Goal: Transaction & Acquisition: Purchase product/service

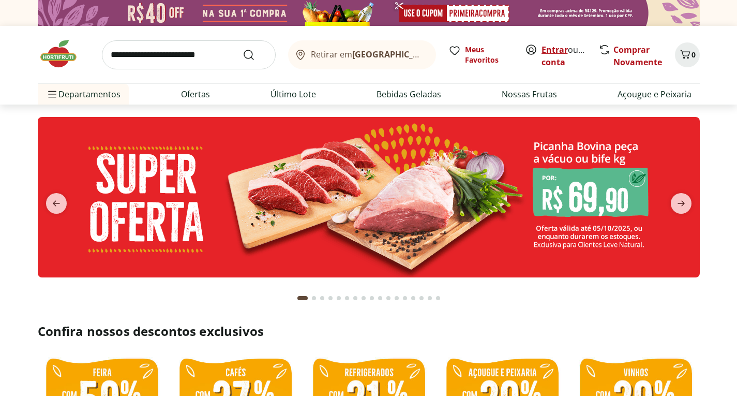
click at [560, 51] on link "Entrar" at bounding box center [555, 49] width 26 height 11
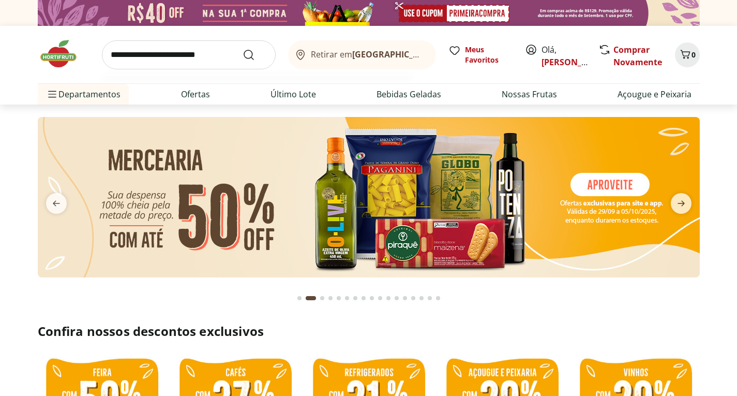
click at [151, 55] on input "search" at bounding box center [189, 54] width 174 height 29
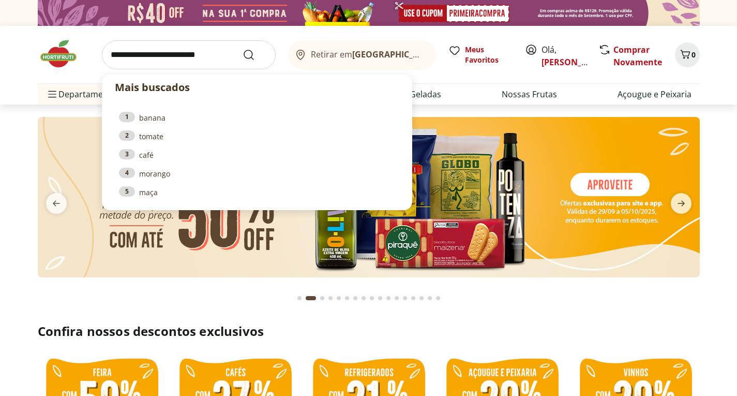
click at [151, 55] on input "search" at bounding box center [189, 54] width 174 height 29
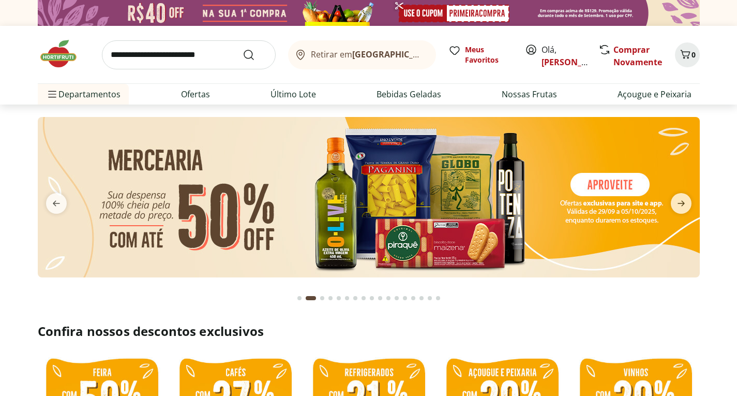
click at [5, 188] on section at bounding box center [368, 207] width 737 height 206
click at [334, 218] on img at bounding box center [369, 197] width 662 height 160
select select "**********"
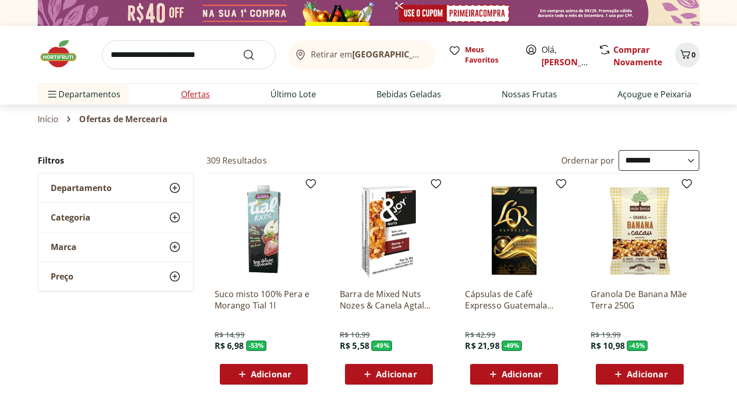
click at [189, 95] on link "Ofertas" at bounding box center [195, 94] width 29 height 12
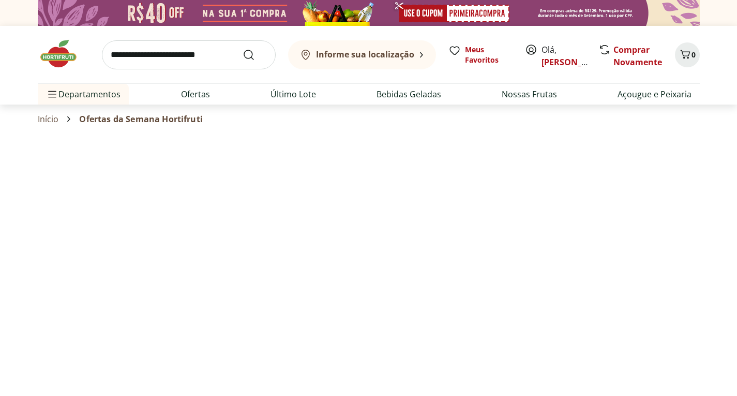
select select "**********"
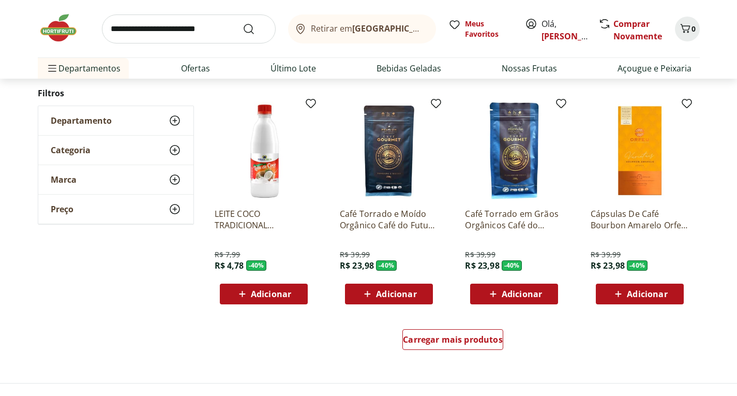
scroll to position [569, 0]
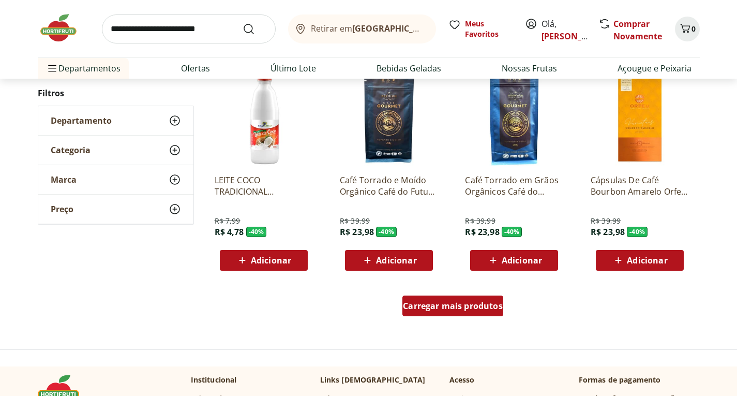
click at [468, 307] on span "Carregar mais produtos" at bounding box center [453, 306] width 100 height 8
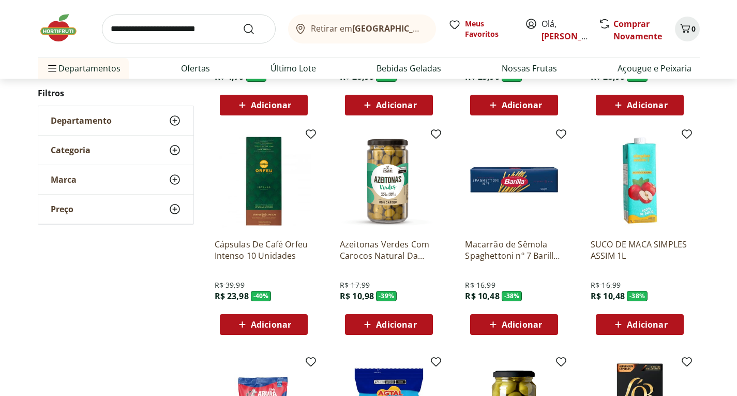
scroll to position [776, 0]
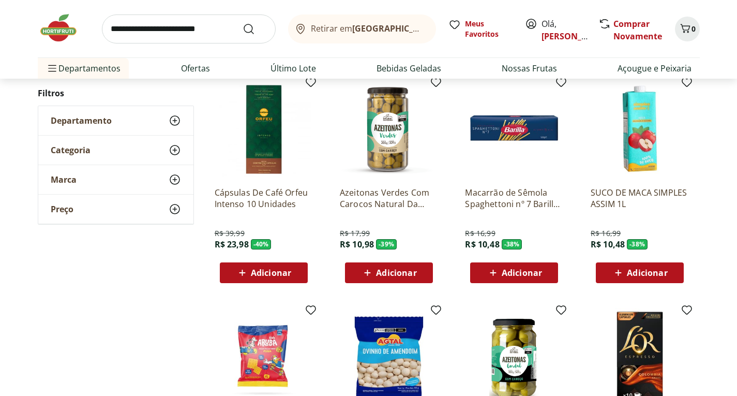
drag, startPoint x: 522, startPoint y: 276, endPoint x: 470, endPoint y: 303, distance: 59.0
click at [521, 277] on span "Adicionar" at bounding box center [522, 272] width 40 height 8
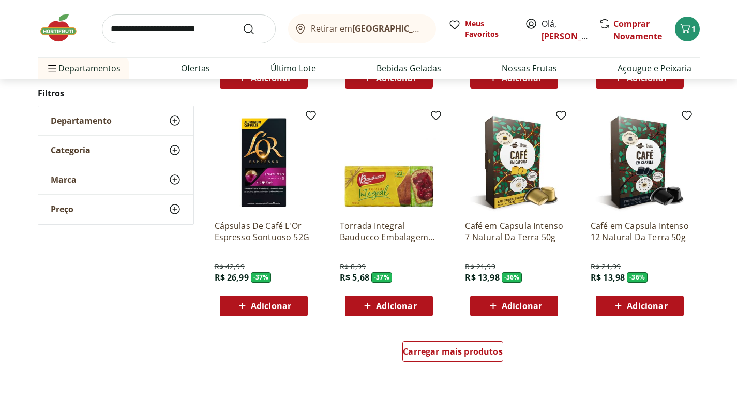
scroll to position [1345, 0]
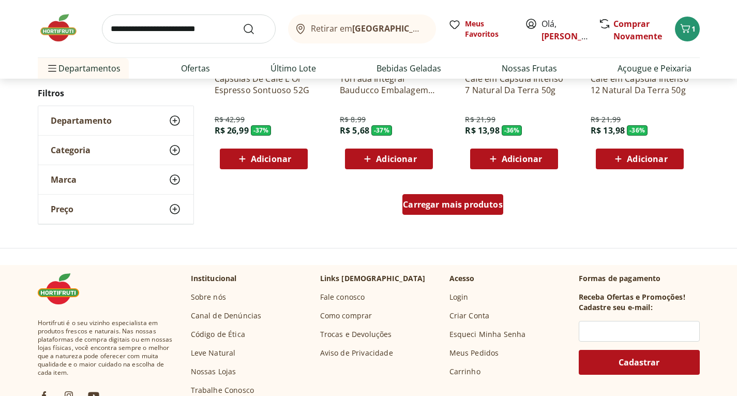
click at [460, 211] on div "Carregar mais produtos" at bounding box center [452, 204] width 101 height 21
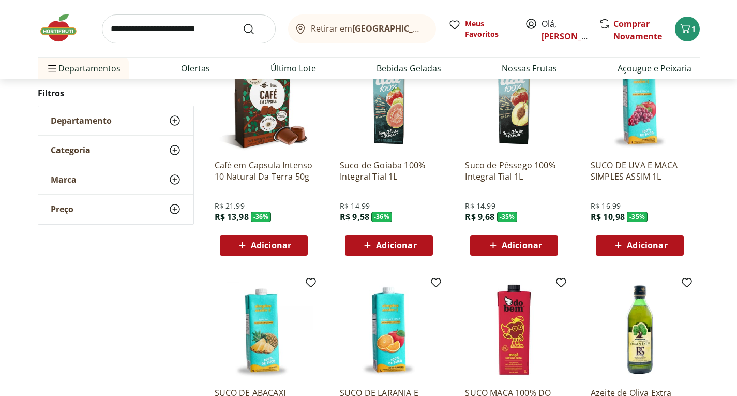
scroll to position [1500, 0]
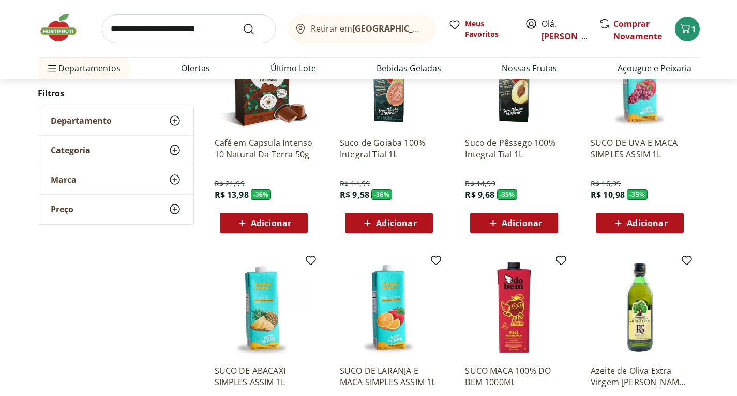
click at [515, 227] on span "Adicionar" at bounding box center [522, 223] width 40 height 8
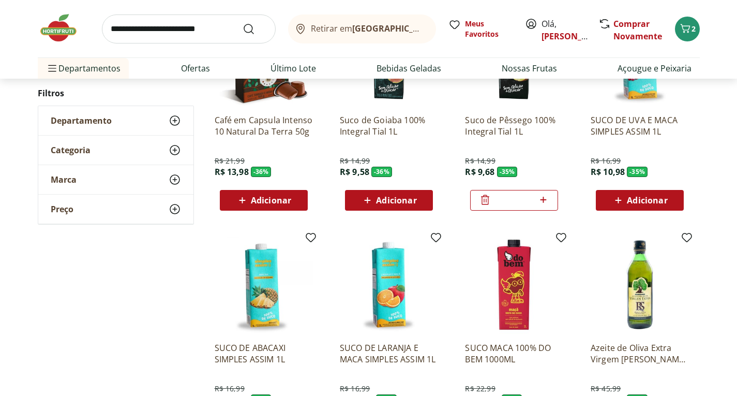
scroll to position [1552, 0]
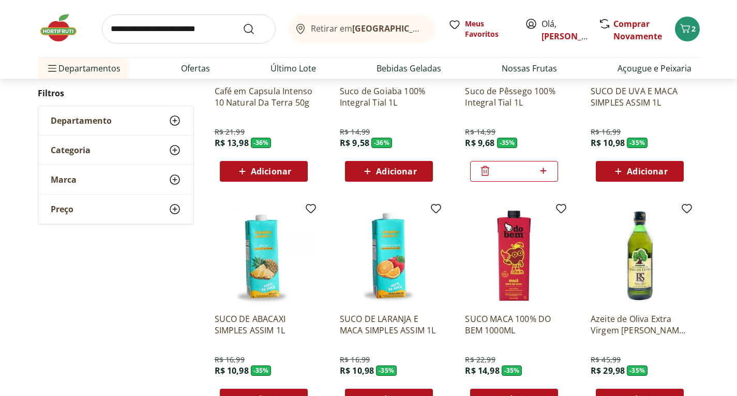
click at [407, 174] on span "Adicionar" at bounding box center [396, 171] width 40 height 8
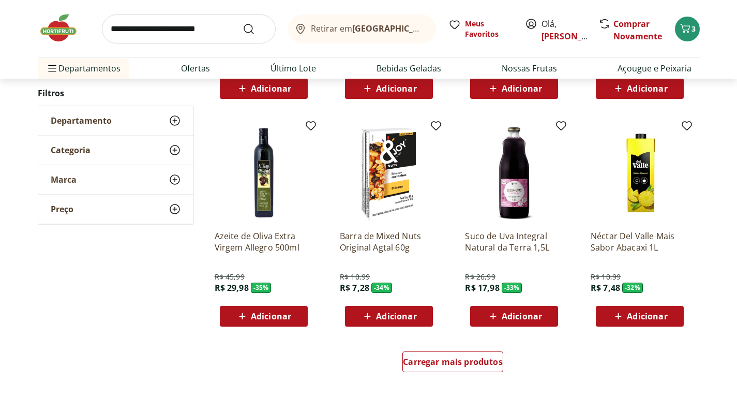
scroll to position [1914, 0]
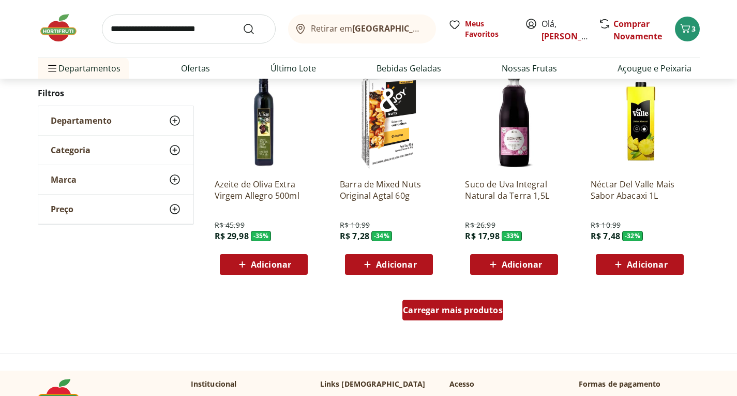
click at [459, 312] on span "Carregar mais produtos" at bounding box center [453, 310] width 100 height 8
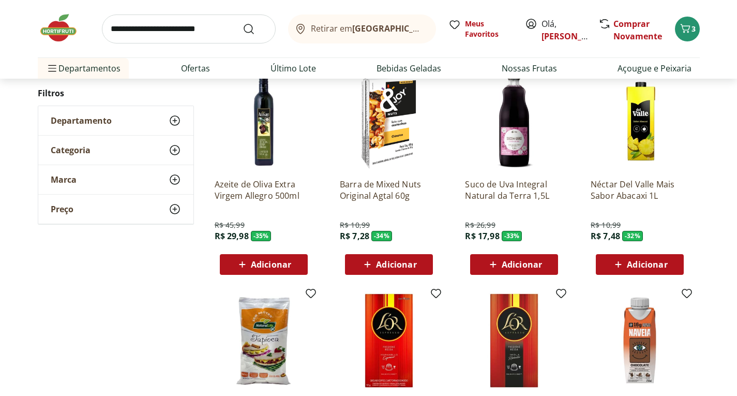
drag, startPoint x: 248, startPoint y: 268, endPoint x: 267, endPoint y: 276, distance: 20.7
click at [249, 268] on icon at bounding box center [242, 264] width 13 height 12
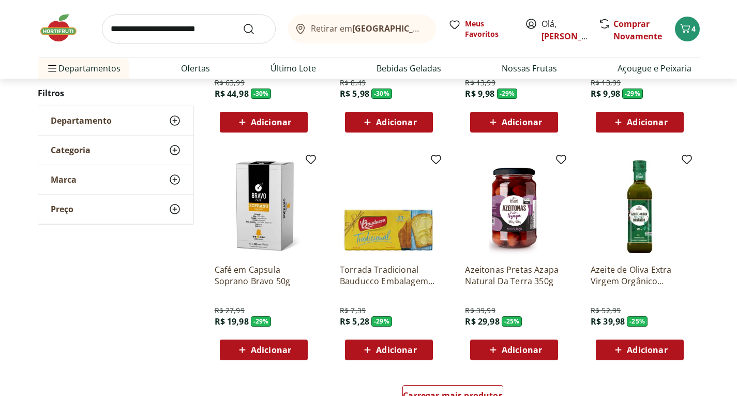
scroll to position [2534, 0]
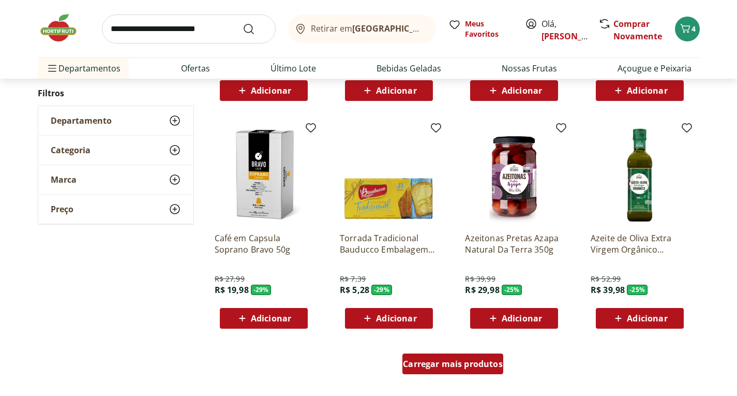
click at [461, 359] on span "Carregar mais produtos" at bounding box center [453, 363] width 100 height 8
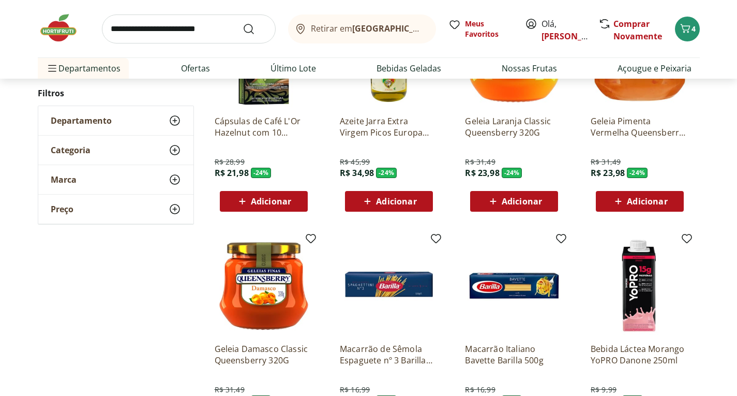
scroll to position [3155, 0]
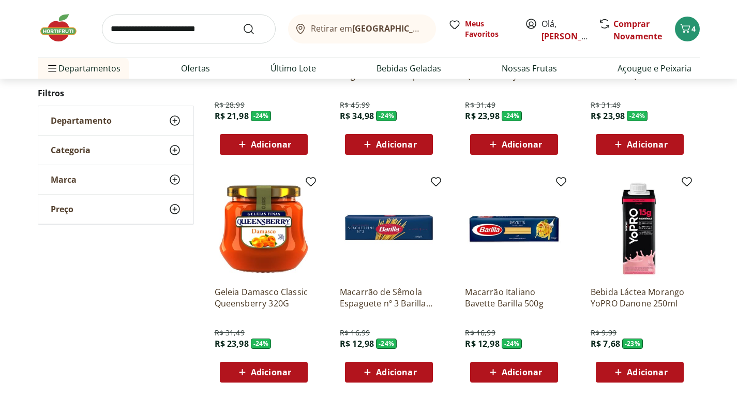
click at [278, 373] on span "Adicionar" at bounding box center [271, 372] width 40 height 8
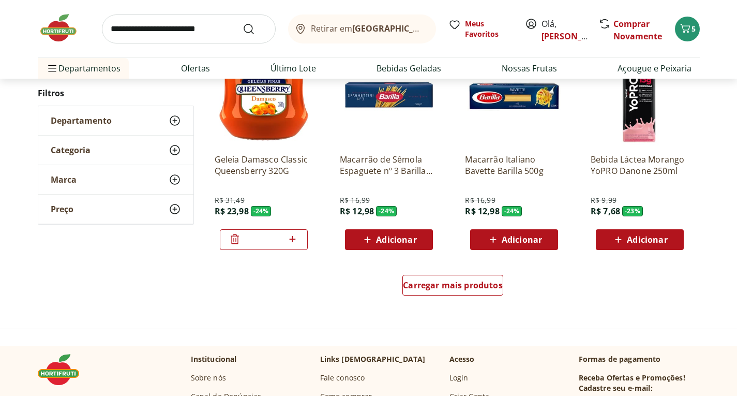
scroll to position [3310, 0]
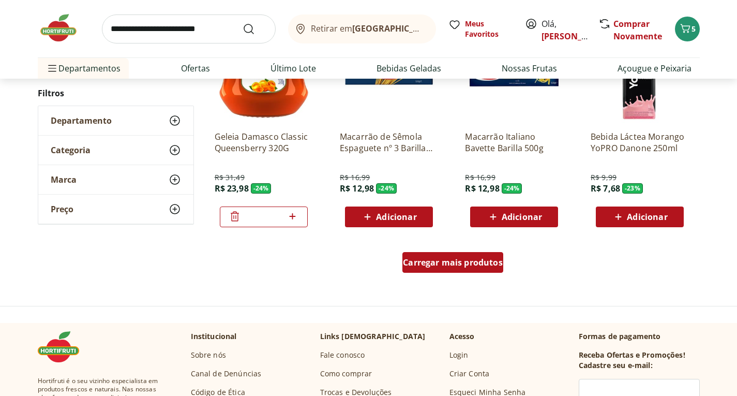
click at [453, 266] on span "Carregar mais produtos" at bounding box center [453, 262] width 100 height 8
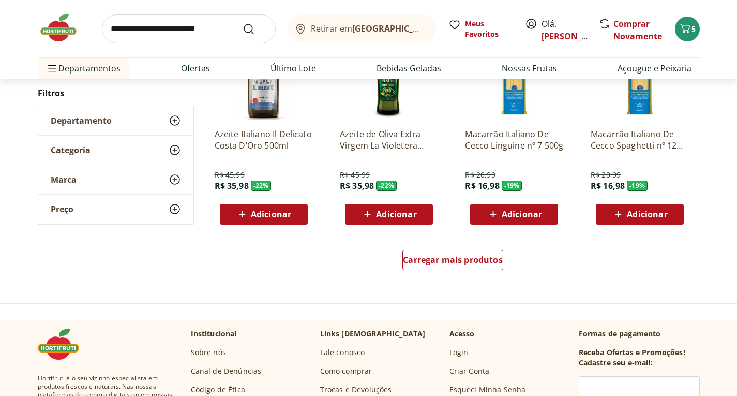
scroll to position [3983, 0]
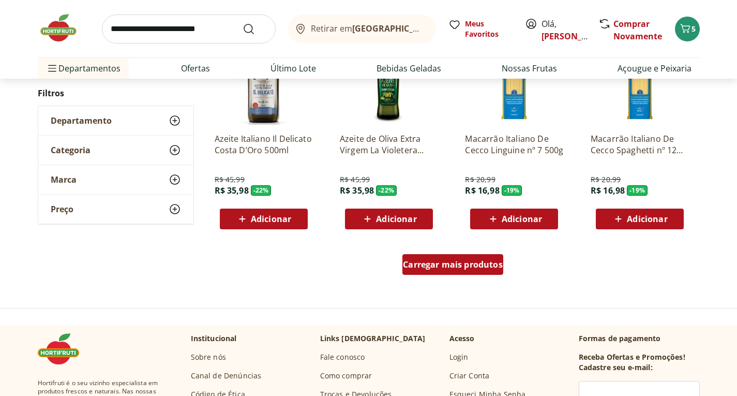
click at [457, 271] on div "Carregar mais produtos" at bounding box center [452, 264] width 101 height 21
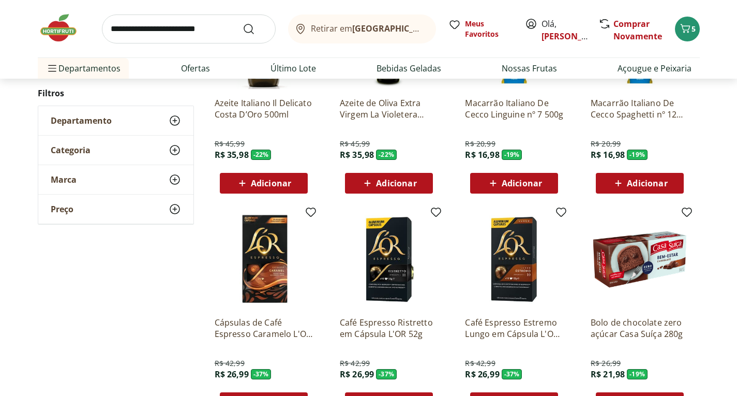
scroll to position [4034, 0]
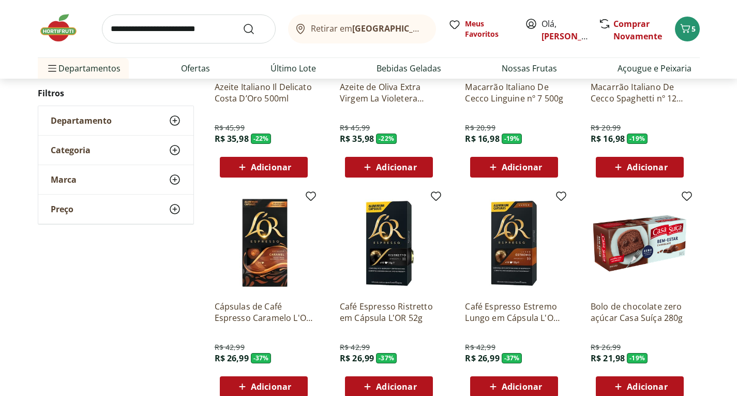
click at [509, 171] on span "Adicionar" at bounding box center [522, 167] width 40 height 8
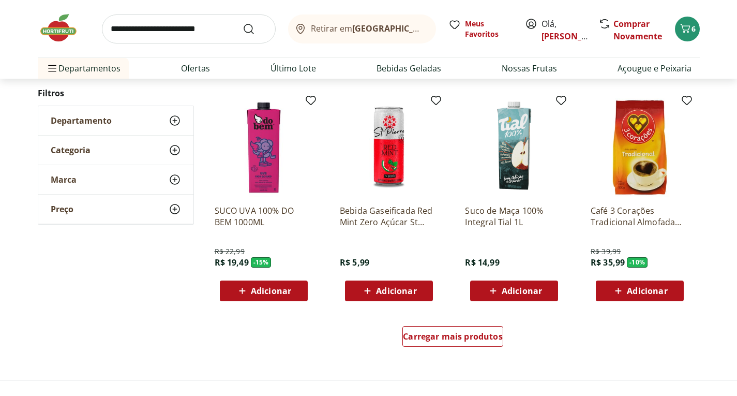
scroll to position [4603, 0]
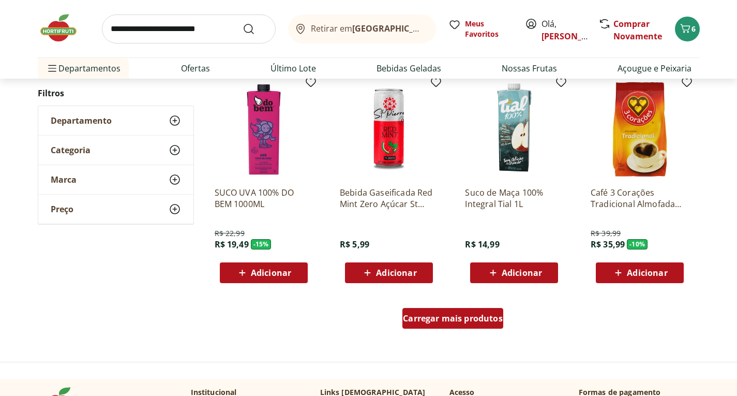
click at [447, 324] on div "Carregar mais produtos" at bounding box center [452, 318] width 101 height 21
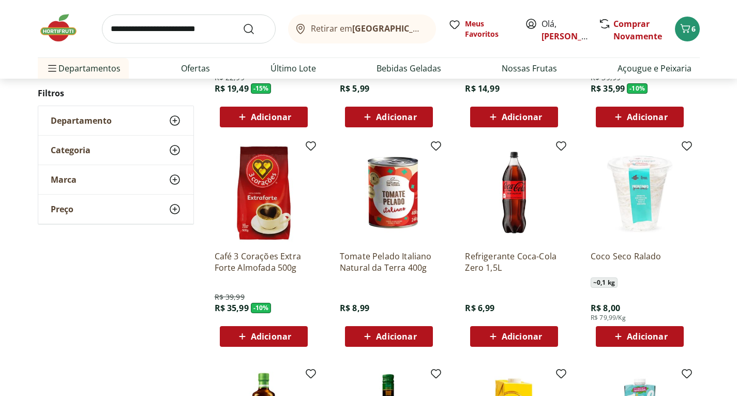
scroll to position [4759, 0]
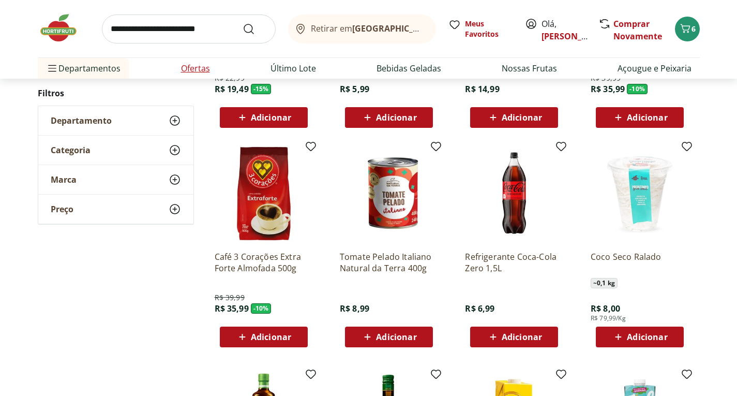
click at [187, 67] on link "Ofertas" at bounding box center [195, 68] width 29 height 12
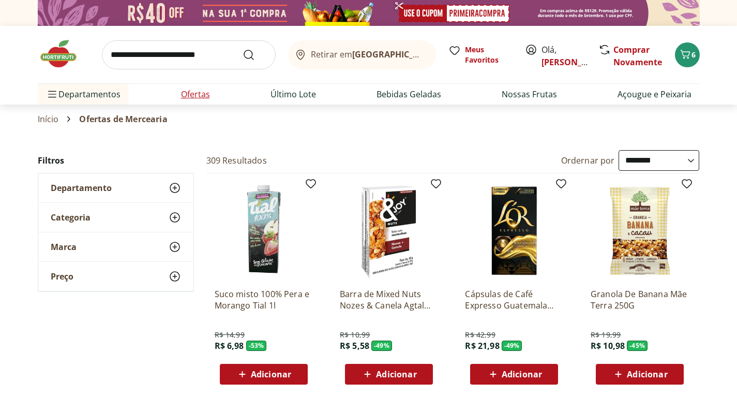
select select "**********"
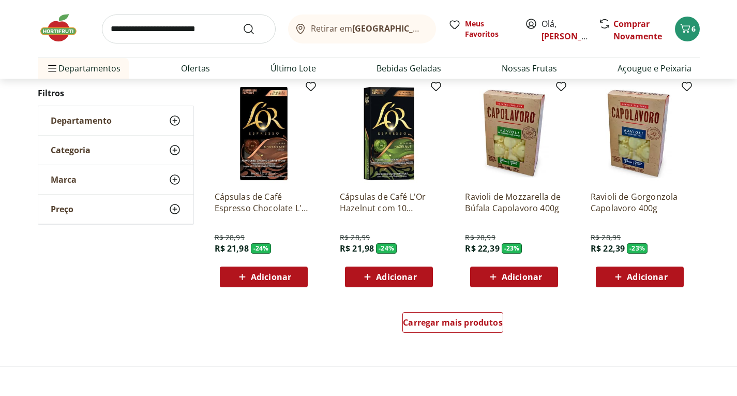
scroll to position [569, 0]
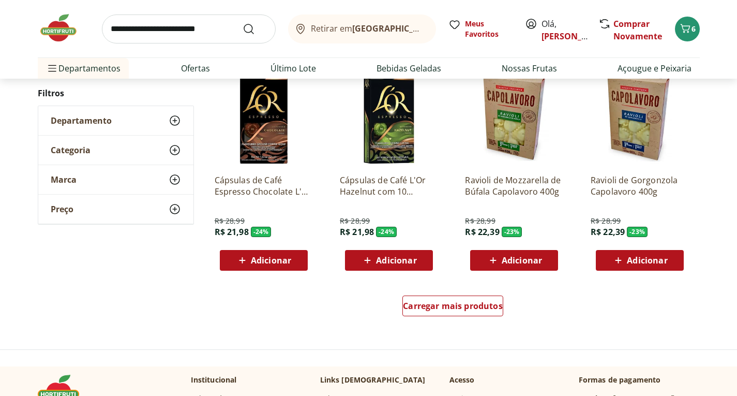
click at [648, 262] on span "Adicionar" at bounding box center [647, 260] width 40 height 8
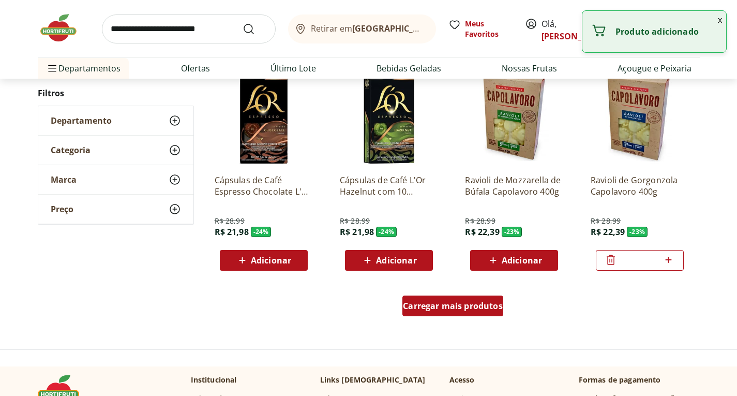
click at [464, 309] on span "Carregar mais produtos" at bounding box center [453, 306] width 100 height 8
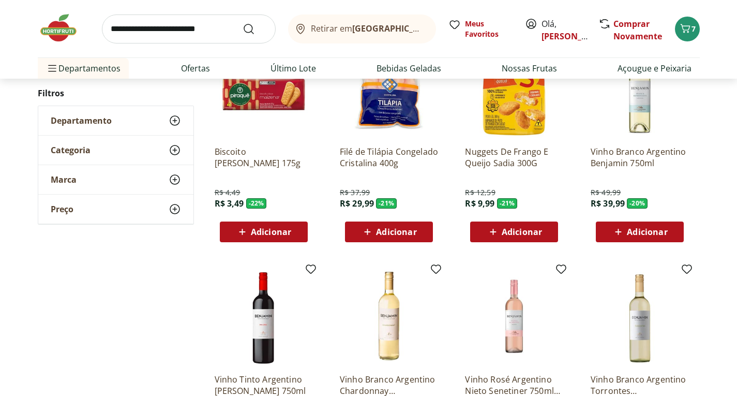
scroll to position [828, 0]
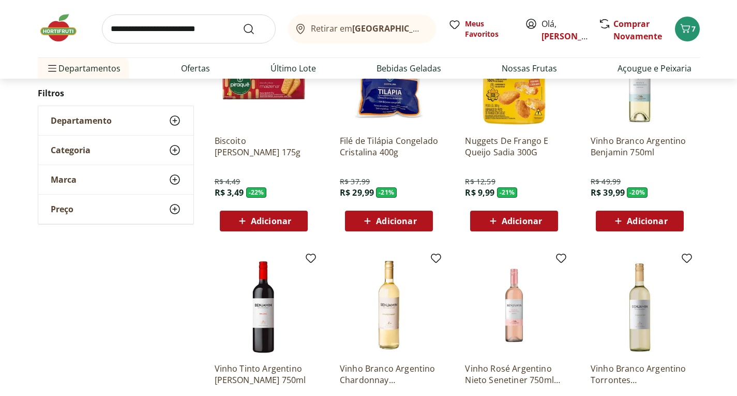
click at [393, 225] on span "Adicionar" at bounding box center [396, 221] width 40 height 8
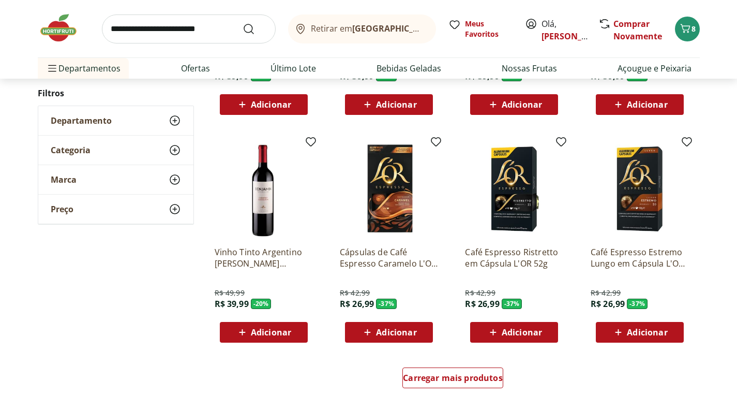
scroll to position [1190, 0]
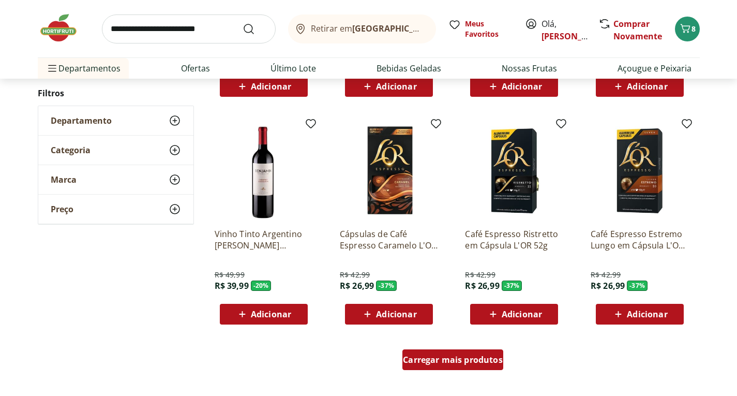
click at [467, 361] on span "Carregar mais produtos" at bounding box center [453, 359] width 100 height 8
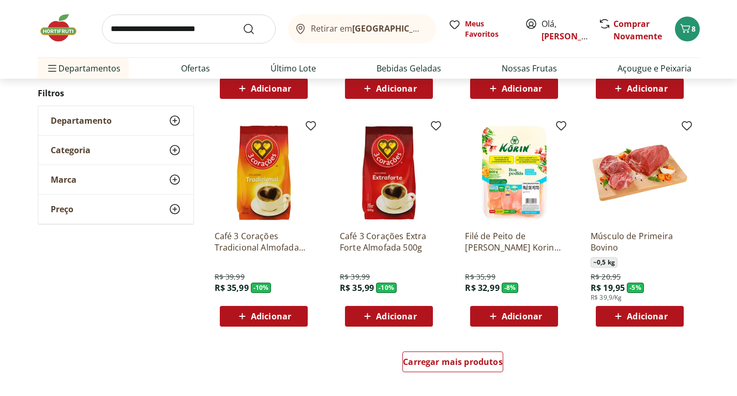
scroll to position [1914, 0]
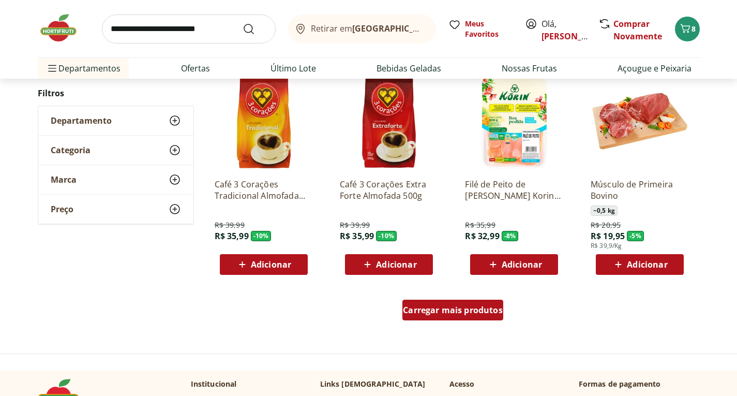
click at [448, 310] on span "Carregar mais produtos" at bounding box center [453, 310] width 100 height 8
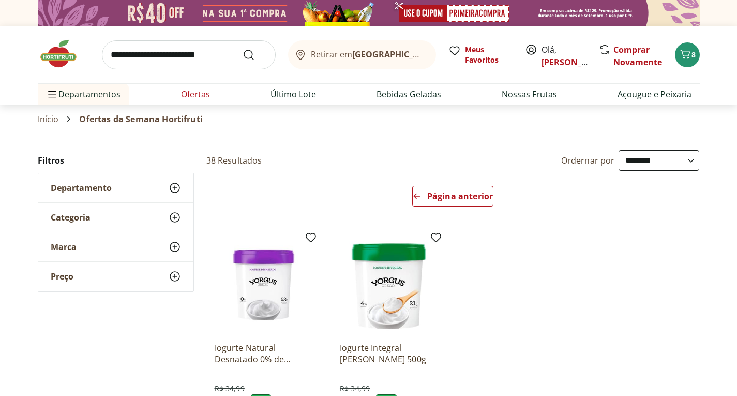
click at [198, 96] on link "Ofertas" at bounding box center [195, 94] width 29 height 12
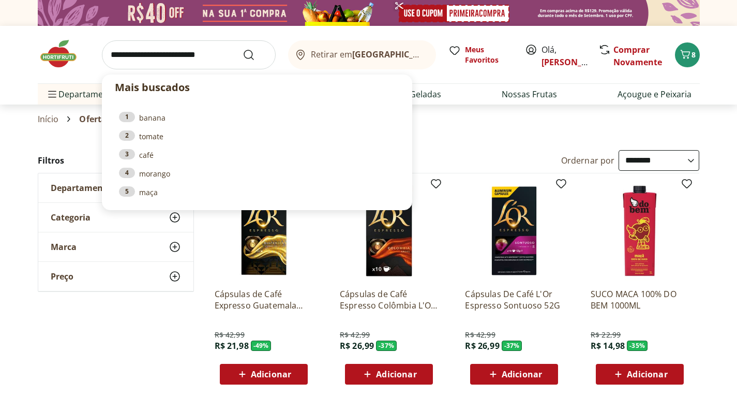
click at [144, 55] on input "search" at bounding box center [189, 54] width 174 height 29
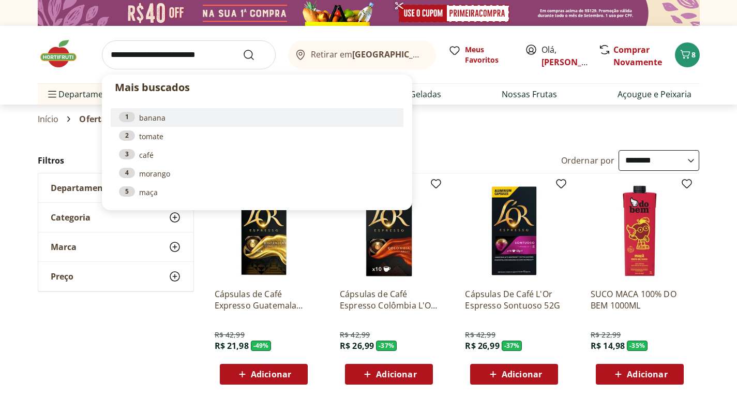
click at [194, 118] on link "1 banana" at bounding box center [257, 117] width 276 height 11
type input "******"
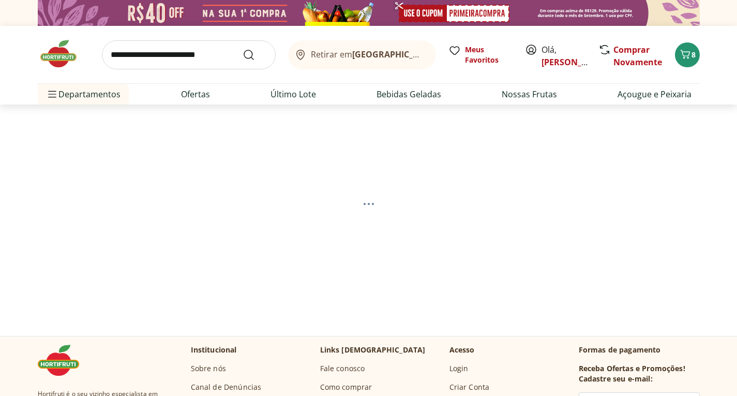
select select "**********"
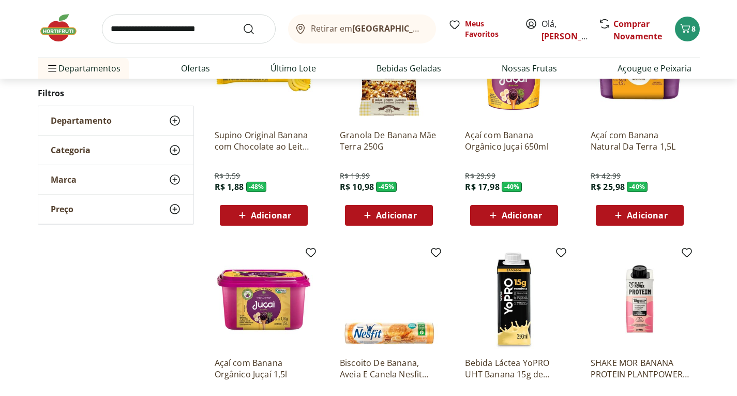
scroll to position [155, 0]
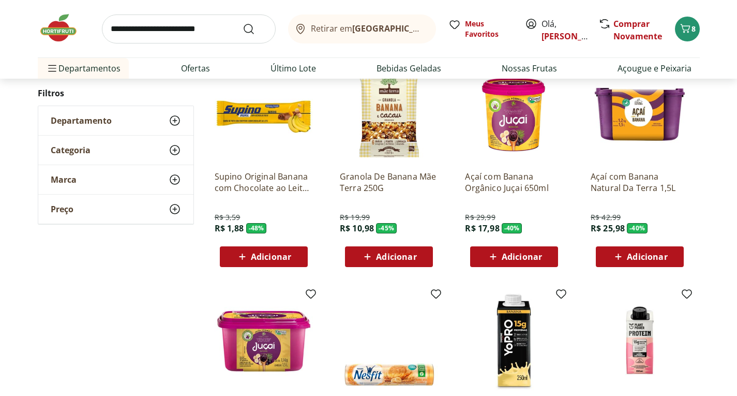
click at [638, 256] on span "Adicionar" at bounding box center [647, 256] width 40 height 8
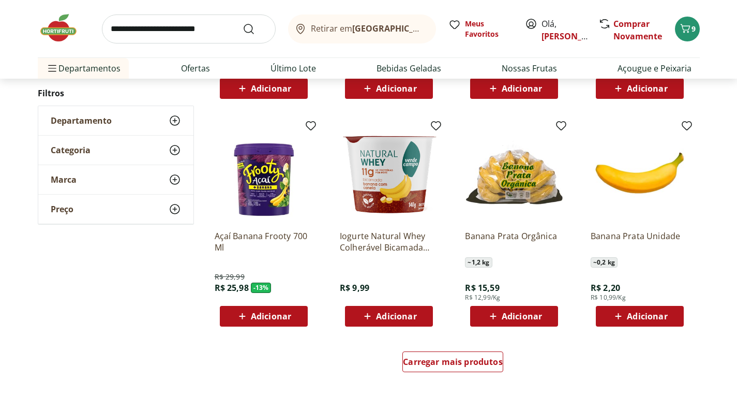
scroll to position [569, 0]
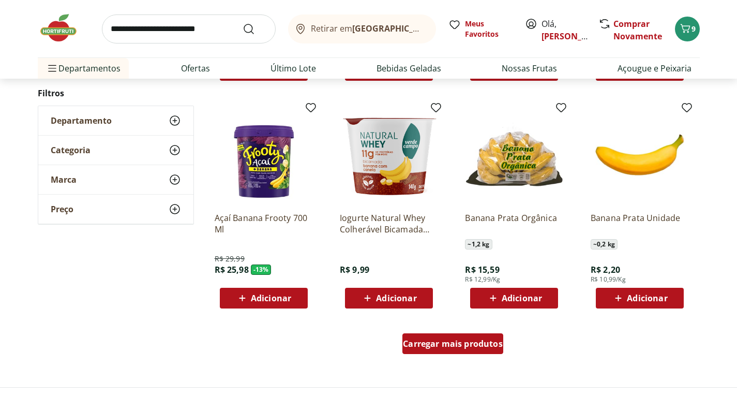
click at [463, 344] on span "Carregar mais produtos" at bounding box center [453, 343] width 100 height 8
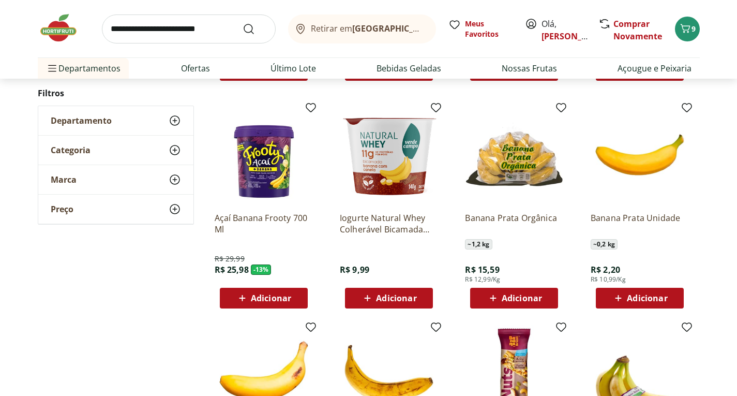
click at [646, 297] on span "Adicionar" at bounding box center [647, 298] width 40 height 8
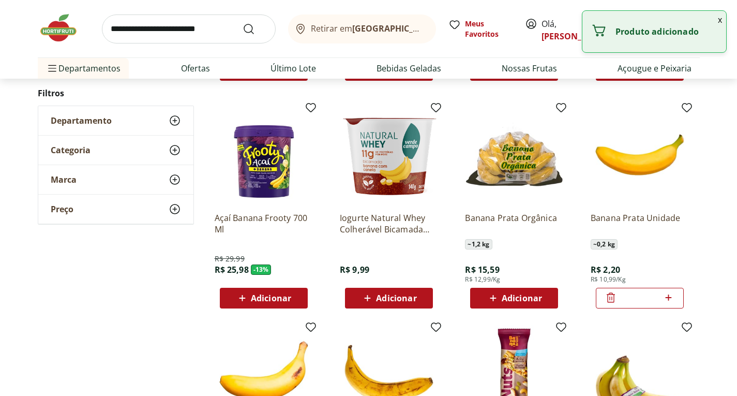
click at [669, 297] on icon at bounding box center [669, 297] width 6 height 6
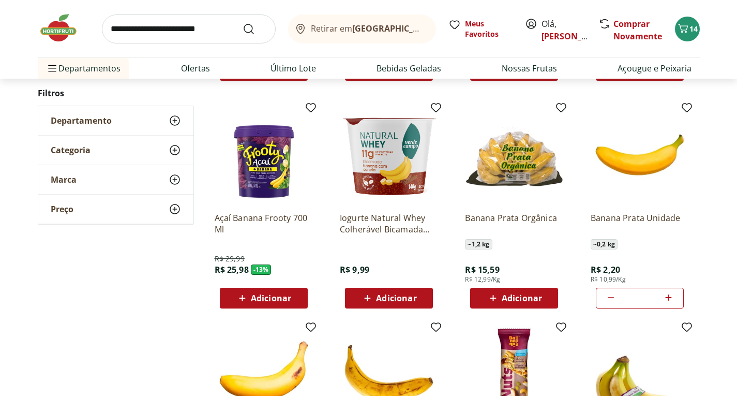
click at [667, 298] on icon at bounding box center [668, 297] width 13 height 12
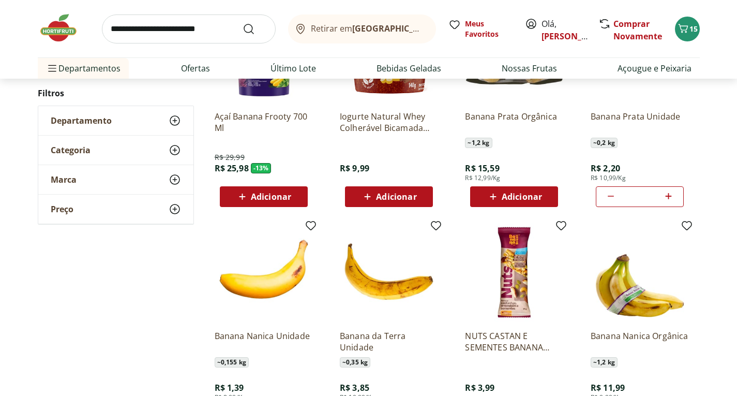
scroll to position [672, 0]
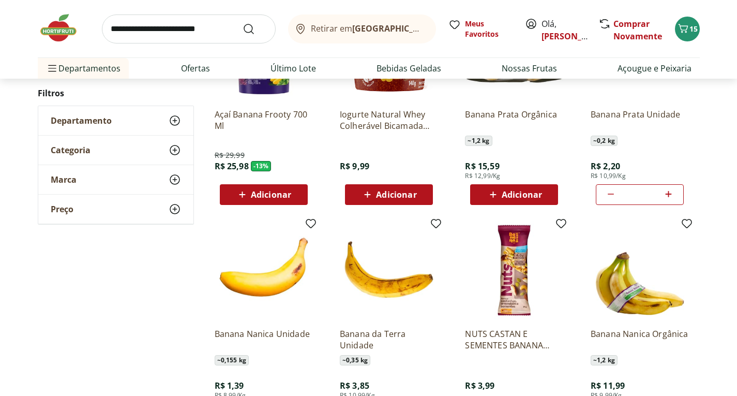
click at [669, 192] on icon at bounding box center [668, 194] width 13 height 12
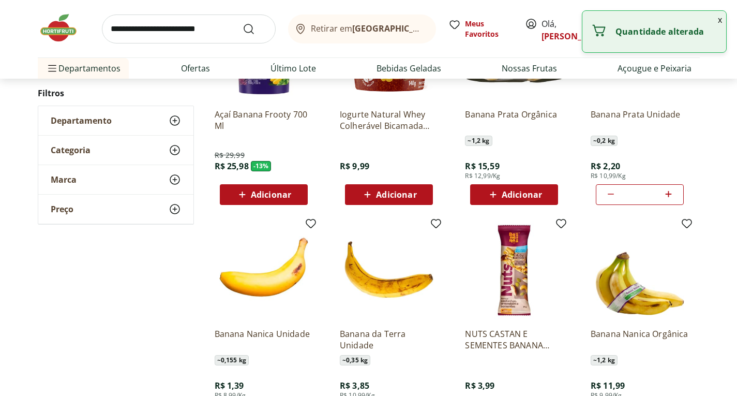
click at [669, 192] on icon at bounding box center [668, 194] width 13 height 12
type input "**"
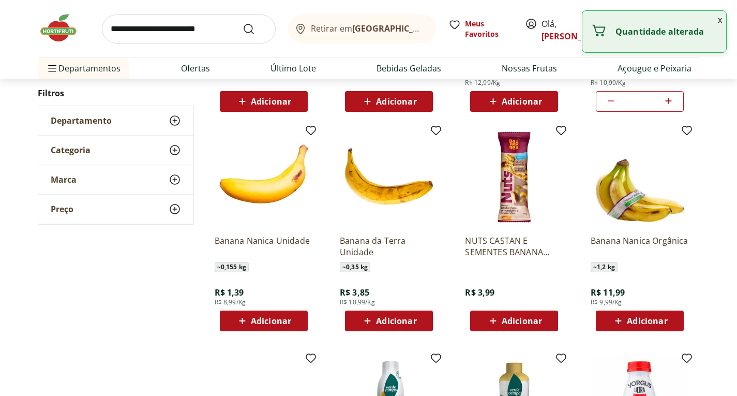
scroll to position [776, 0]
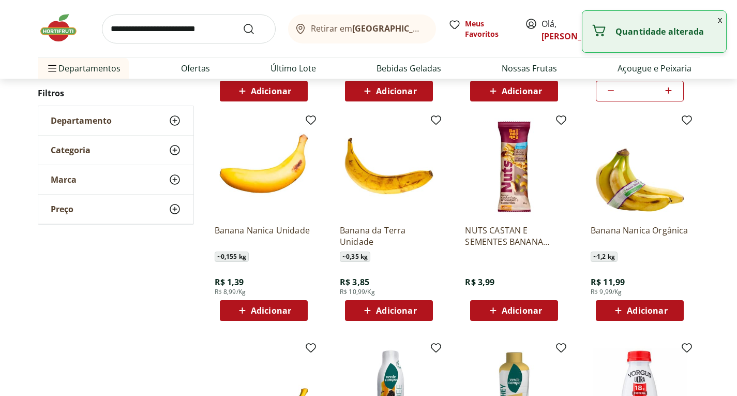
click at [252, 311] on span "Adicionar" at bounding box center [271, 310] width 40 height 8
click at [294, 309] on icon at bounding box center [292, 310] width 13 height 12
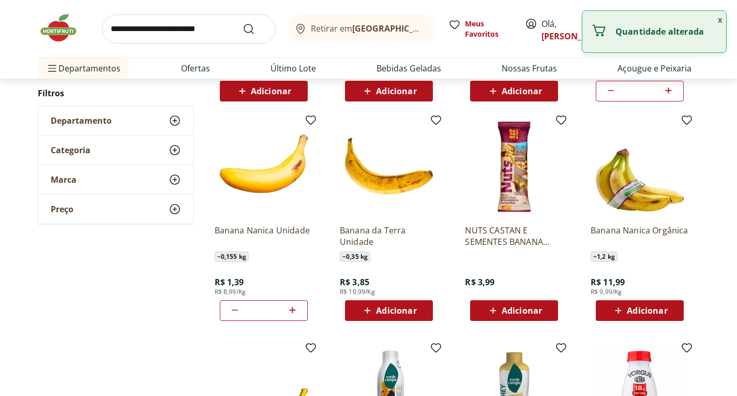
click at [294, 309] on icon at bounding box center [292, 310] width 13 height 12
click at [293, 309] on icon at bounding box center [293, 310] width 6 height 6
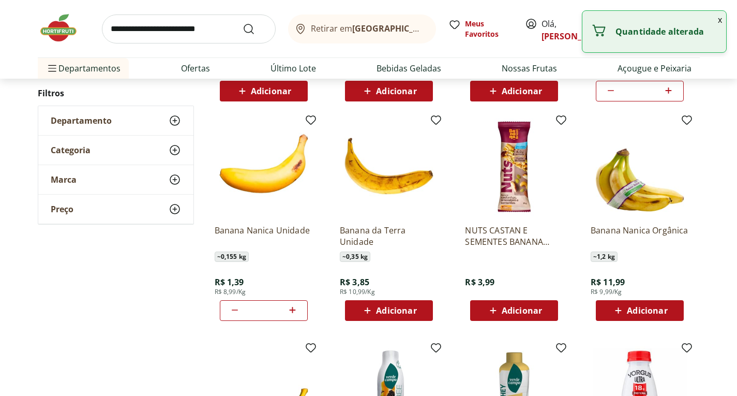
type input "**"
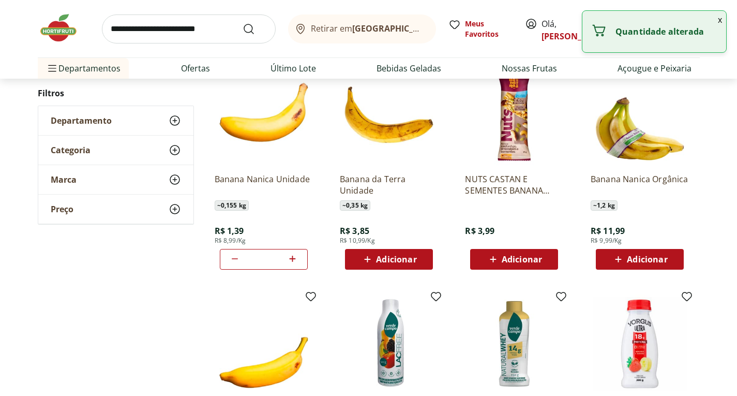
scroll to position [828, 0]
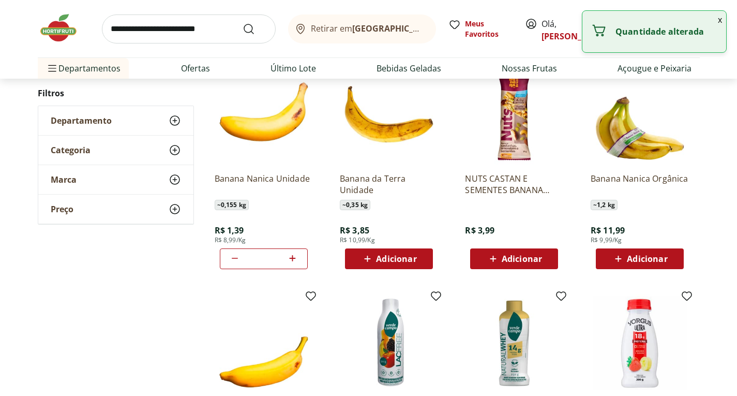
click at [383, 261] on span "Adicionar" at bounding box center [396, 258] width 40 height 8
click at [415, 258] on icon at bounding box center [417, 258] width 13 height 12
click at [414, 259] on icon at bounding box center [417, 258] width 13 height 12
click at [416, 259] on icon at bounding box center [417, 258] width 13 height 12
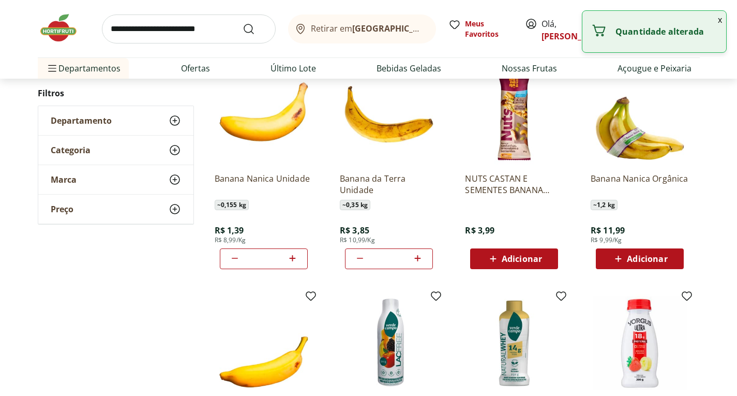
type input "*"
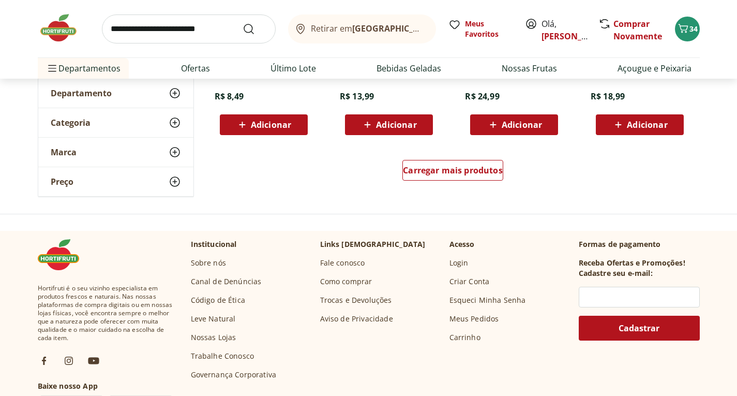
scroll to position [1448, 0]
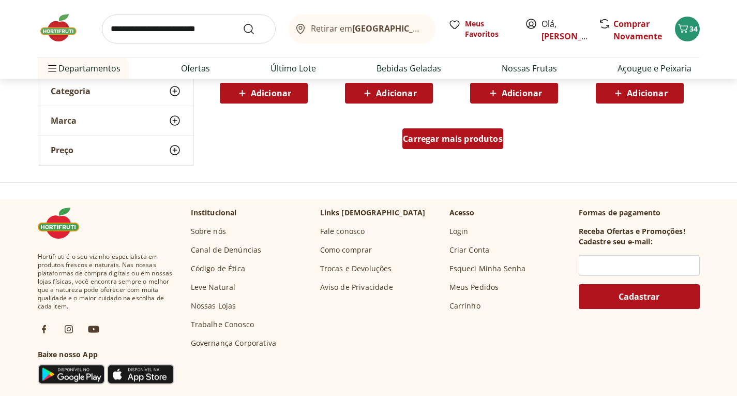
click at [443, 130] on div "Carregar mais produtos" at bounding box center [452, 138] width 101 height 21
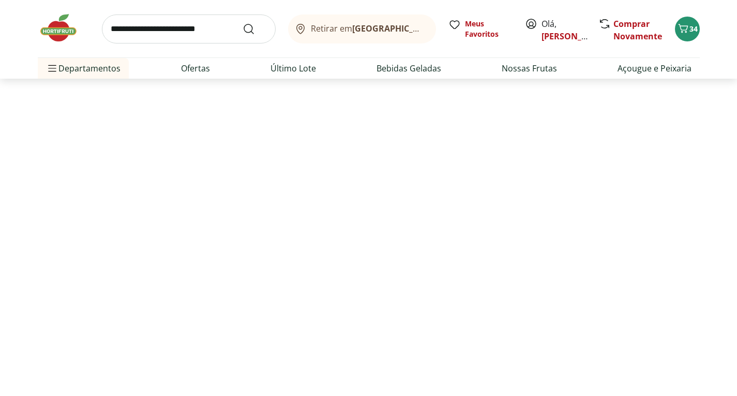
scroll to position [358, 0]
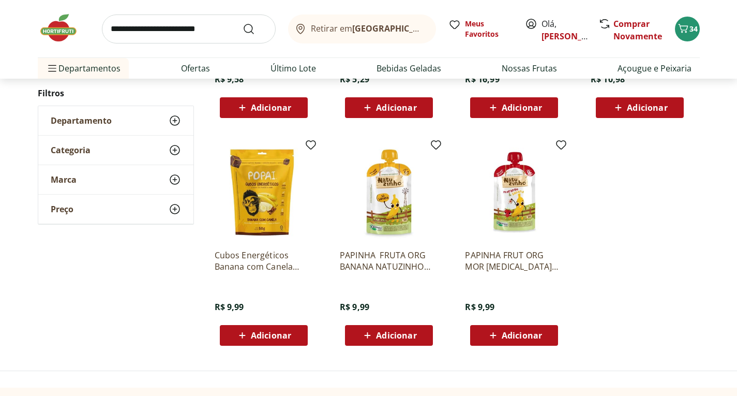
click at [180, 36] on input "search" at bounding box center [189, 28] width 174 height 29
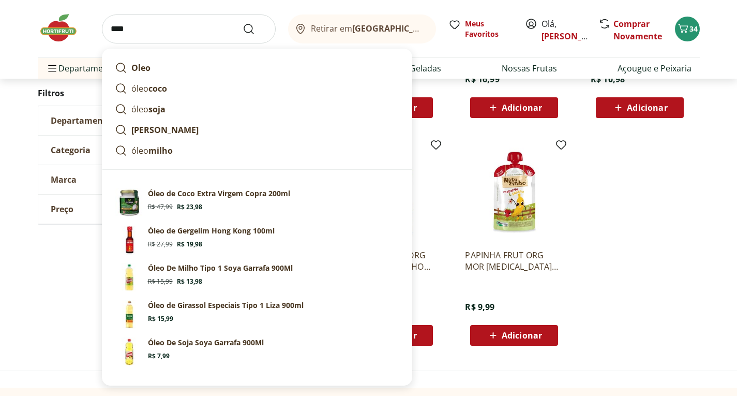
type input "****"
click at [243, 23] on button "Submit Search" at bounding box center [255, 29] width 25 height 12
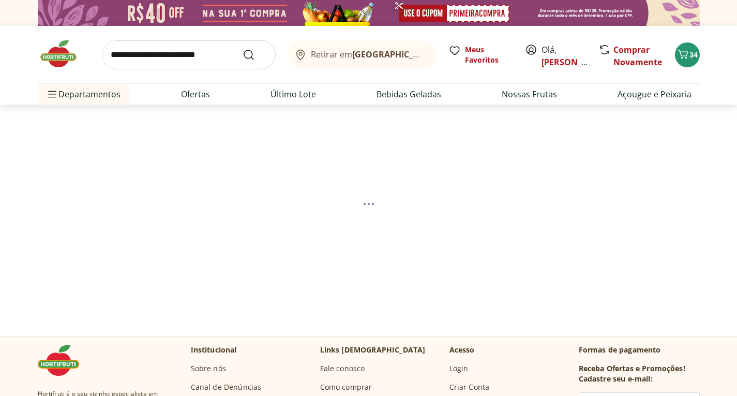
select select "**********"
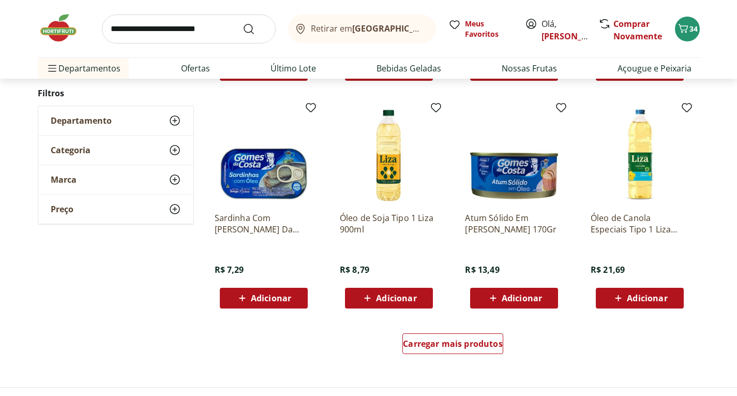
scroll to position [621, 0]
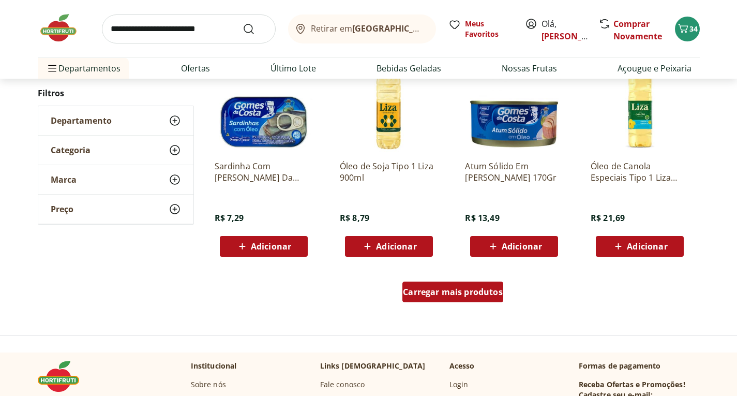
click at [442, 296] on span "Carregar mais produtos" at bounding box center [453, 292] width 100 height 8
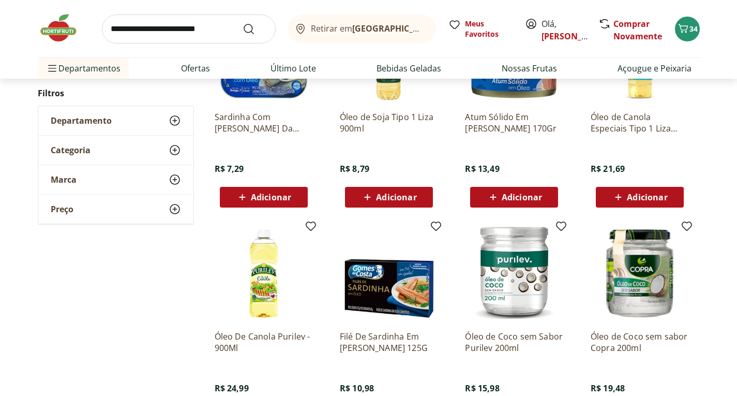
scroll to position [207, 0]
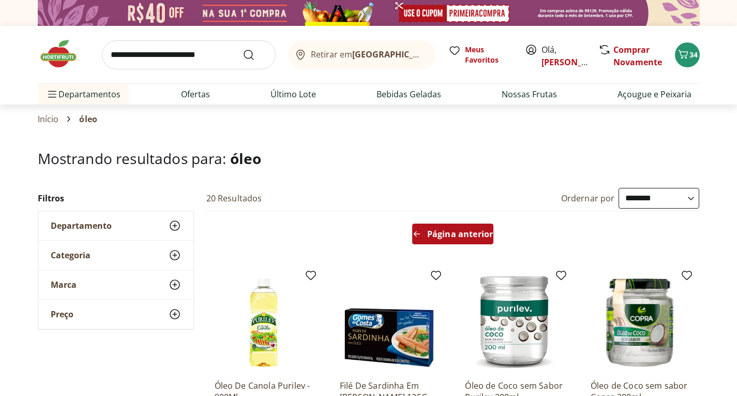
click at [449, 235] on span "Página anterior" at bounding box center [460, 234] width 66 height 8
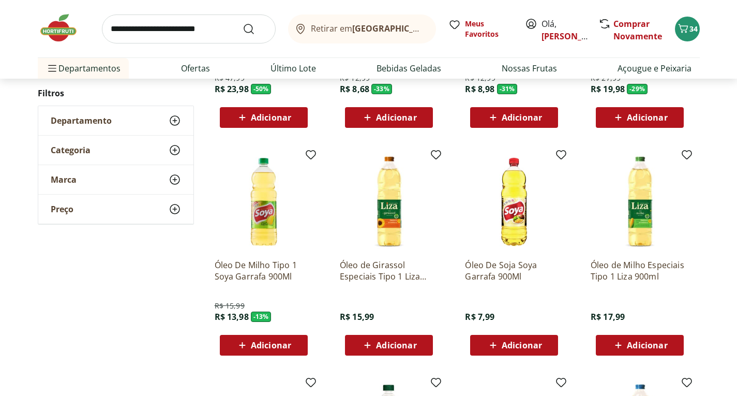
scroll to position [362, 0]
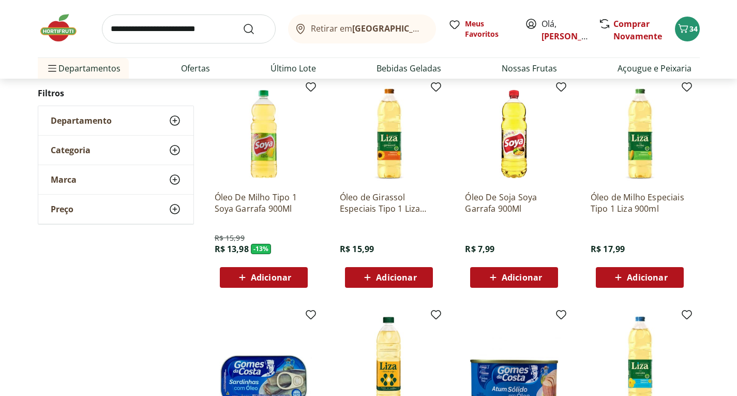
click at [385, 284] on div "Adicionar" at bounding box center [388, 277] width 71 height 19
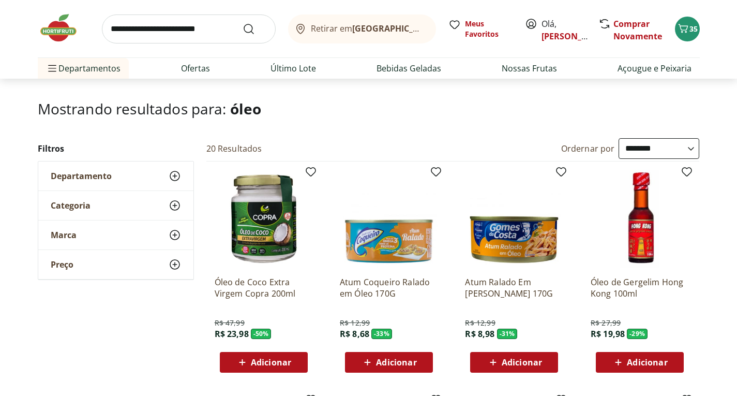
scroll to position [0, 0]
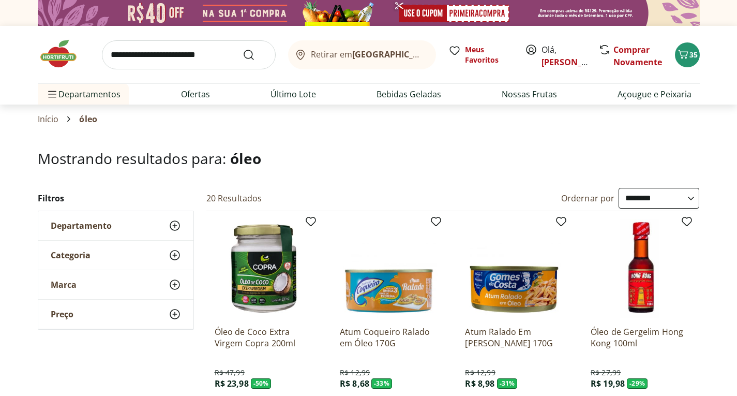
click at [172, 61] on input "search" at bounding box center [189, 54] width 174 height 29
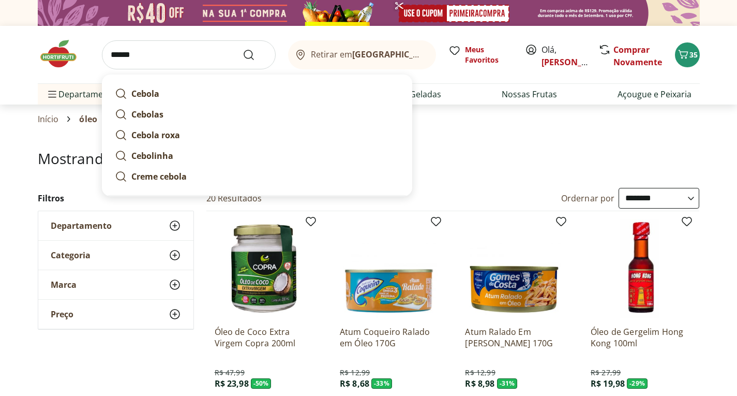
type input "******"
click at [243, 49] on button "Submit Search" at bounding box center [255, 55] width 25 height 12
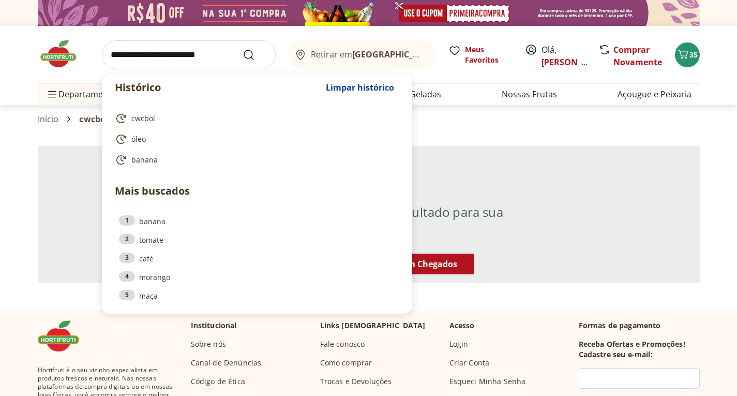
click at [124, 53] on input "search" at bounding box center [189, 54] width 174 height 29
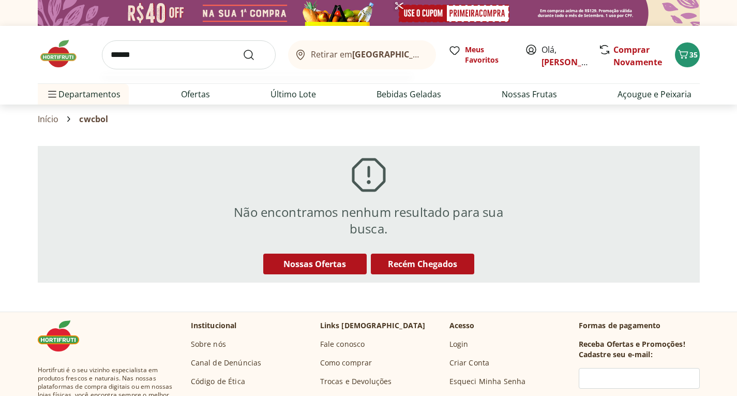
type input "******"
click at [243, 49] on button "Submit Search" at bounding box center [255, 55] width 25 height 12
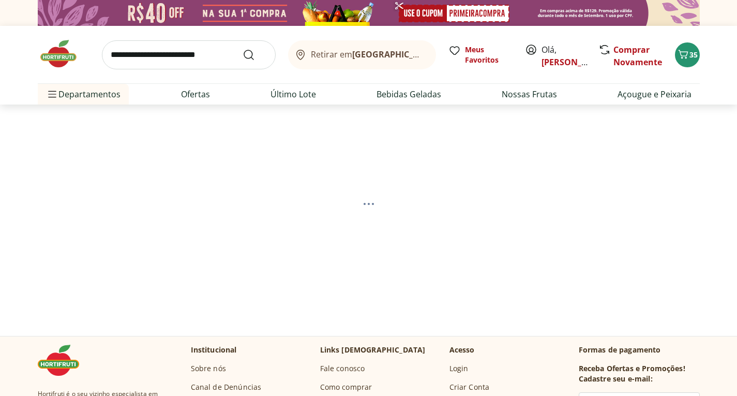
select select "**********"
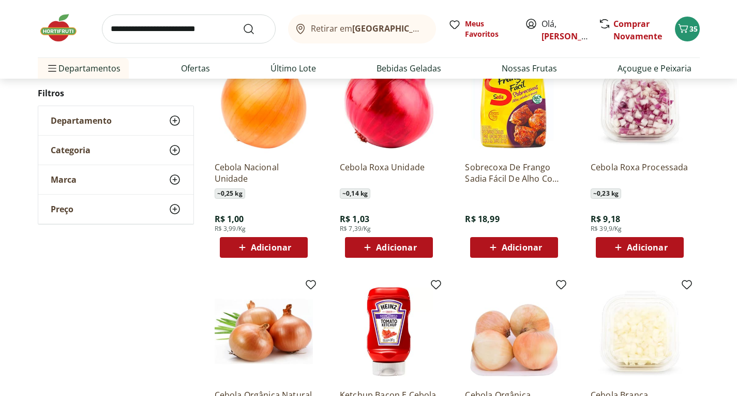
scroll to position [362, 0]
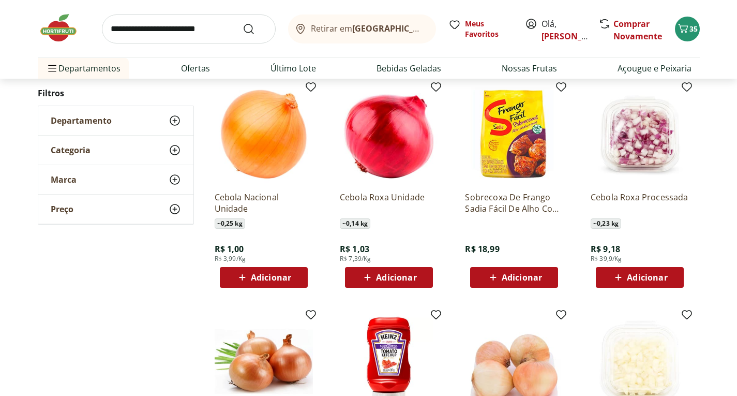
click at [260, 271] on span "Adicionar" at bounding box center [263, 277] width 55 height 12
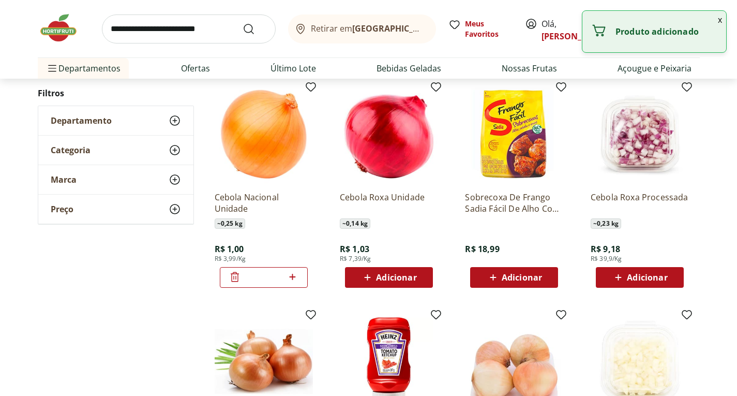
click at [292, 277] on icon at bounding box center [293, 277] width 6 height 6
type input "*"
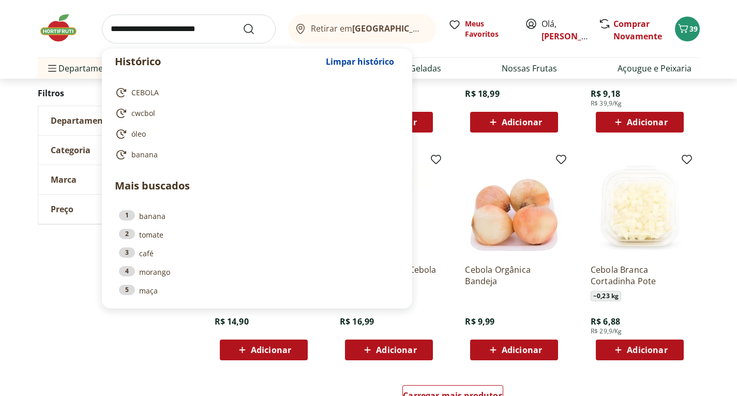
click at [143, 31] on input "search" at bounding box center [189, 28] width 174 height 29
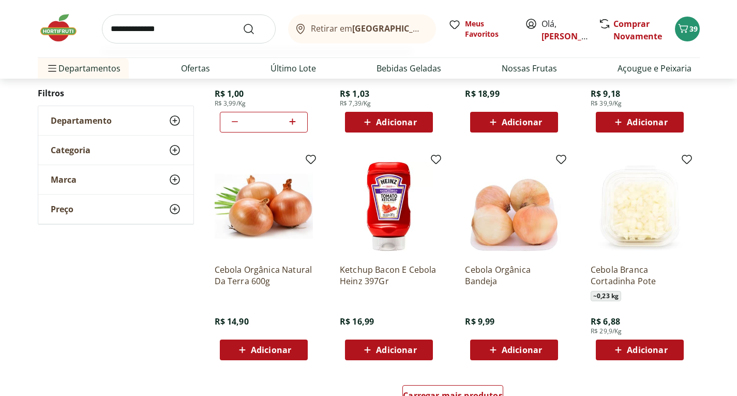
type input "**********"
click at [243, 23] on button "Submit Search" at bounding box center [255, 29] width 25 height 12
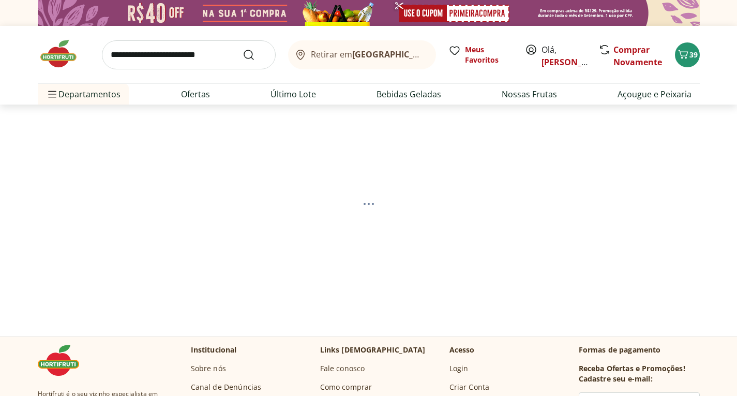
select select "**********"
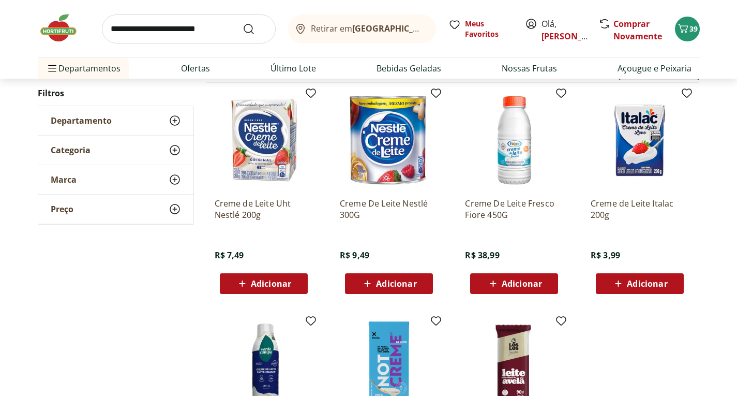
scroll to position [103, 0]
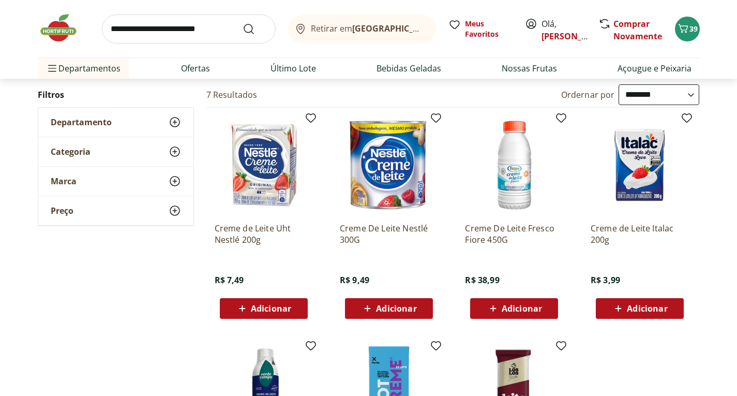
click at [613, 307] on icon at bounding box center [618, 308] width 13 height 12
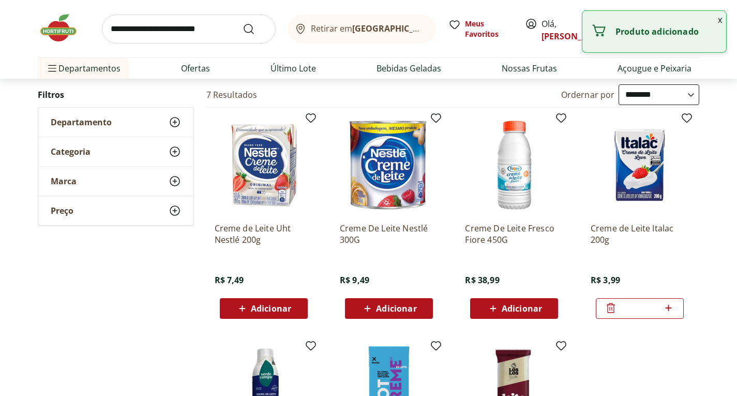
click at [671, 308] on icon at bounding box center [668, 308] width 13 height 12
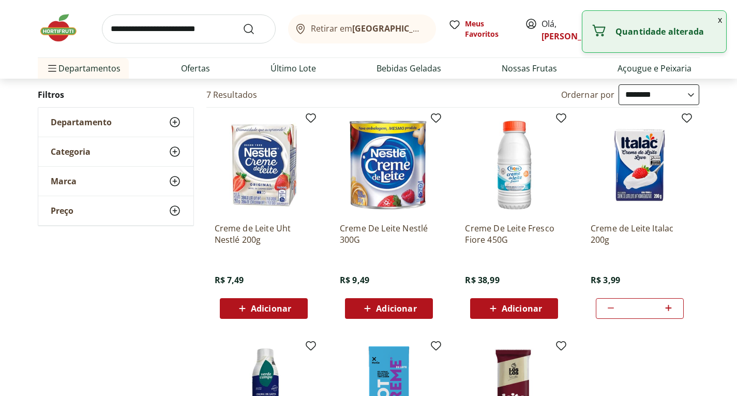
type input "*"
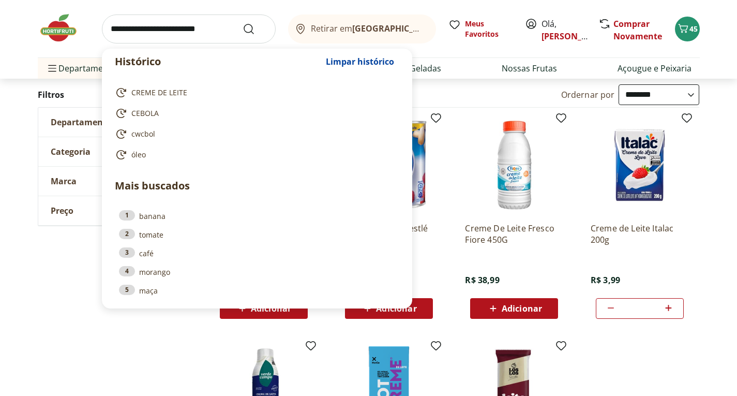
click at [139, 26] on input "search" at bounding box center [189, 28] width 174 height 29
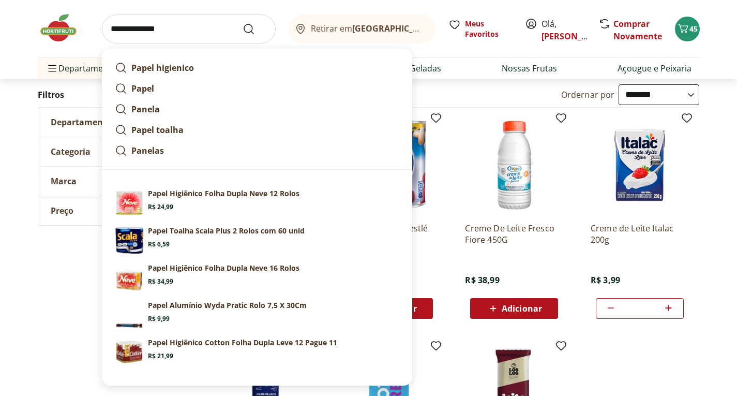
type input "**********"
click at [243, 23] on button "Submit Search" at bounding box center [255, 29] width 25 height 12
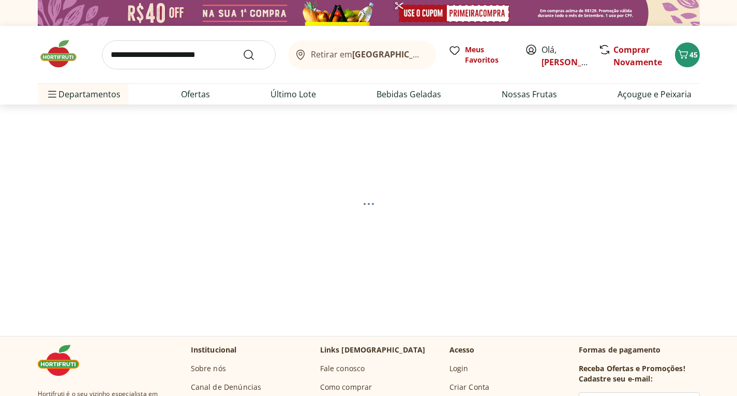
select select "**********"
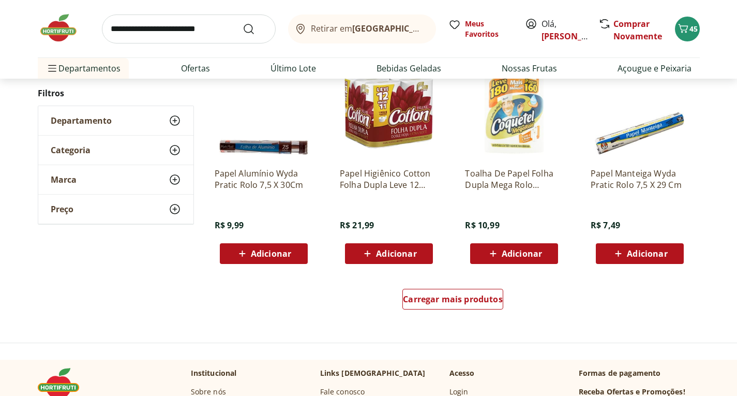
scroll to position [621, 0]
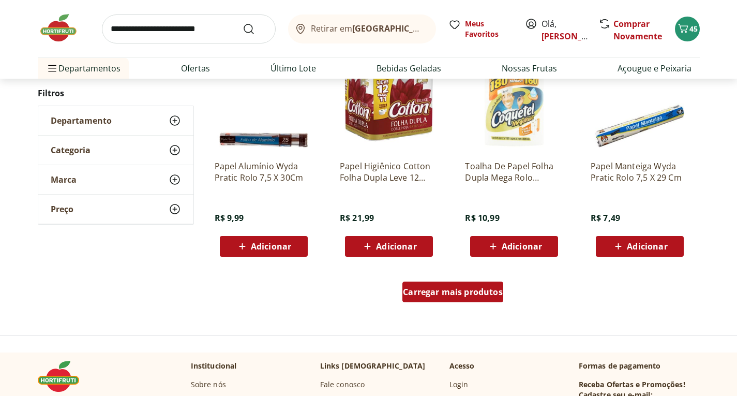
click at [434, 293] on span "Carregar mais produtos" at bounding box center [453, 292] width 100 height 8
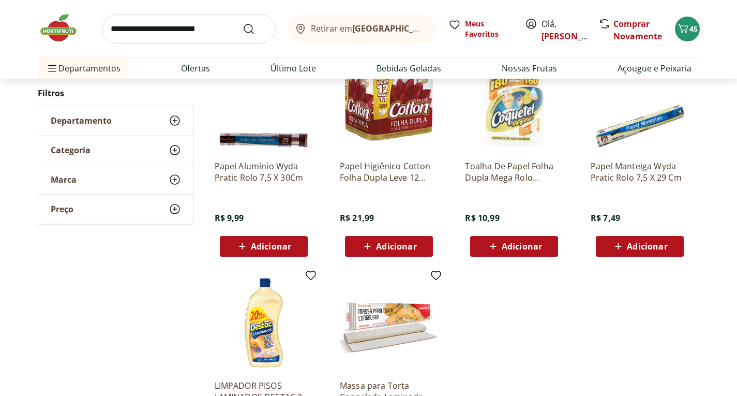
click at [649, 246] on span "Adicionar" at bounding box center [647, 246] width 40 height 8
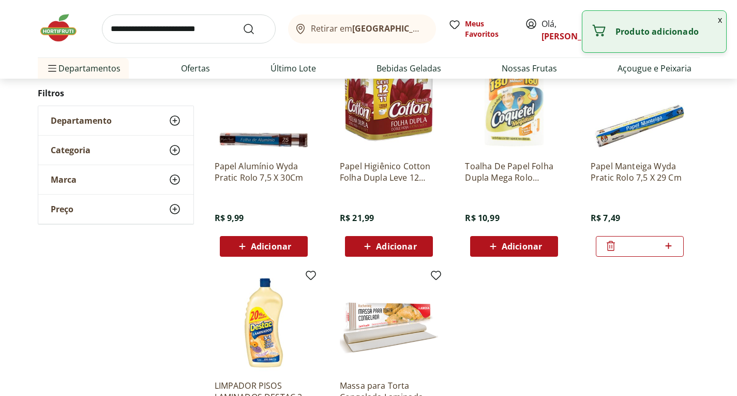
click at [671, 247] on icon at bounding box center [668, 245] width 13 height 12
type input "*"
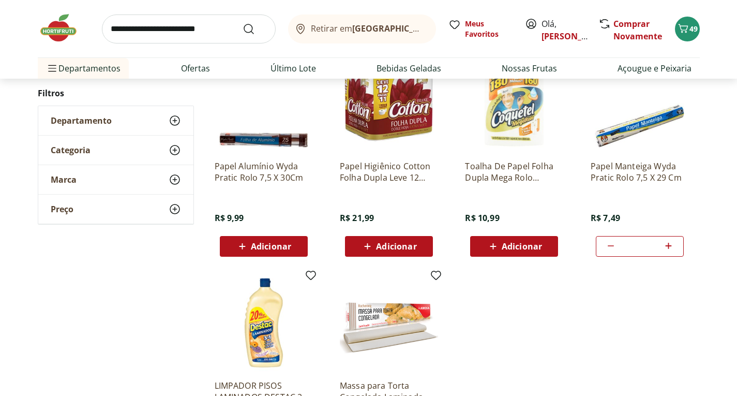
click at [183, 34] on input "search" at bounding box center [189, 28] width 174 height 29
type input "******"
click at [243, 23] on button "Submit Search" at bounding box center [255, 29] width 25 height 12
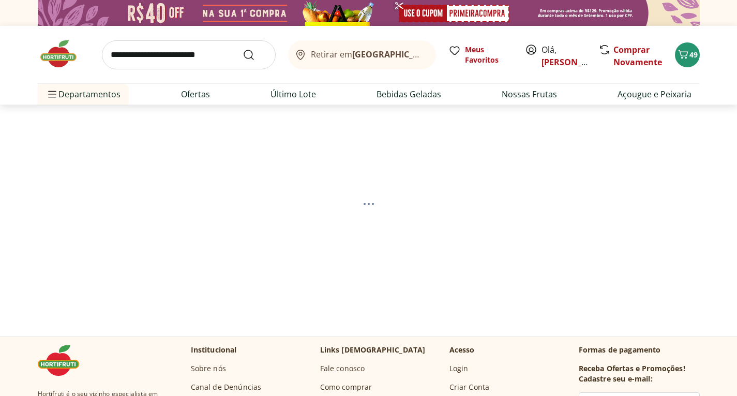
select select "**********"
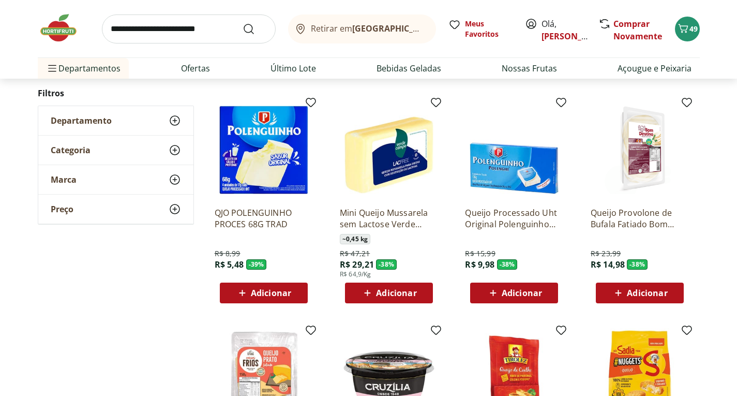
scroll to position [362, 0]
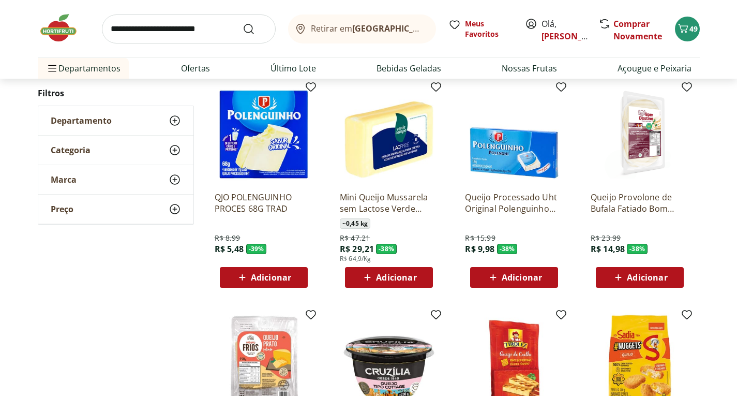
click at [266, 276] on span "Adicionar" at bounding box center [271, 277] width 40 height 8
drag, startPoint x: 292, startPoint y: 278, endPoint x: 272, endPoint y: 314, distance: 41.0
click at [292, 279] on icon at bounding box center [293, 277] width 6 height 6
type input "*"
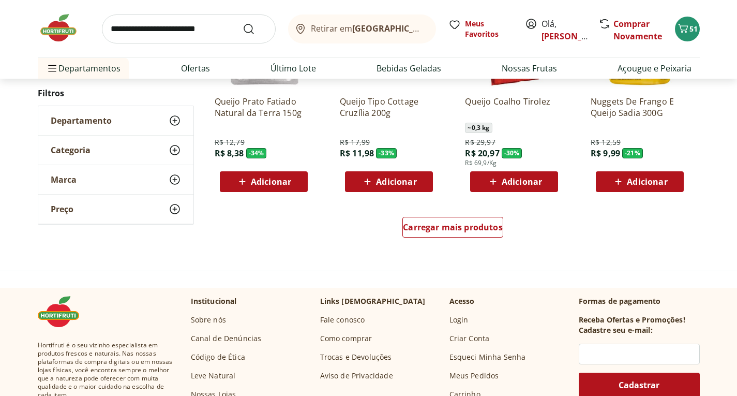
scroll to position [724, 0]
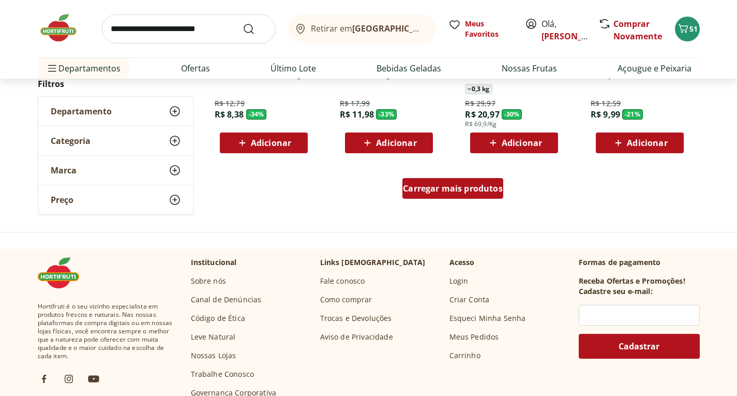
click at [449, 185] on span "Carregar mais produtos" at bounding box center [453, 188] width 100 height 8
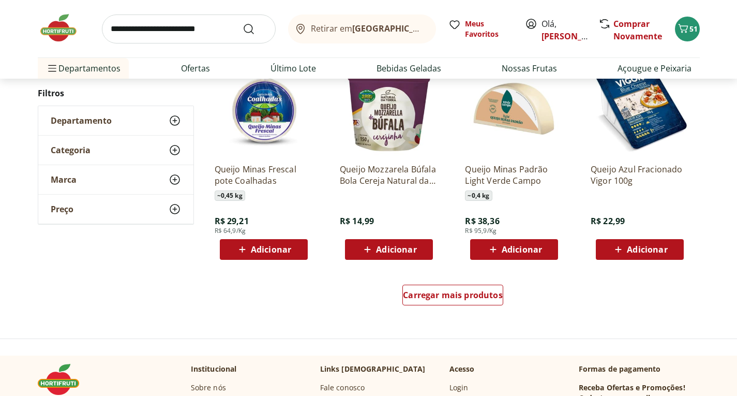
scroll to position [1293, 0]
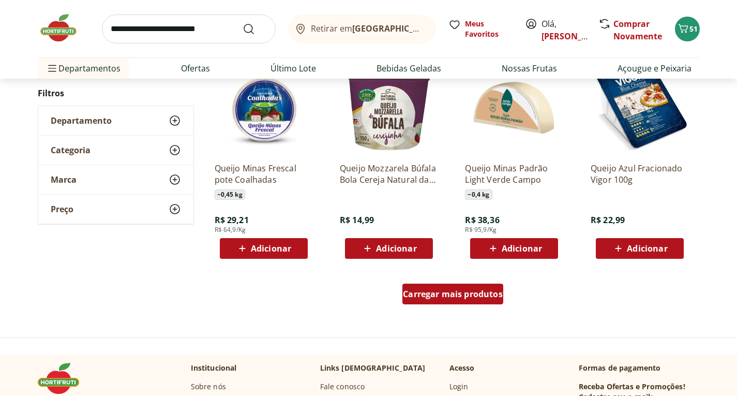
click at [473, 290] on span "Carregar mais produtos" at bounding box center [453, 294] width 100 height 8
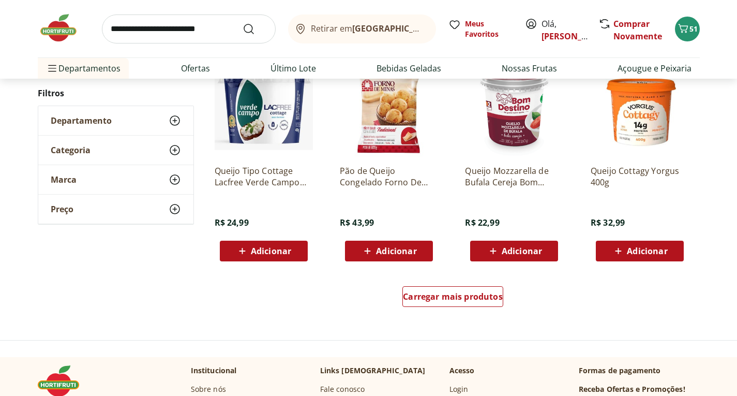
scroll to position [1965, 0]
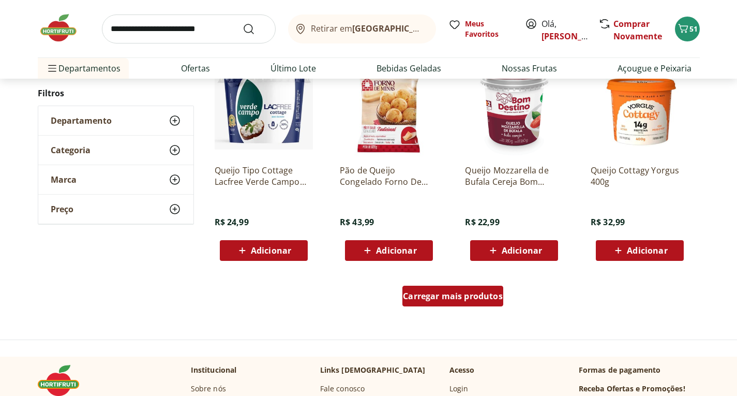
click at [468, 303] on div "Carregar mais produtos" at bounding box center [452, 296] width 101 height 21
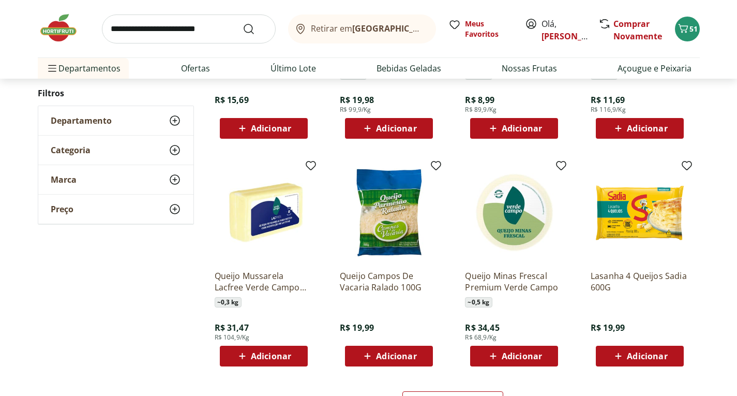
scroll to position [2586, 0]
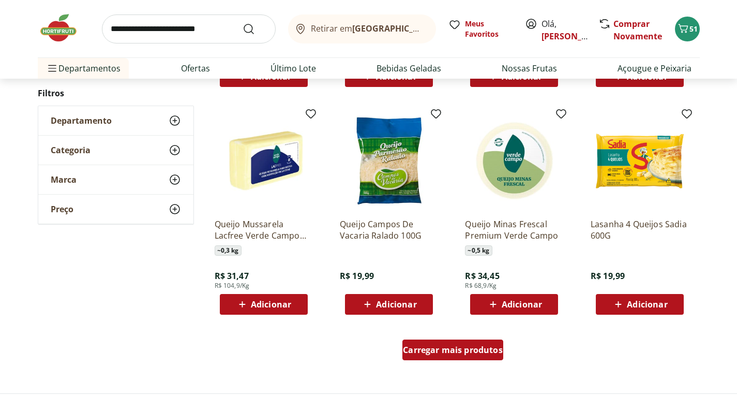
click at [479, 348] on span "Carregar mais produtos" at bounding box center [453, 350] width 100 height 8
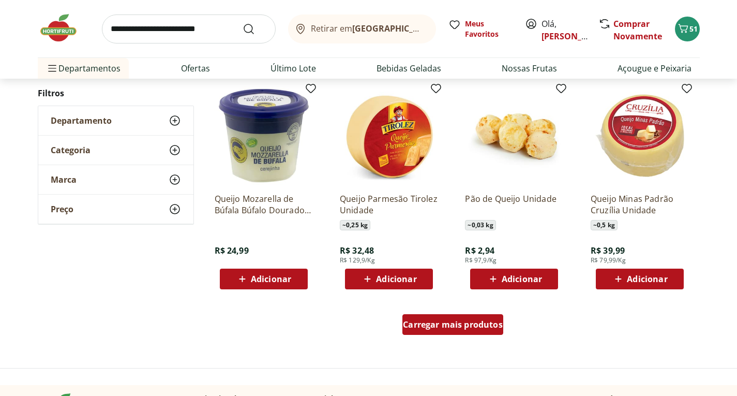
scroll to position [3362, 0]
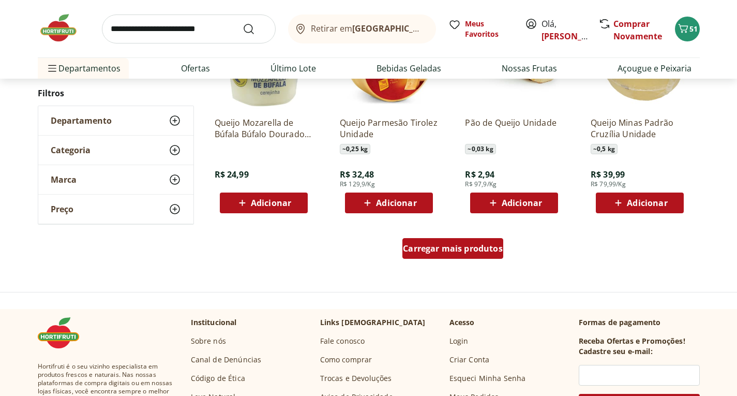
click at [456, 249] on span "Carregar mais produtos" at bounding box center [453, 248] width 100 height 8
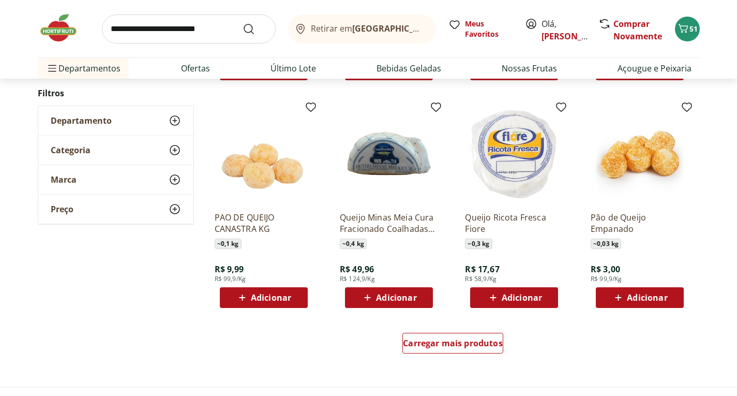
scroll to position [3983, 0]
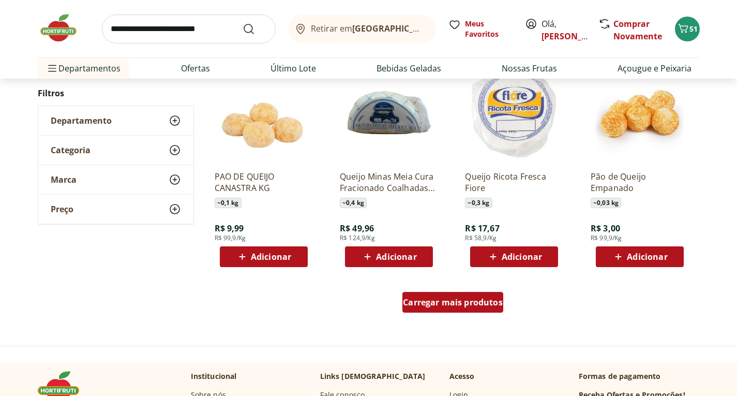
click at [443, 304] on span "Carregar mais produtos" at bounding box center [453, 302] width 100 height 8
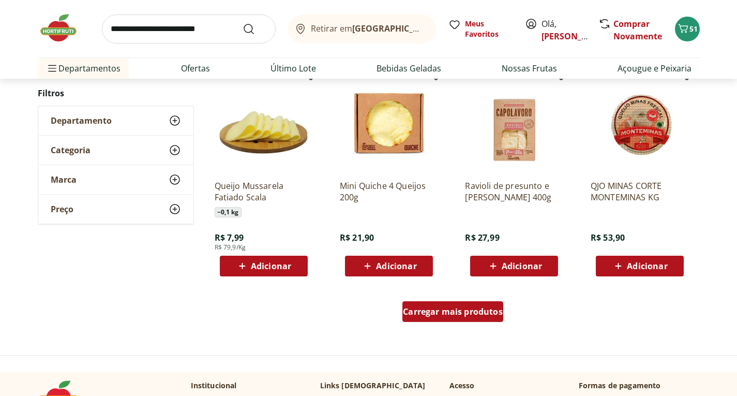
scroll to position [4655, 0]
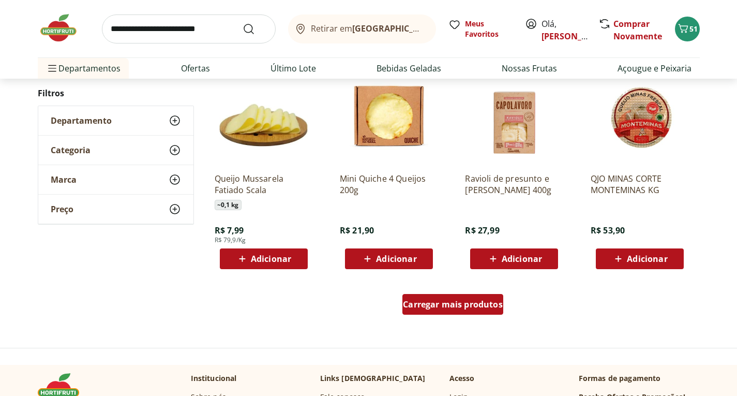
click at [484, 308] on span "Carregar mais produtos" at bounding box center [453, 304] width 100 height 8
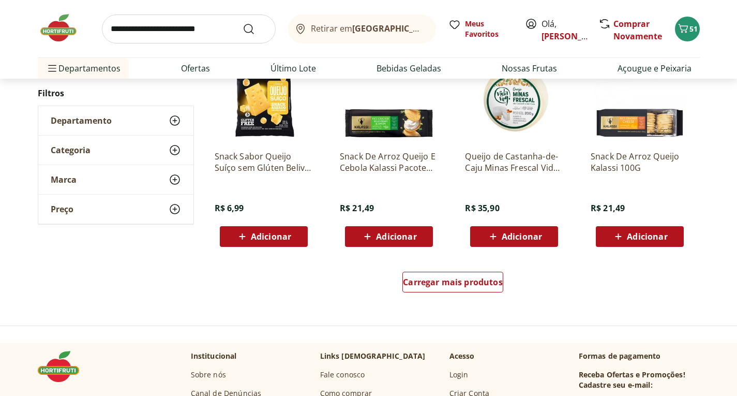
scroll to position [5379, 0]
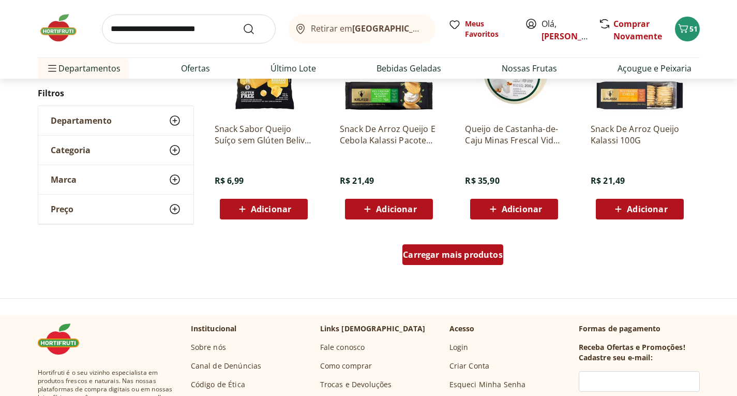
click at [445, 260] on div "Carregar mais produtos" at bounding box center [452, 254] width 101 height 21
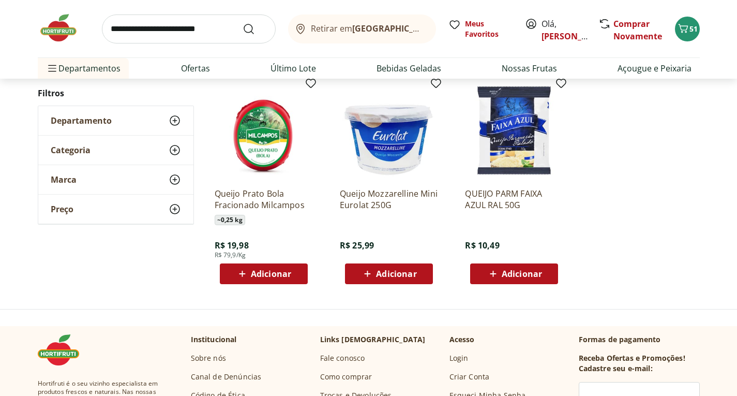
scroll to position [6155, 0]
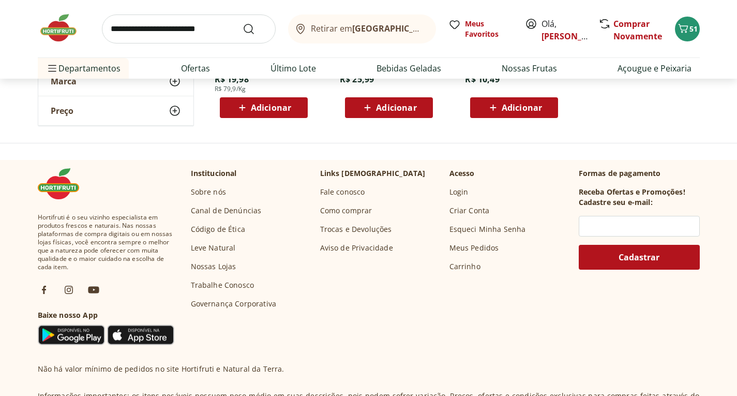
click at [140, 32] on input "search" at bounding box center [189, 28] width 174 height 29
type input "******"
click at [243, 23] on button "Submit Search" at bounding box center [255, 29] width 25 height 12
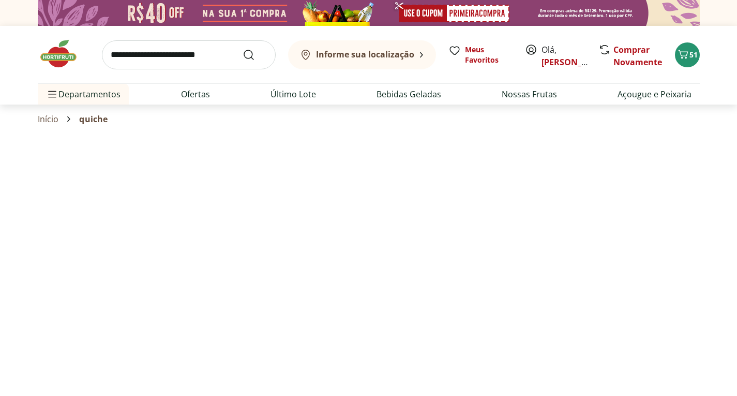
select select "**********"
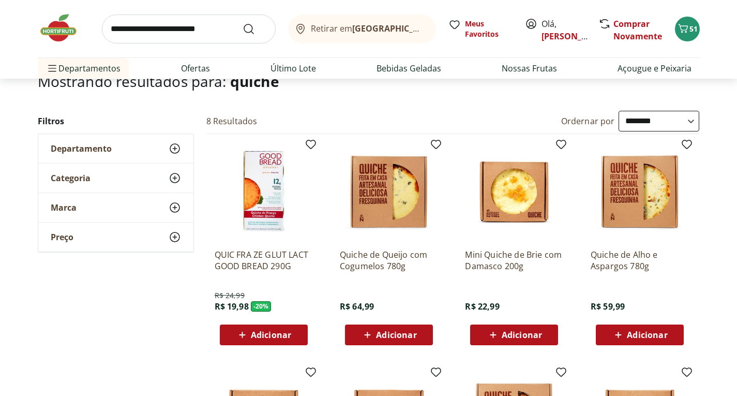
scroll to position [103, 0]
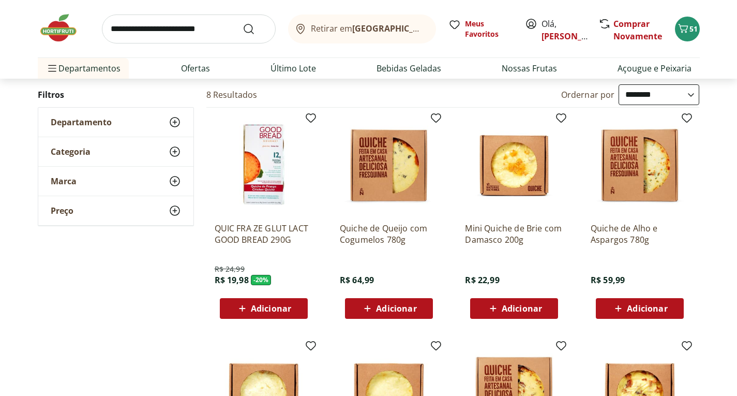
click at [514, 312] on span "Adicionar" at bounding box center [522, 308] width 40 height 8
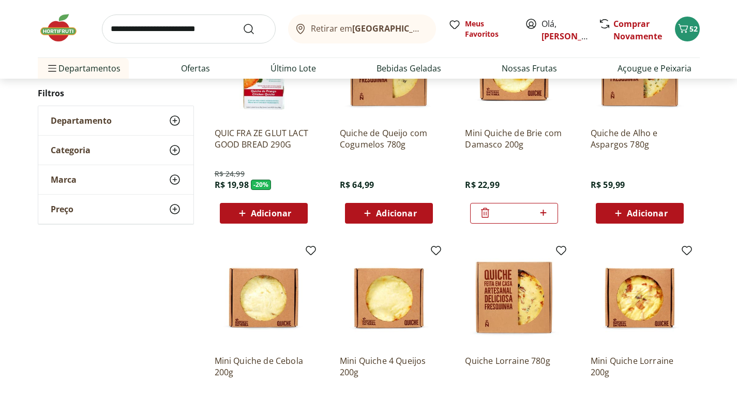
scroll to position [207, 0]
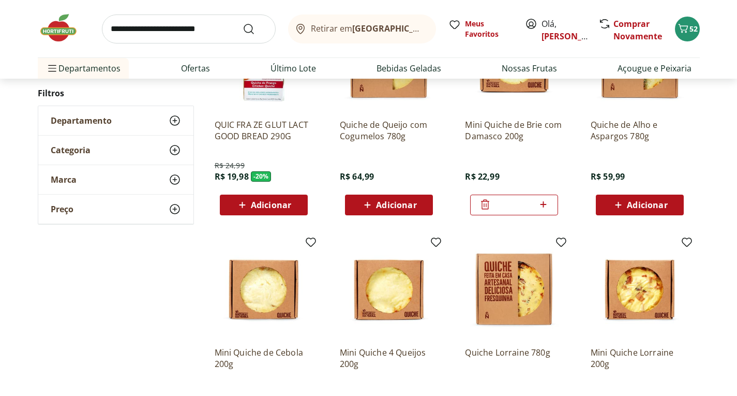
click at [547, 207] on icon at bounding box center [543, 204] width 13 height 12
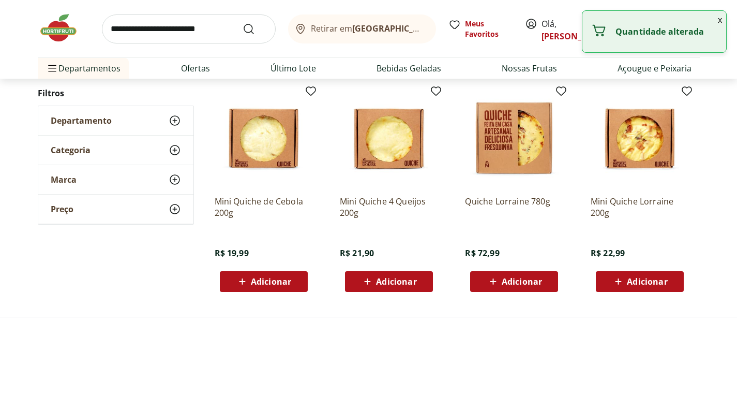
scroll to position [362, 0]
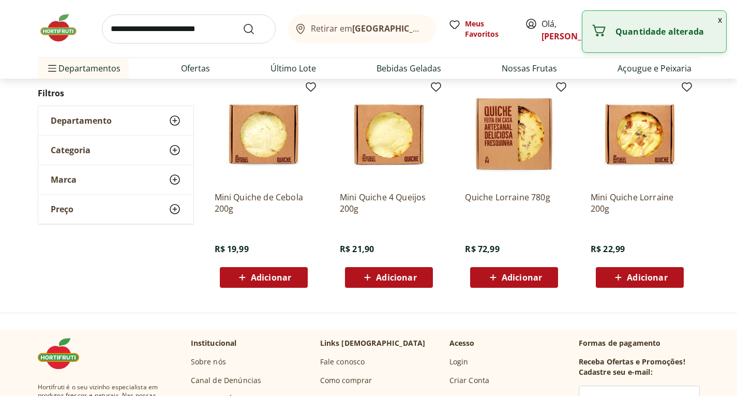
type input "*"
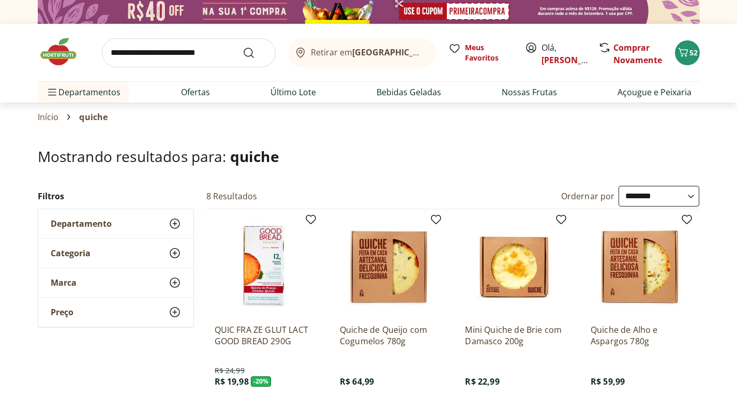
scroll to position [0, 0]
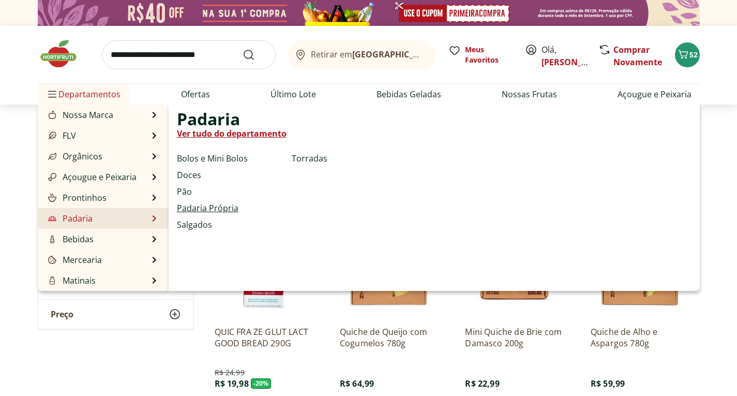
click at [209, 211] on link "Padaria Própria" at bounding box center [208, 208] width 62 height 12
select select "**********"
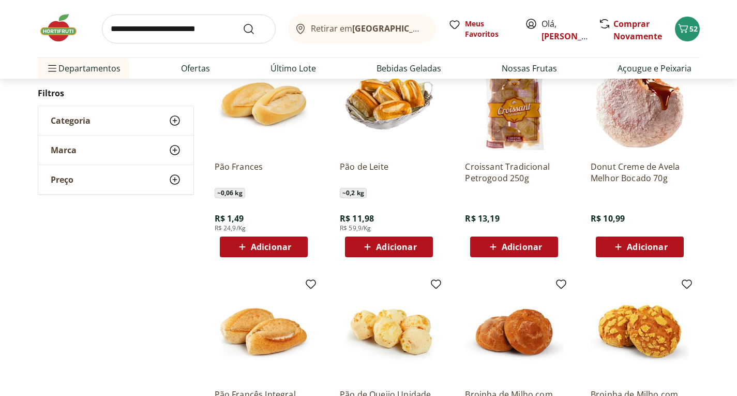
scroll to position [103, 0]
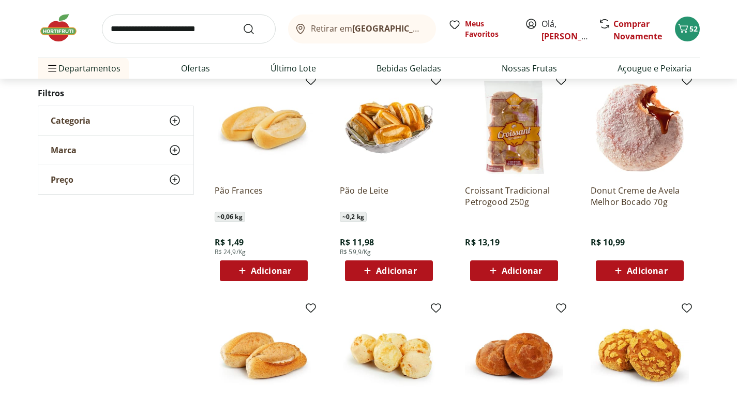
click at [276, 271] on span "Adicionar" at bounding box center [271, 270] width 40 height 8
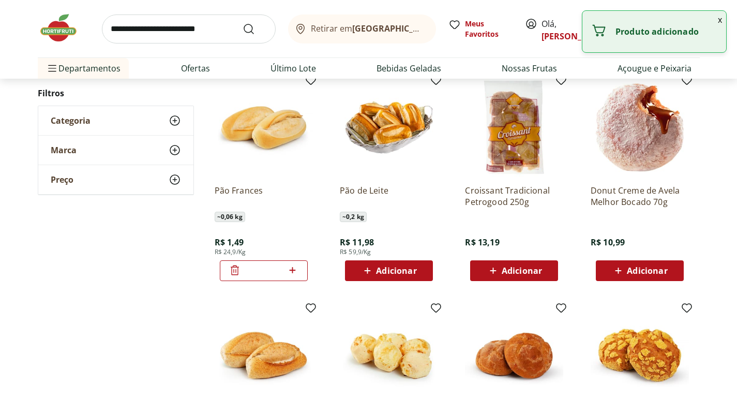
click at [293, 269] on icon at bounding box center [292, 270] width 13 height 12
type input "*"
click at [385, 275] on span "Adicionar" at bounding box center [396, 270] width 40 height 8
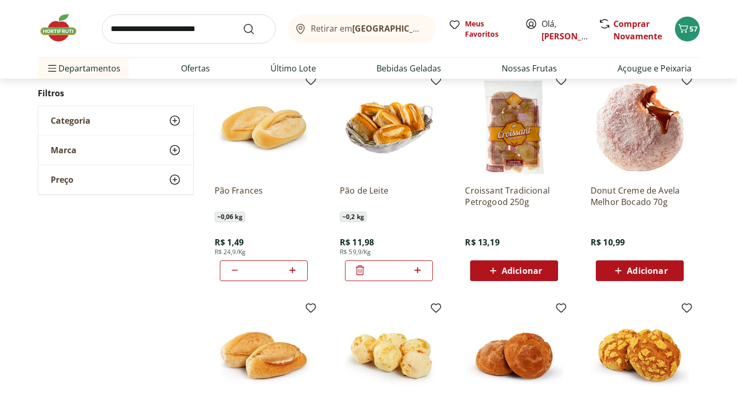
click at [418, 270] on icon at bounding box center [418, 270] width 6 height 6
type input "*"
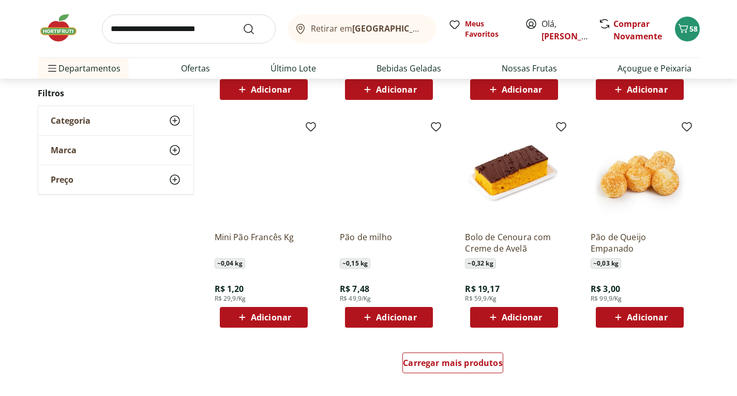
scroll to position [517, 0]
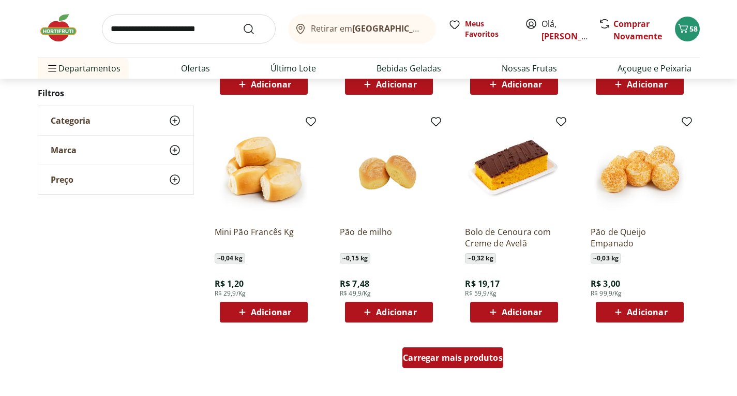
click at [435, 357] on span "Carregar mais produtos" at bounding box center [453, 357] width 100 height 8
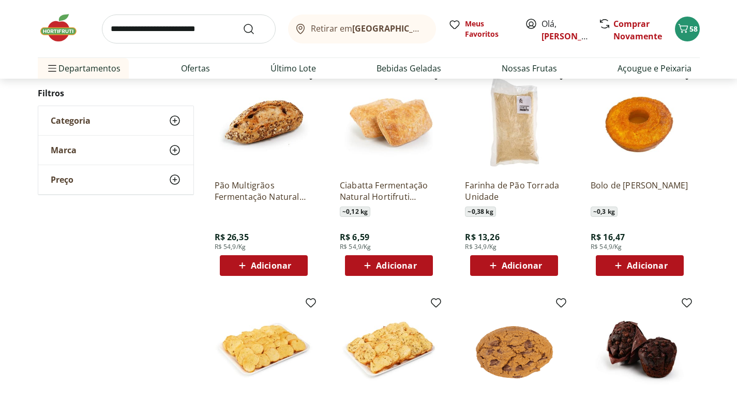
scroll to position [776, 0]
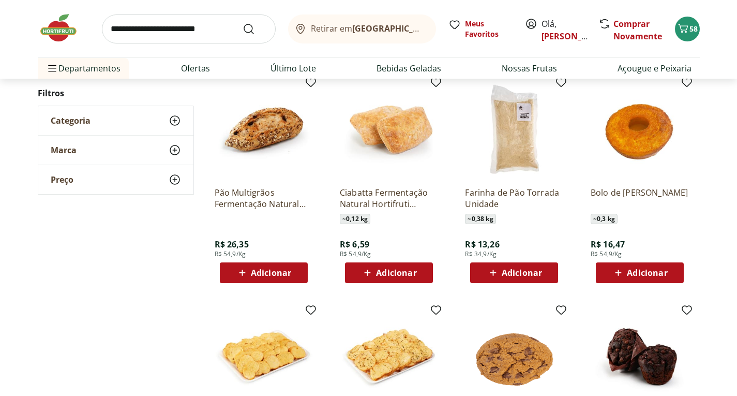
click at [643, 277] on span "Adicionar" at bounding box center [647, 272] width 40 height 8
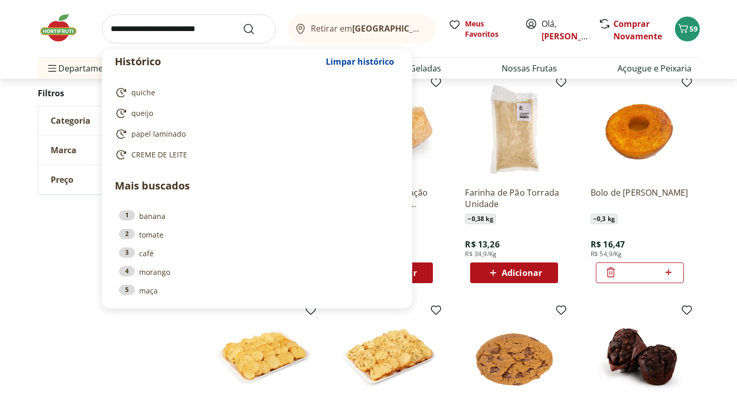
click at [123, 29] on input "search" at bounding box center [189, 28] width 174 height 29
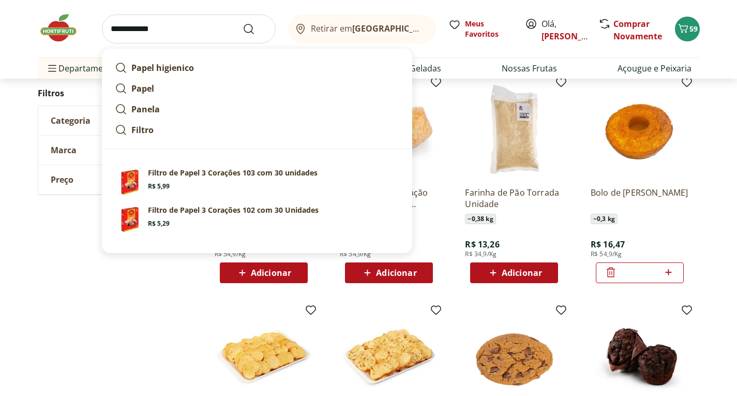
type input "**********"
click at [243, 23] on button "Submit Search" at bounding box center [255, 29] width 25 height 12
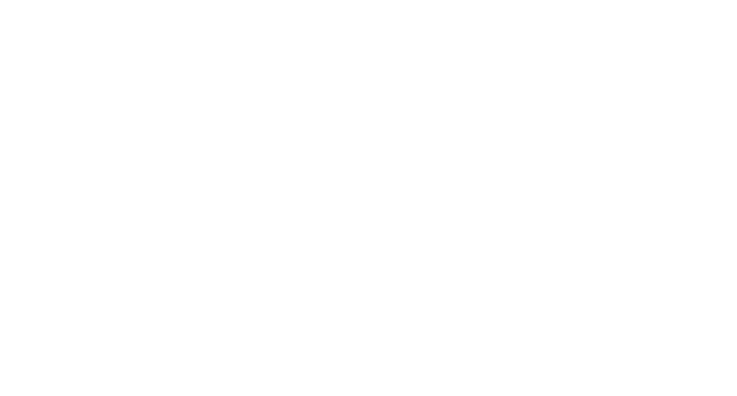
select select "**********"
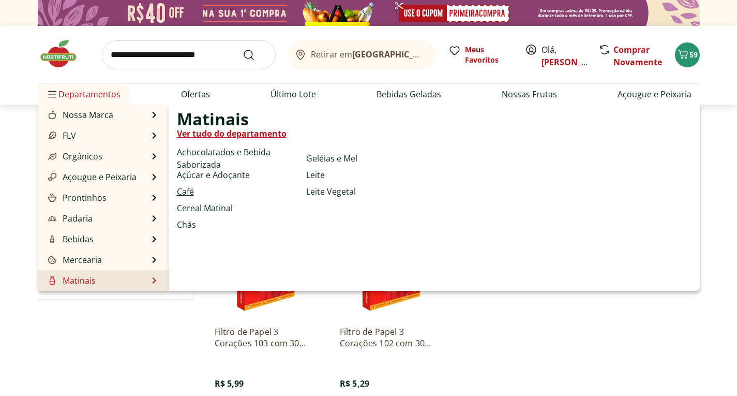
click at [185, 190] on link "Café" at bounding box center [185, 191] width 17 height 12
select select "**********"
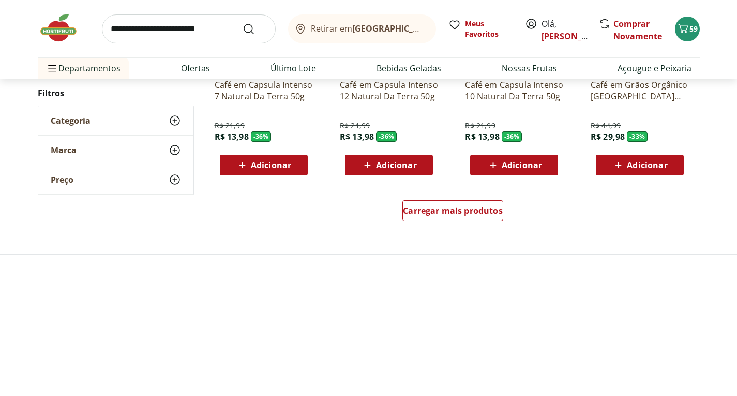
scroll to position [672, 0]
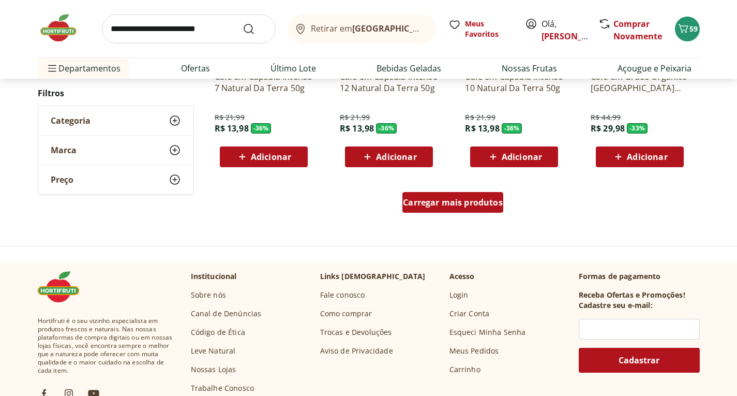
click at [464, 206] on span "Carregar mais produtos" at bounding box center [453, 202] width 100 height 8
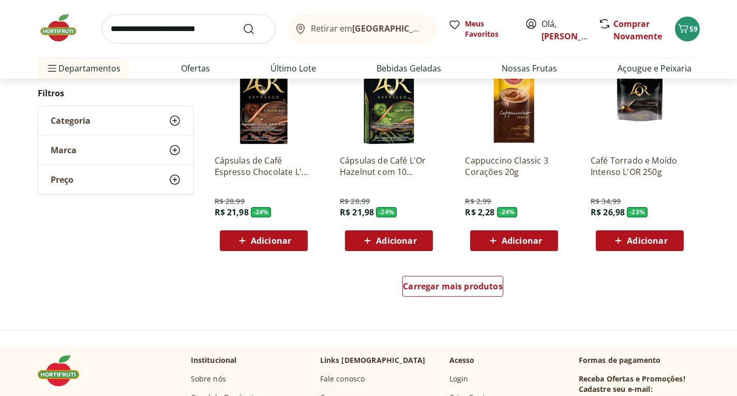
scroll to position [1293, 0]
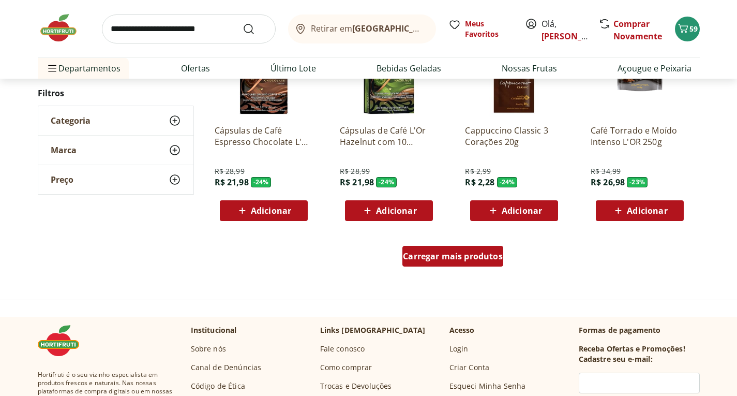
click at [467, 262] on div "Carregar mais produtos" at bounding box center [452, 256] width 101 height 21
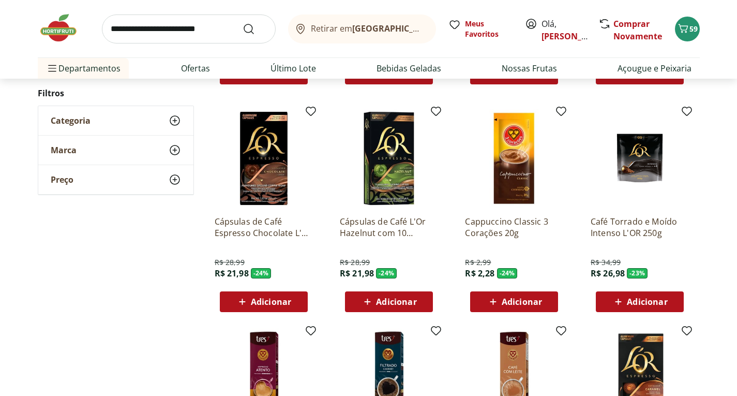
scroll to position [1190, 0]
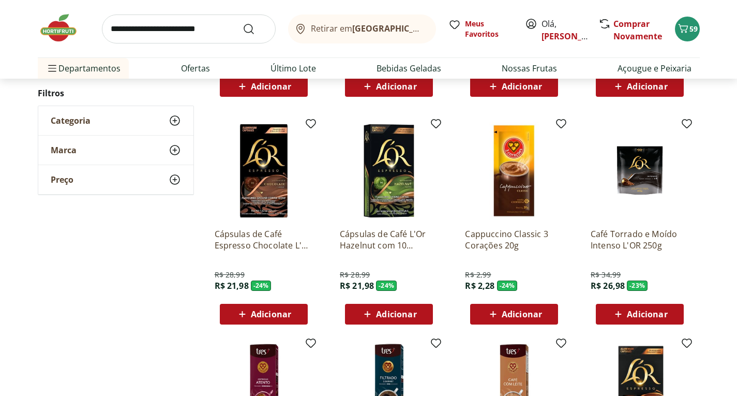
click at [518, 316] on span "Adicionar" at bounding box center [522, 314] width 40 height 8
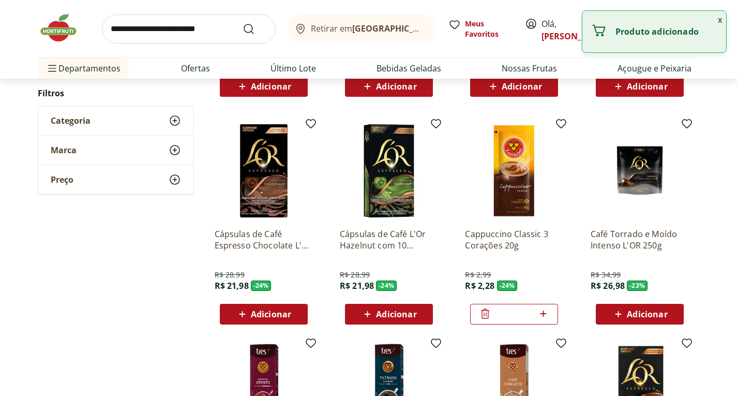
click at [543, 315] on icon at bounding box center [543, 313] width 13 height 12
click at [544, 314] on icon at bounding box center [543, 313] width 6 height 6
type input "*"
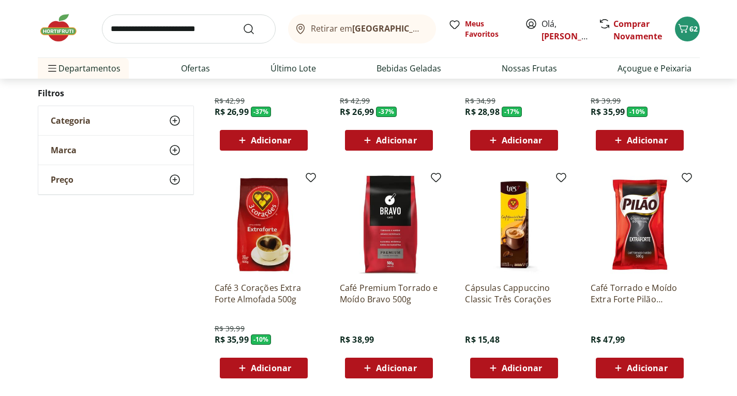
scroll to position [1862, 0]
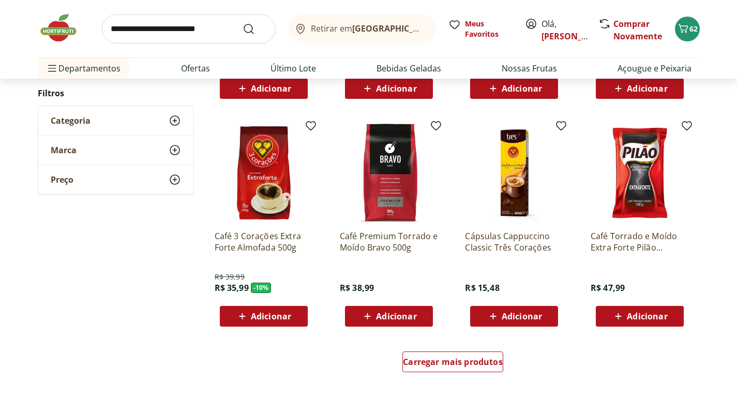
click at [266, 317] on span "Adicionar" at bounding box center [271, 316] width 40 height 8
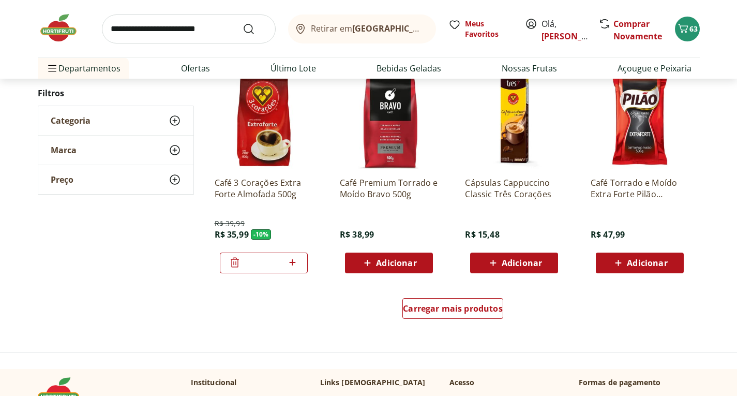
scroll to position [1914, 0]
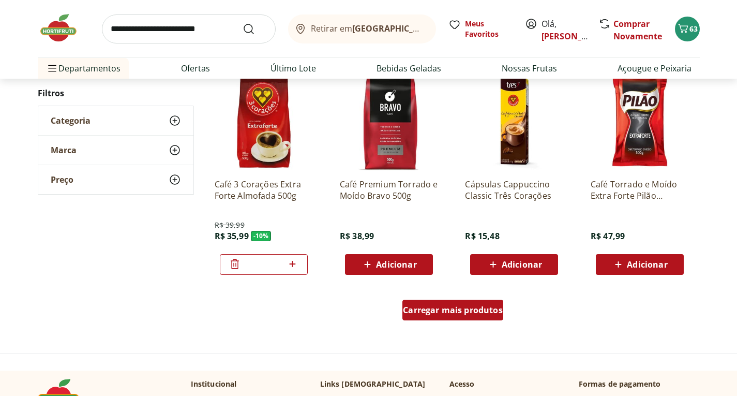
click at [437, 312] on span "Carregar mais produtos" at bounding box center [453, 310] width 100 height 8
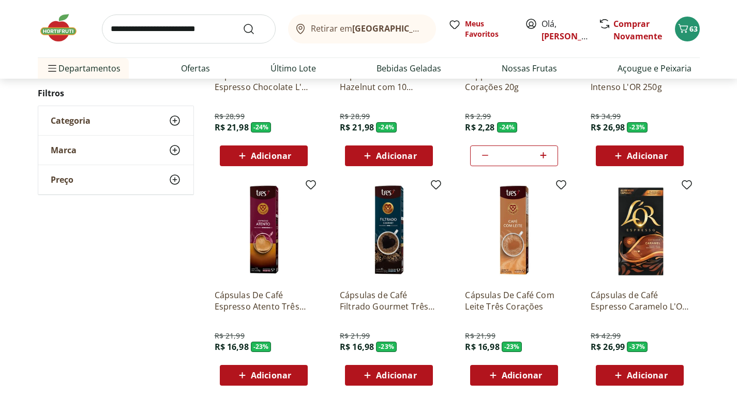
scroll to position [1345, 0]
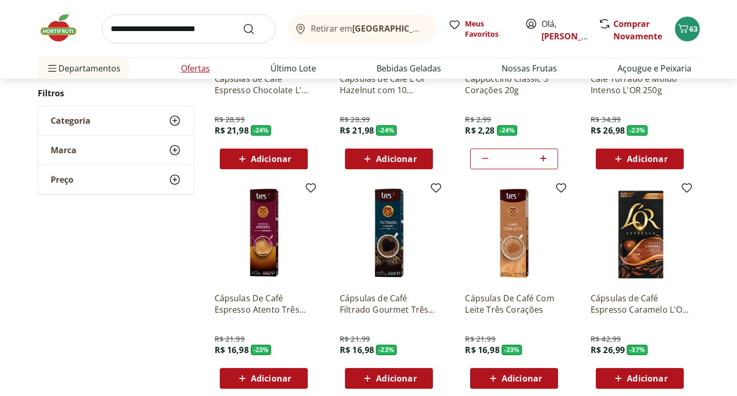
click at [194, 69] on link "Ofertas" at bounding box center [195, 68] width 29 height 12
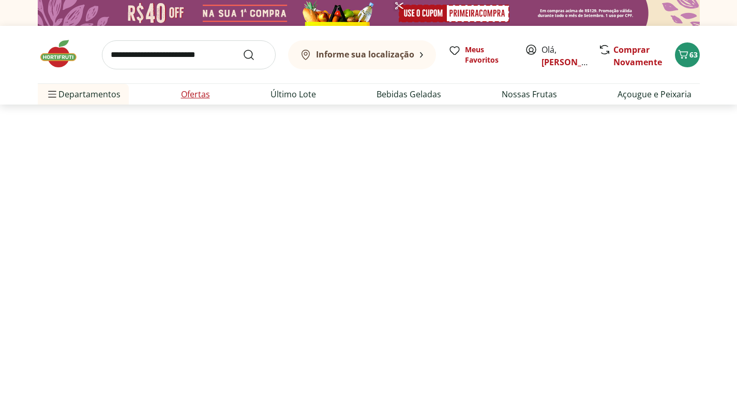
select select "**********"
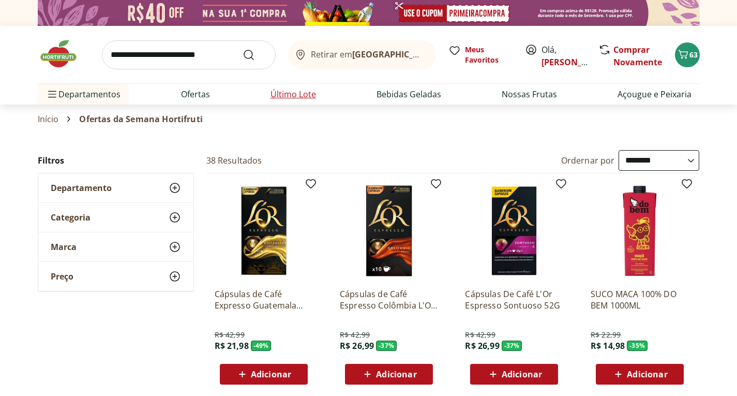
click at [302, 93] on link "Último Lote" at bounding box center [294, 94] width 46 height 12
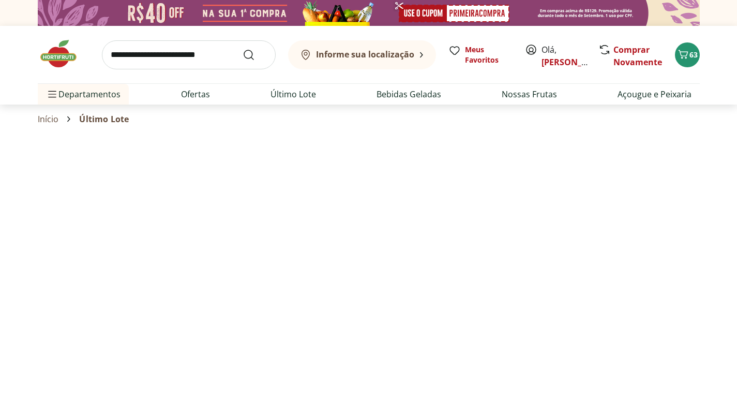
select select "**********"
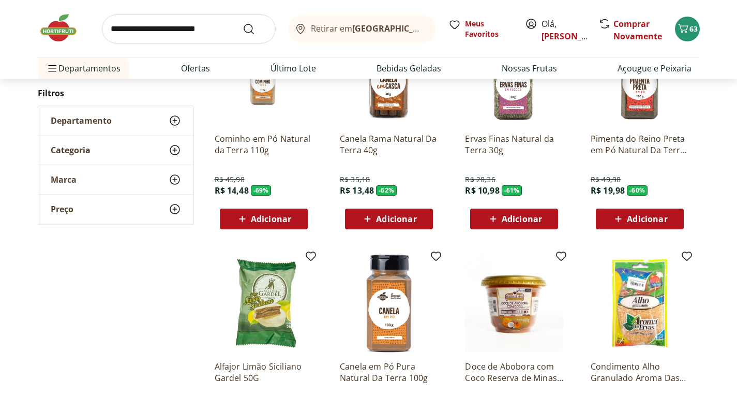
scroll to position [103, 0]
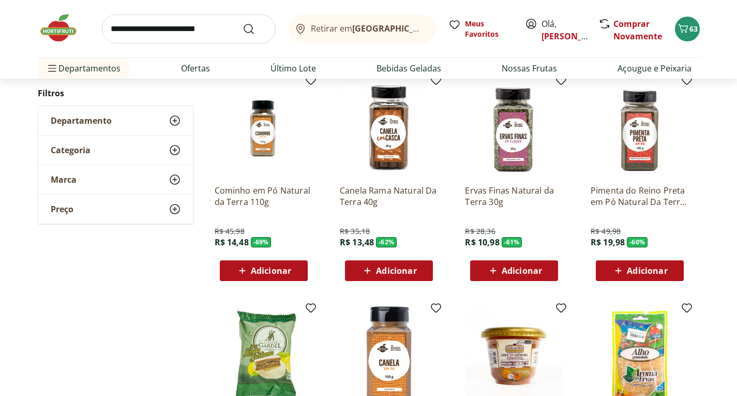
click at [392, 268] on span "Adicionar" at bounding box center [396, 270] width 40 height 8
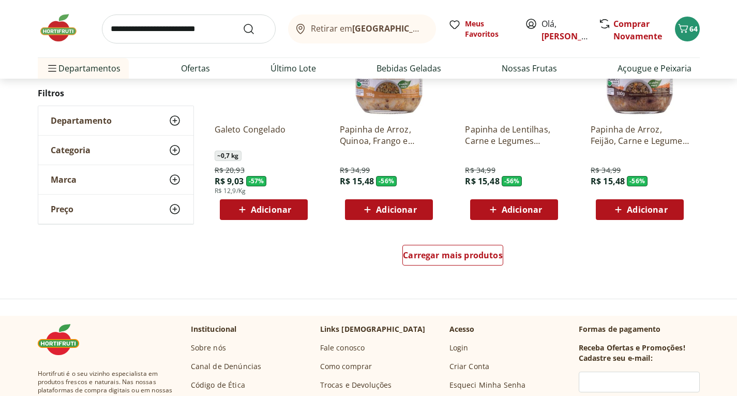
scroll to position [621, 0]
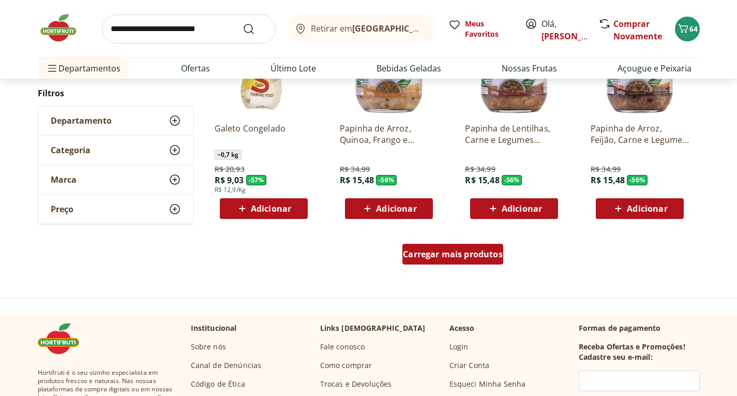
click at [445, 250] on span "Carregar mais produtos" at bounding box center [453, 254] width 100 height 8
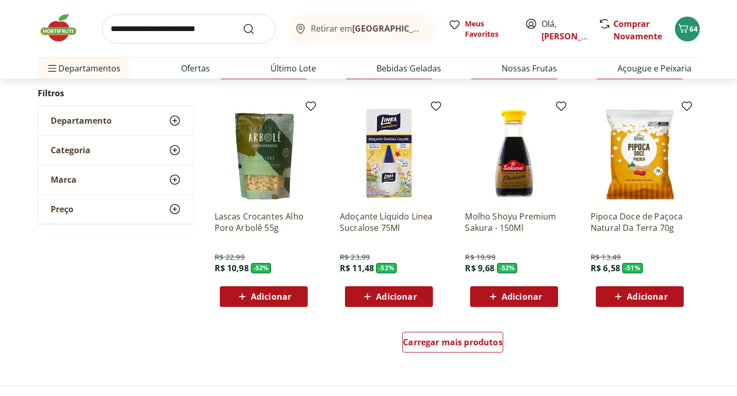
scroll to position [1241, 0]
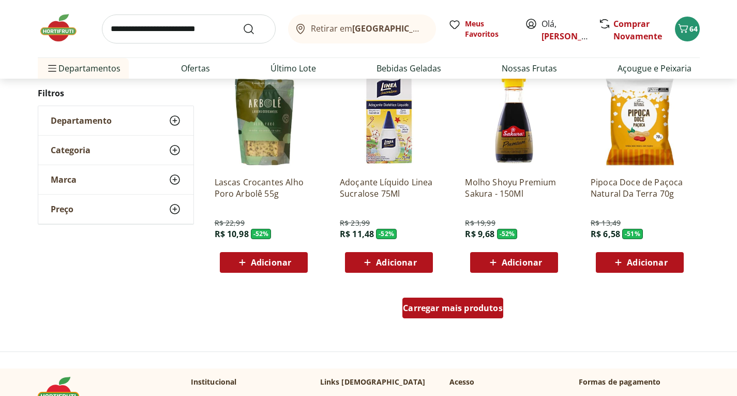
click at [446, 311] on span "Carregar mais produtos" at bounding box center [453, 308] width 100 height 8
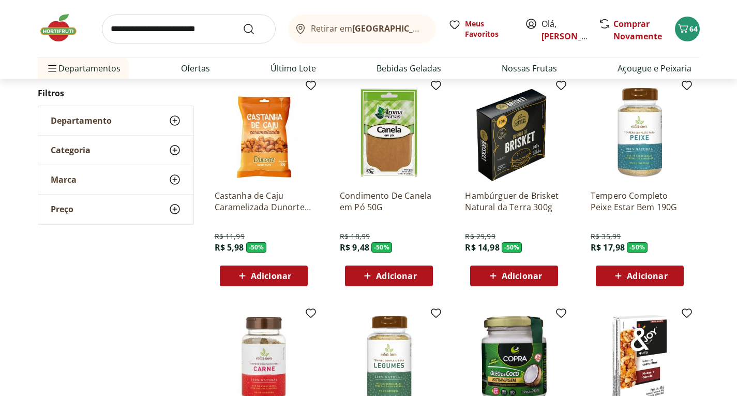
scroll to position [1448, 0]
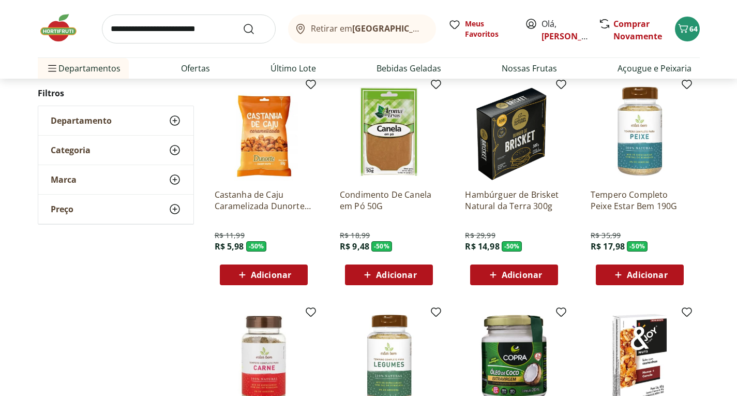
click at [288, 281] on div "Adicionar" at bounding box center [263, 274] width 71 height 19
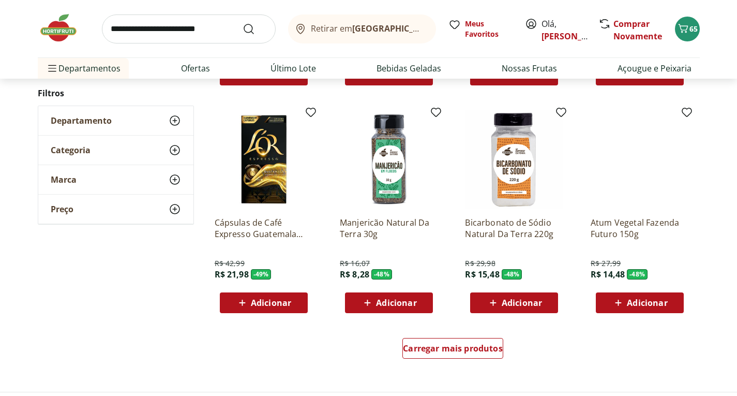
scroll to position [1914, 0]
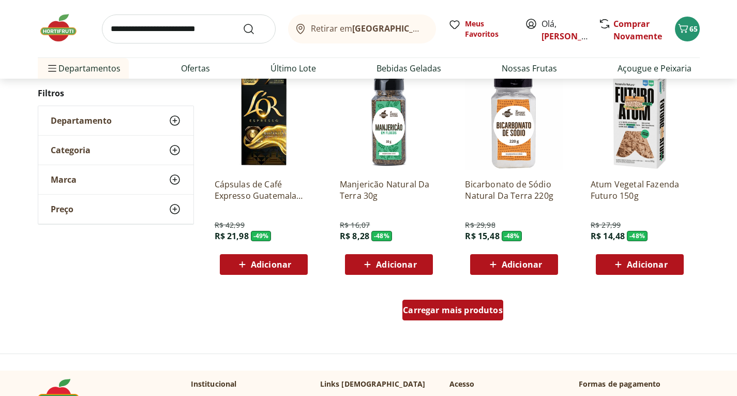
click at [431, 308] on span "Carregar mais produtos" at bounding box center [453, 310] width 100 height 8
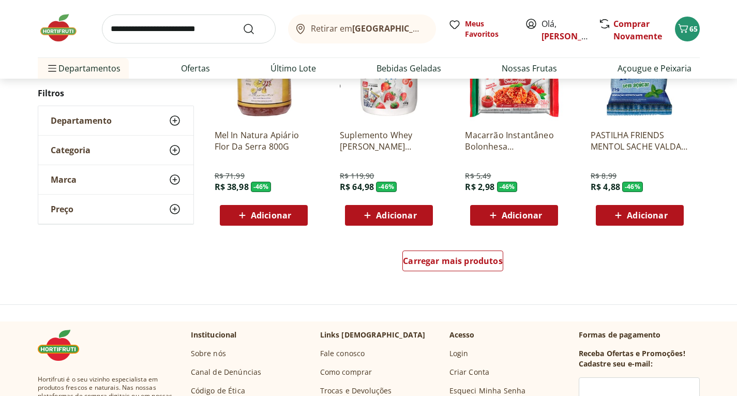
scroll to position [2638, 0]
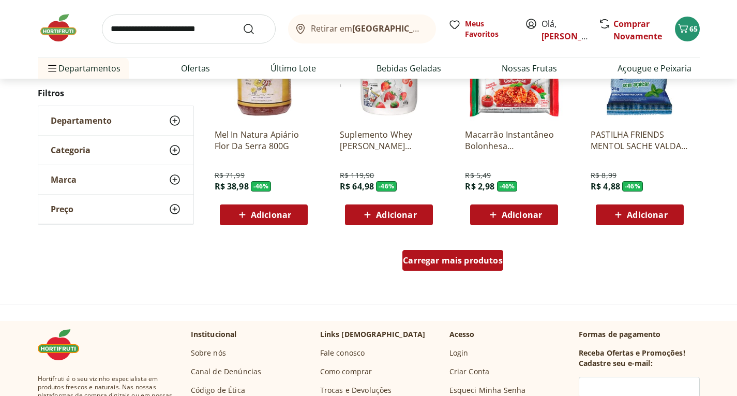
click at [463, 257] on span "Carregar mais produtos" at bounding box center [453, 260] width 100 height 8
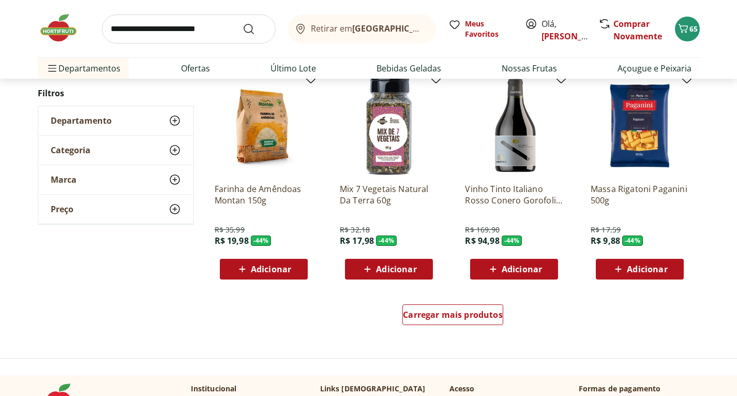
scroll to position [3259, 0]
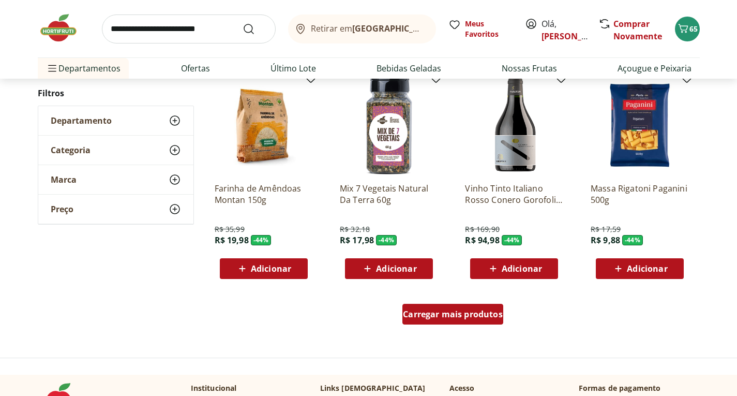
click at [458, 314] on span "Carregar mais produtos" at bounding box center [453, 314] width 100 height 8
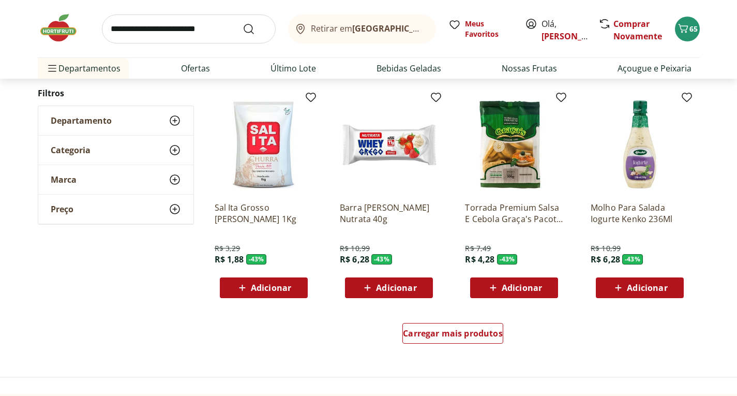
scroll to position [3931, 0]
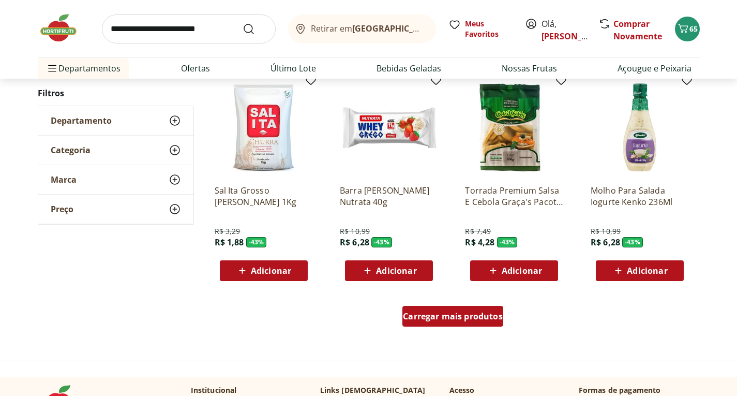
click at [464, 320] on span "Carregar mais produtos" at bounding box center [453, 316] width 100 height 8
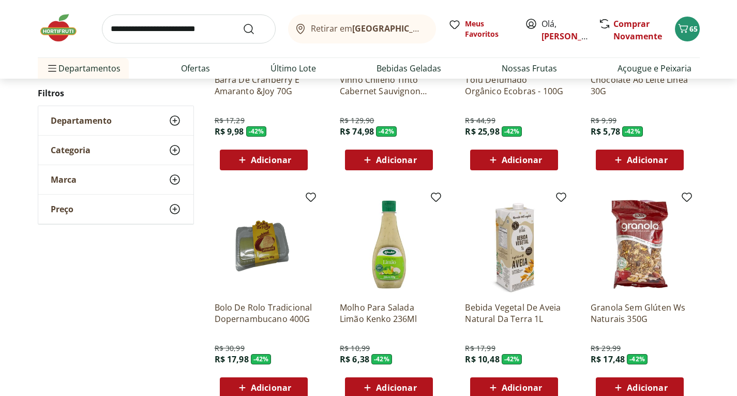
scroll to position [4603, 0]
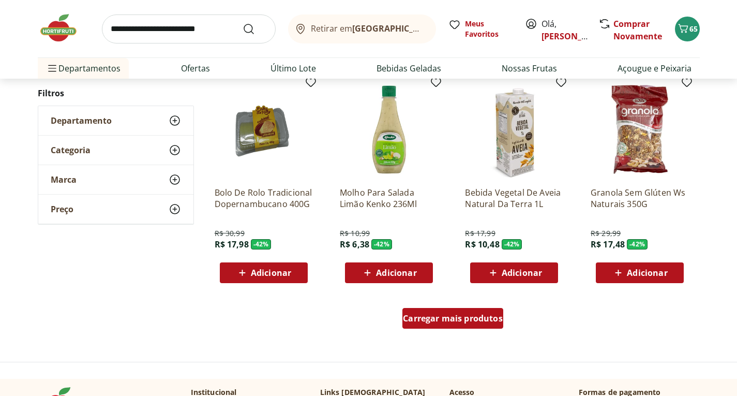
click at [466, 322] on span "Carregar mais produtos" at bounding box center [453, 318] width 100 height 8
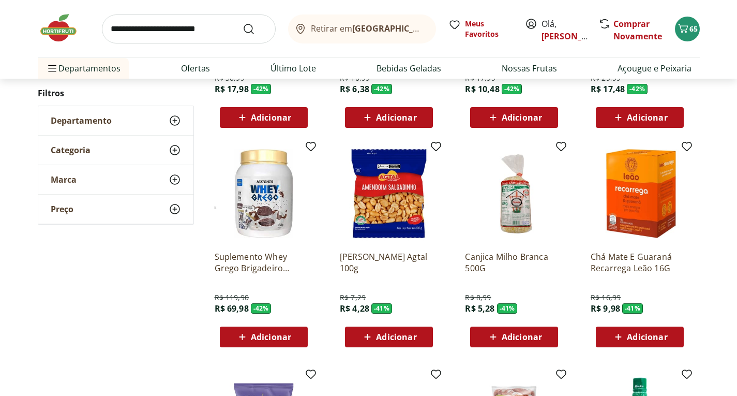
scroll to position [4810, 0]
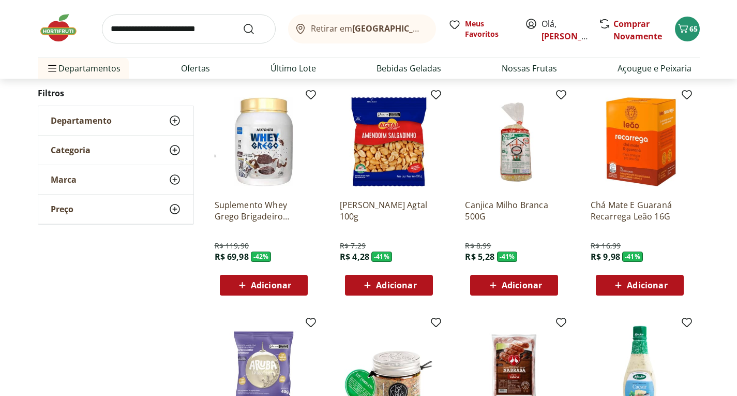
click at [521, 285] on span "Adicionar" at bounding box center [522, 285] width 40 height 8
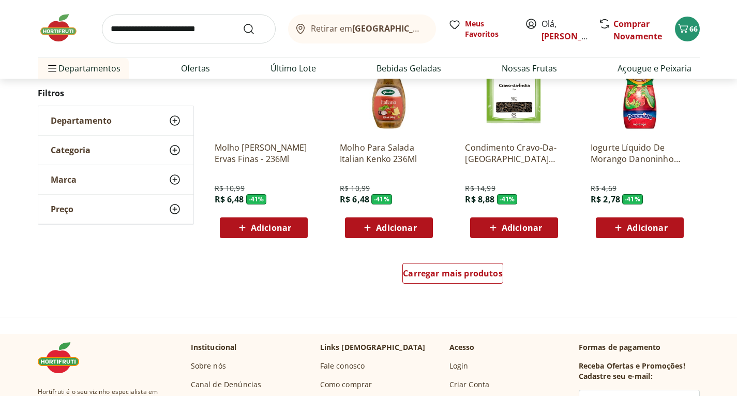
scroll to position [5327, 0]
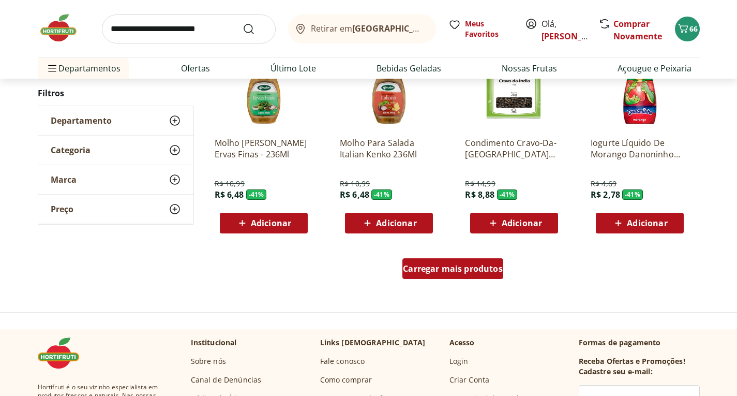
click at [470, 274] on div "Carregar mais produtos" at bounding box center [452, 268] width 101 height 21
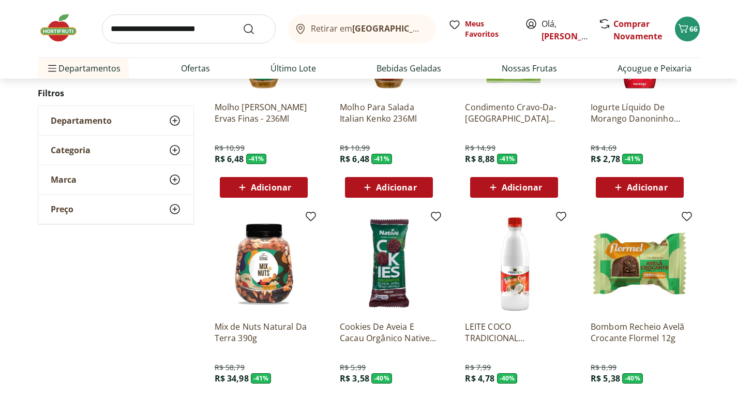
scroll to position [5483, 0]
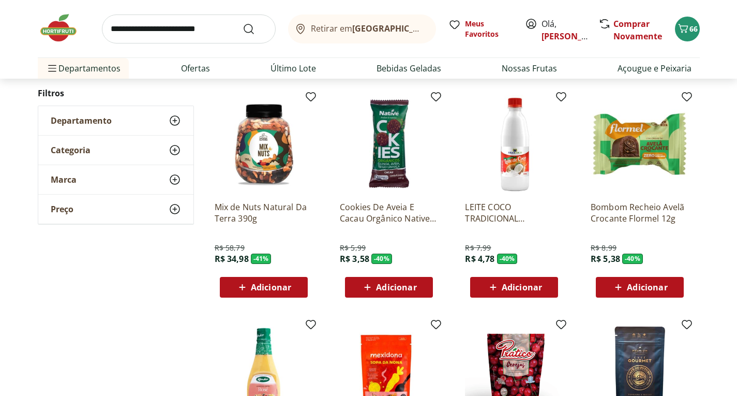
click at [506, 291] on span "Adicionar" at bounding box center [522, 287] width 40 height 8
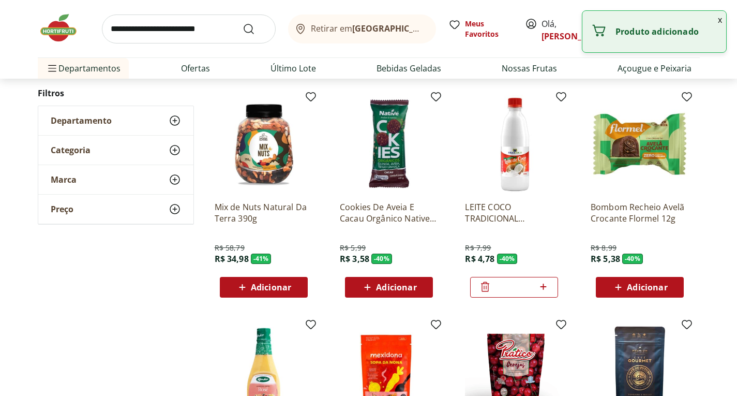
click at [544, 288] on icon at bounding box center [543, 286] width 13 height 12
type input "*"
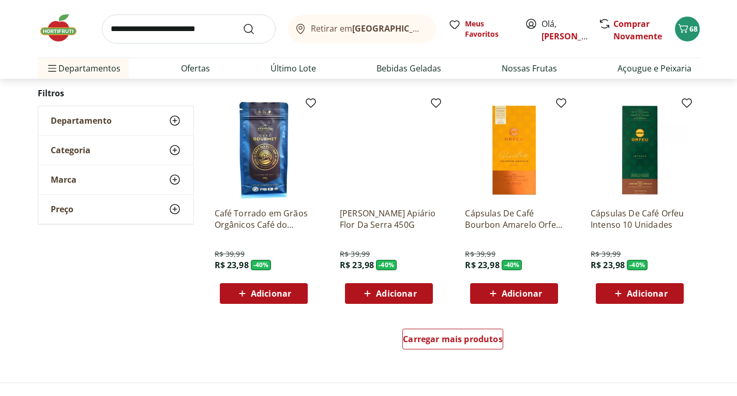
scroll to position [5948, 0]
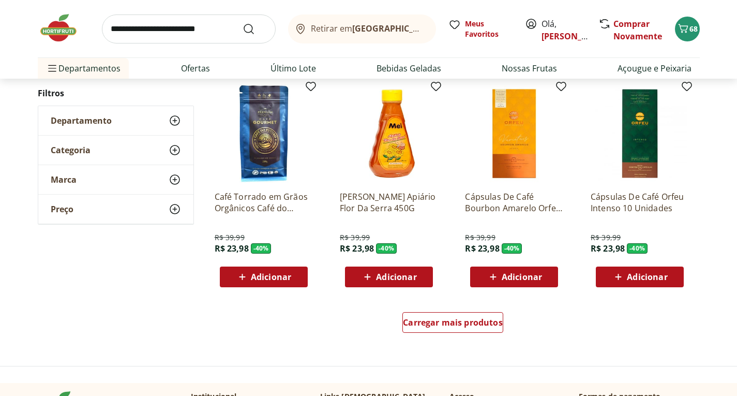
click at [407, 279] on span "Adicionar" at bounding box center [396, 277] width 40 height 8
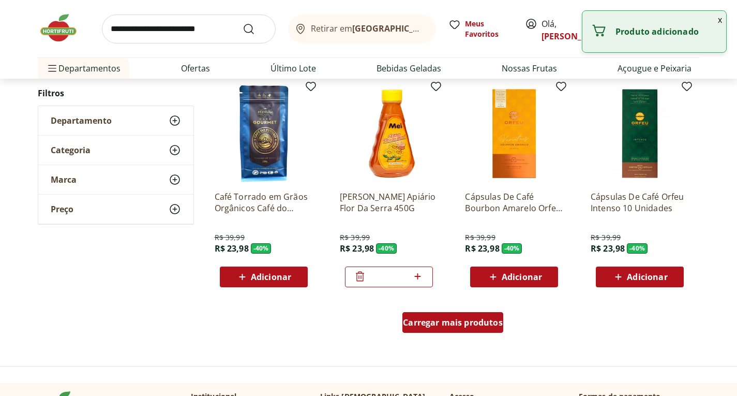
click at [435, 325] on span "Carregar mais produtos" at bounding box center [453, 322] width 100 height 8
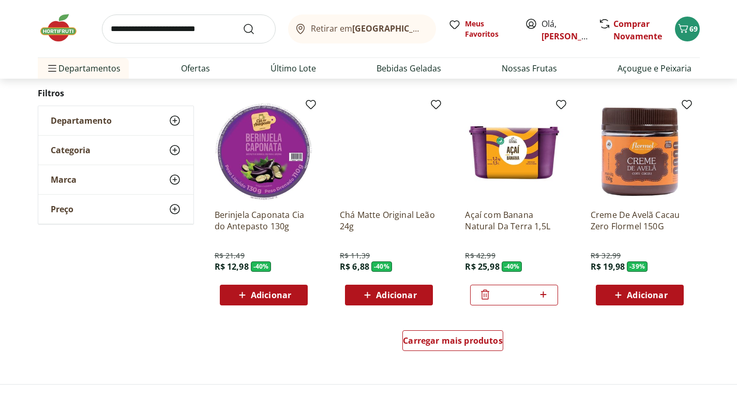
scroll to position [6621, 0]
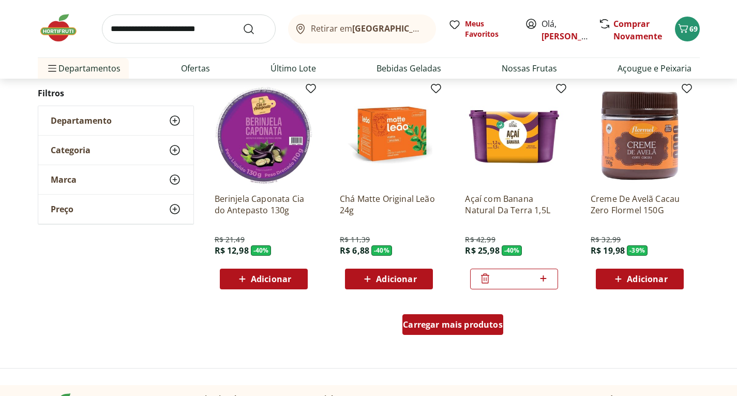
click at [450, 328] on span "Carregar mais produtos" at bounding box center [453, 324] width 100 height 8
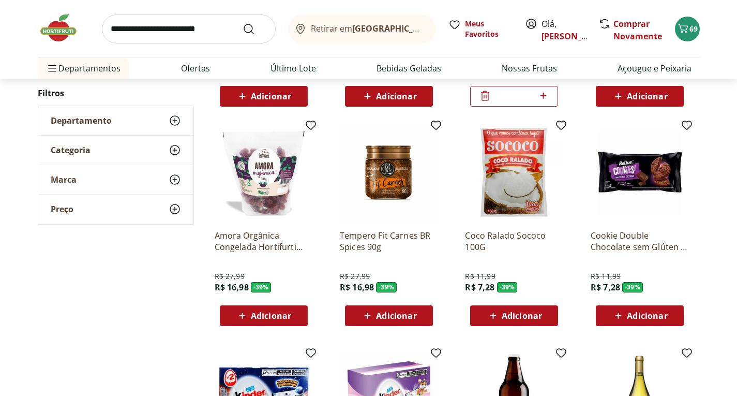
scroll to position [6827, 0]
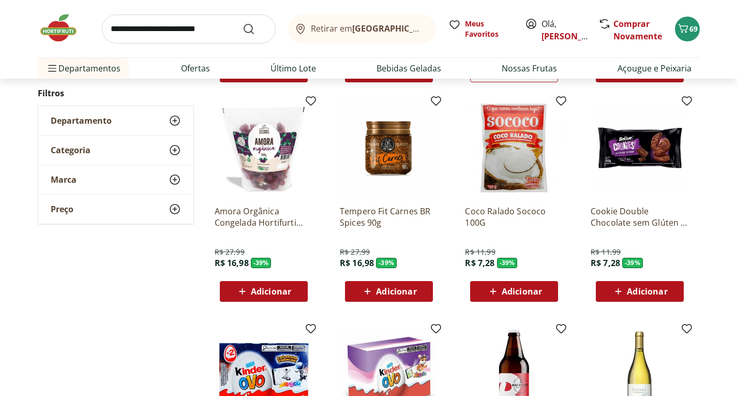
click at [520, 291] on span "Adicionar" at bounding box center [522, 291] width 40 height 8
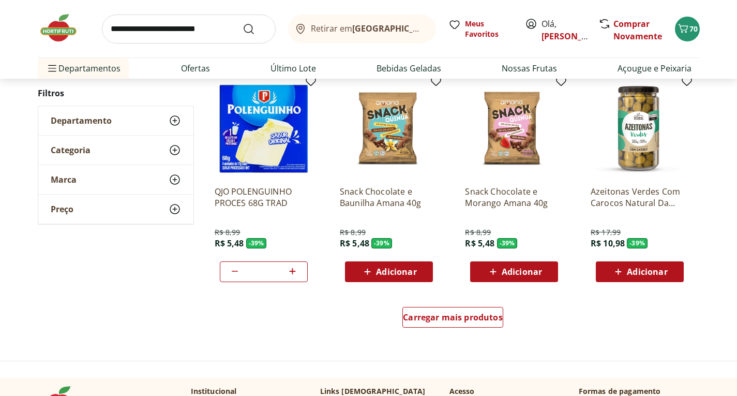
scroll to position [7396, 0]
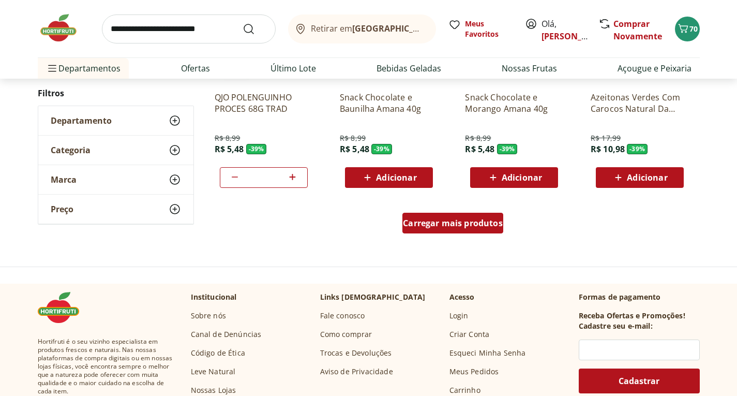
click at [449, 221] on span "Carregar mais produtos" at bounding box center [453, 223] width 100 height 8
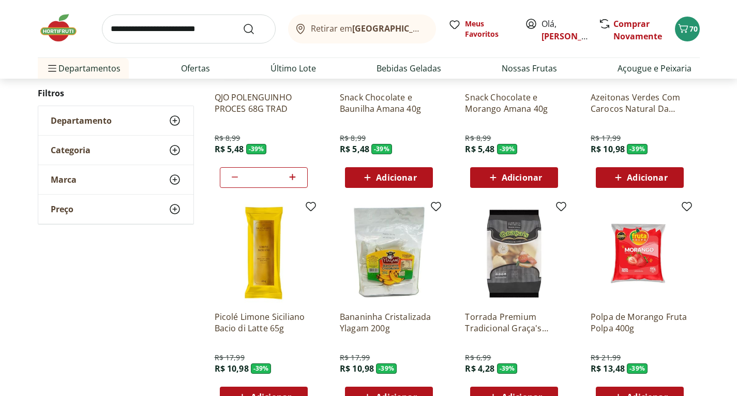
type input "*"
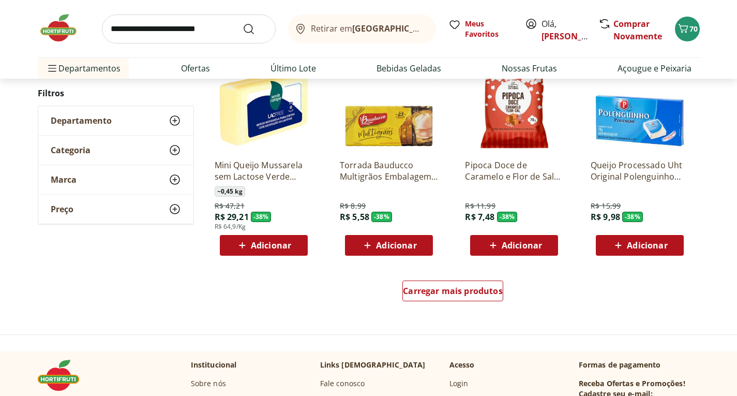
scroll to position [8017, 0]
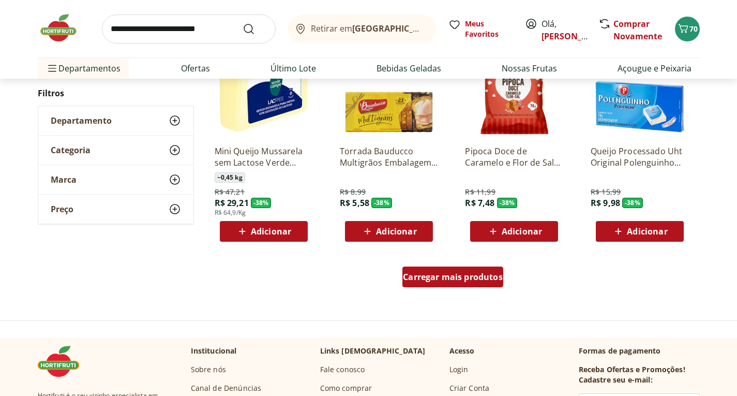
click at [431, 274] on span "Carregar mais produtos" at bounding box center [453, 277] width 100 height 8
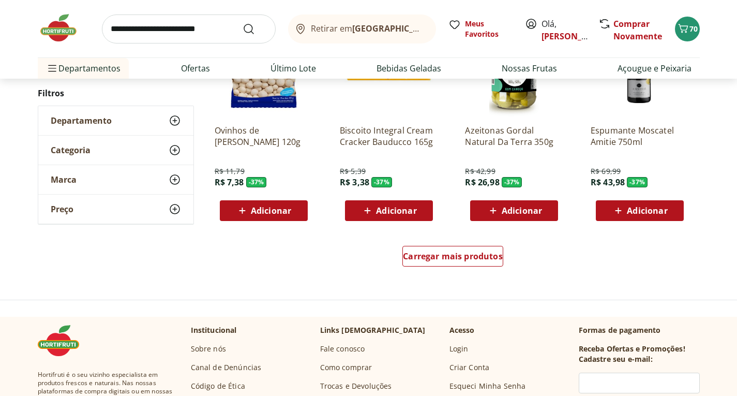
scroll to position [8741, 0]
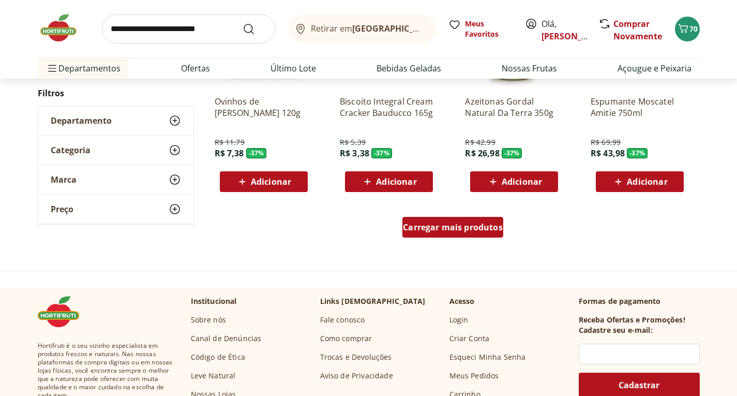
click at [416, 226] on span "Carregar mais produtos" at bounding box center [453, 227] width 100 height 8
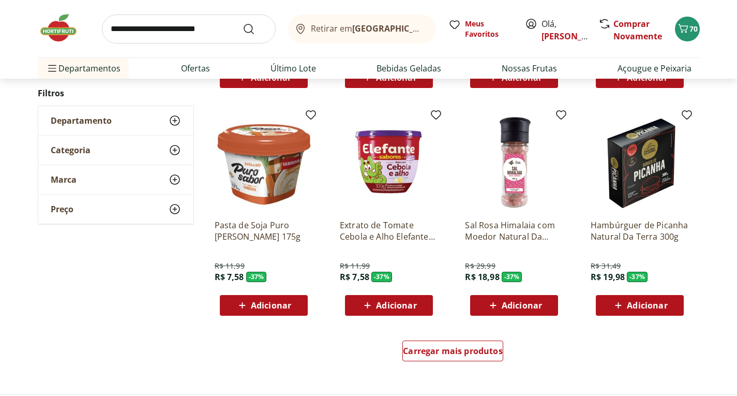
scroll to position [9310, 0]
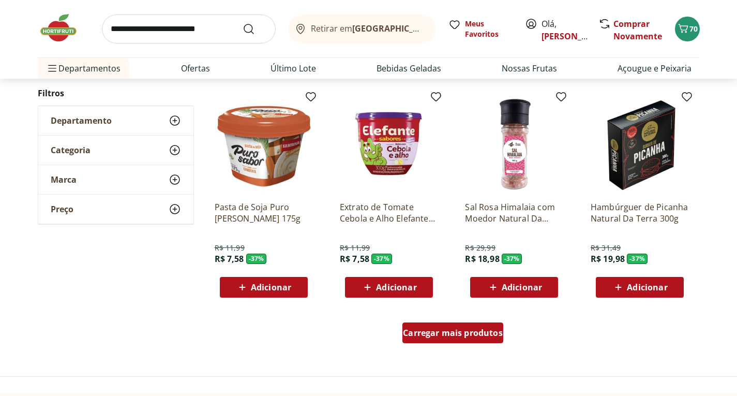
click at [430, 341] on div "Carregar mais produtos" at bounding box center [452, 332] width 101 height 21
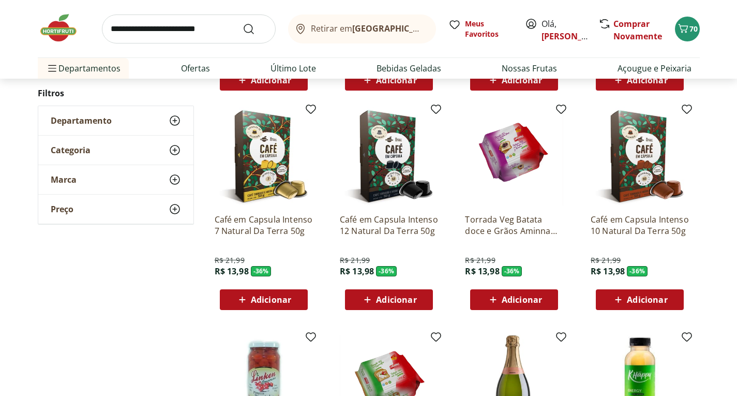
scroll to position [9538, 0]
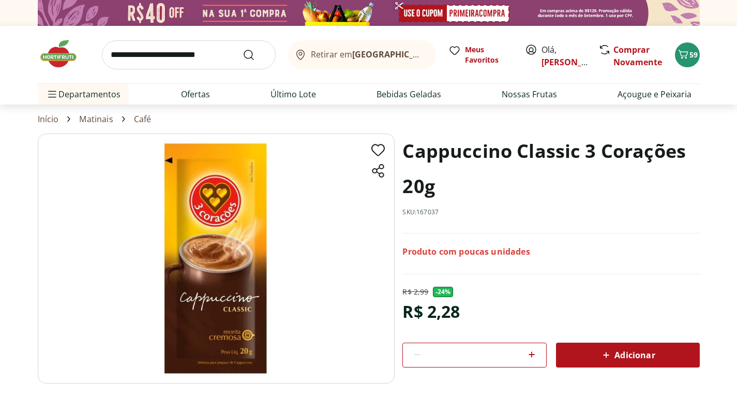
click at [224, 272] on img at bounding box center [216, 258] width 357 height 250
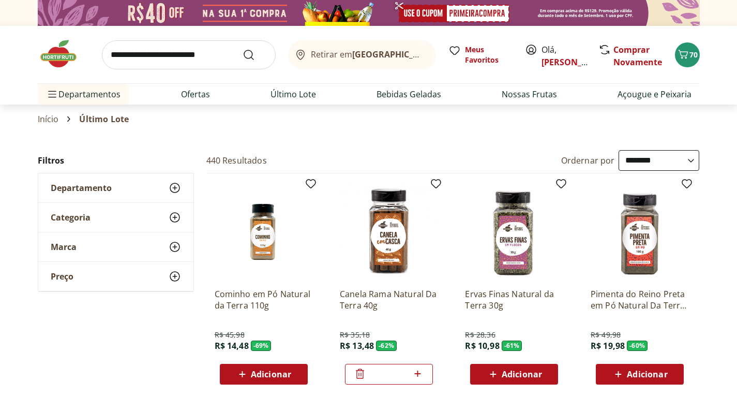
select select "**********"
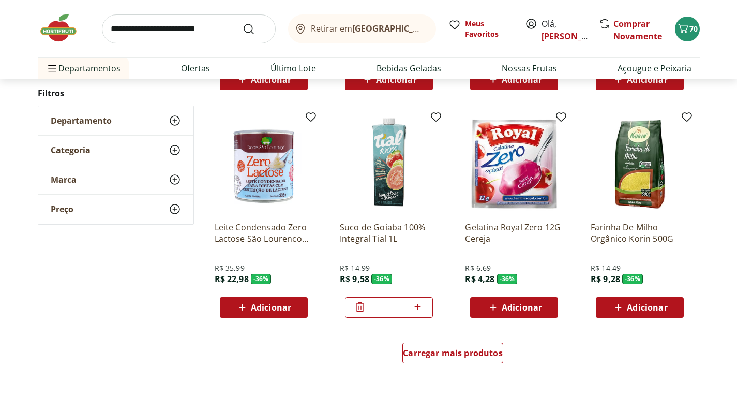
scroll to position [9983, 0]
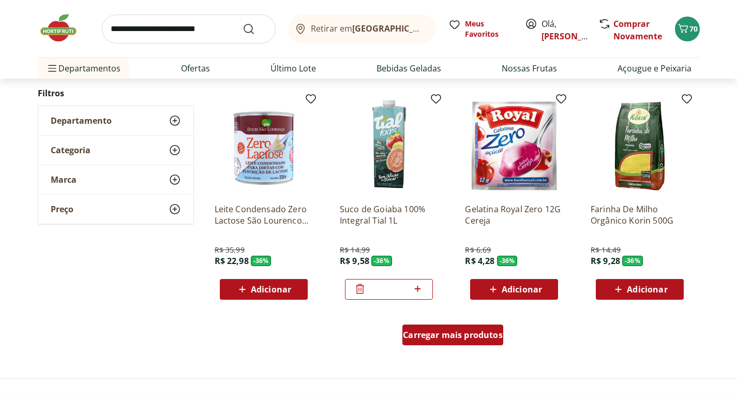
click at [450, 335] on span "Carregar mais produtos" at bounding box center [453, 335] width 100 height 8
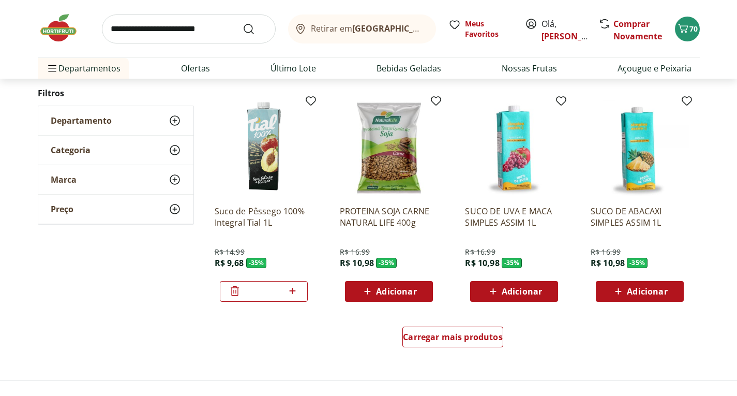
scroll to position [10707, 0]
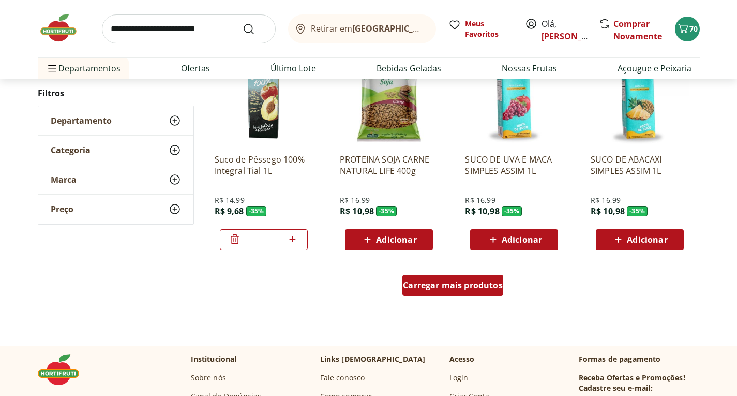
click at [454, 289] on span "Carregar mais produtos" at bounding box center [453, 285] width 100 height 8
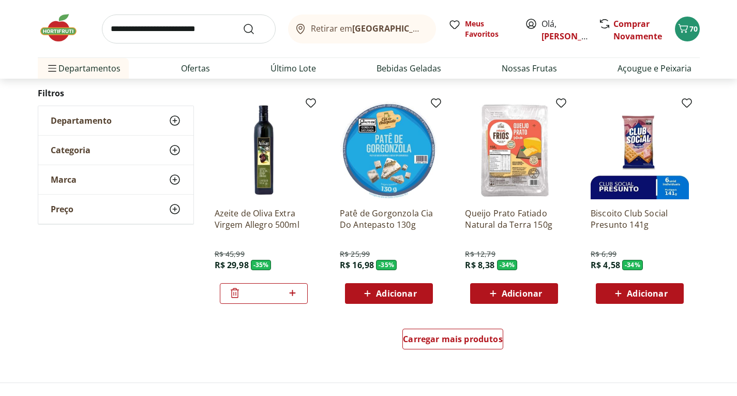
scroll to position [11379, 0]
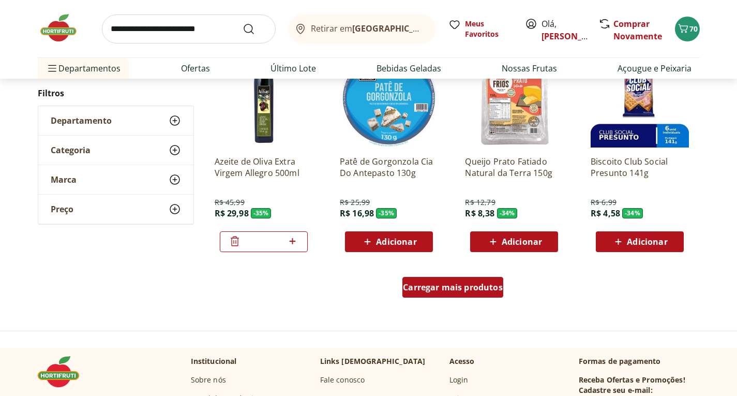
click at [455, 288] on span "Carregar mais produtos" at bounding box center [453, 287] width 100 height 8
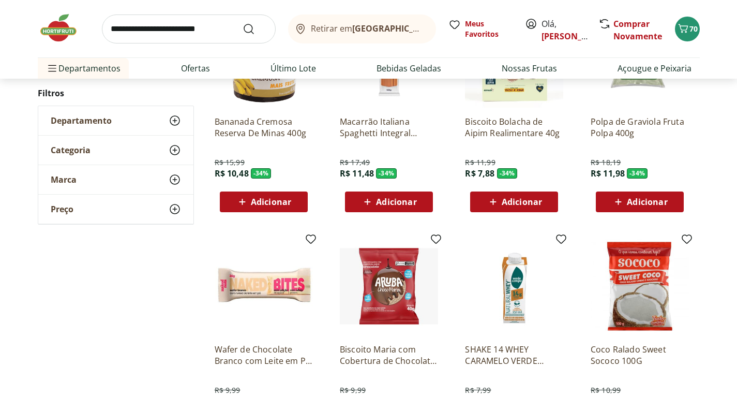
scroll to position [11638, 0]
click at [255, 206] on span "Adicionar" at bounding box center [271, 202] width 40 height 8
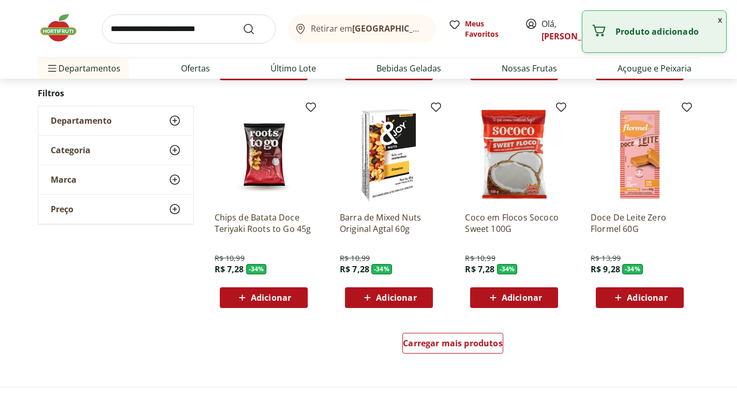
scroll to position [12000, 0]
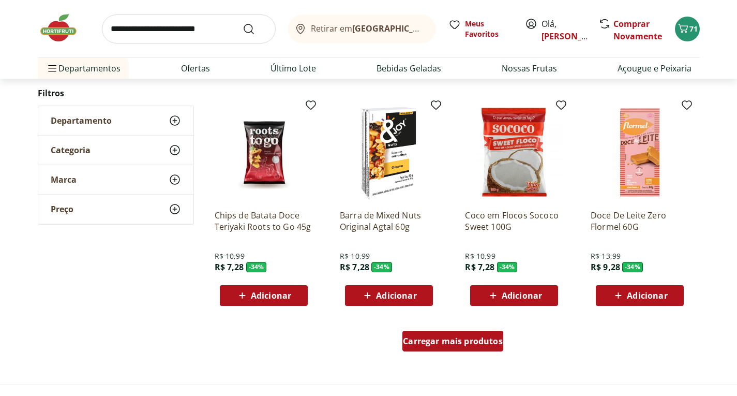
click at [465, 339] on span "Carregar mais produtos" at bounding box center [453, 341] width 100 height 8
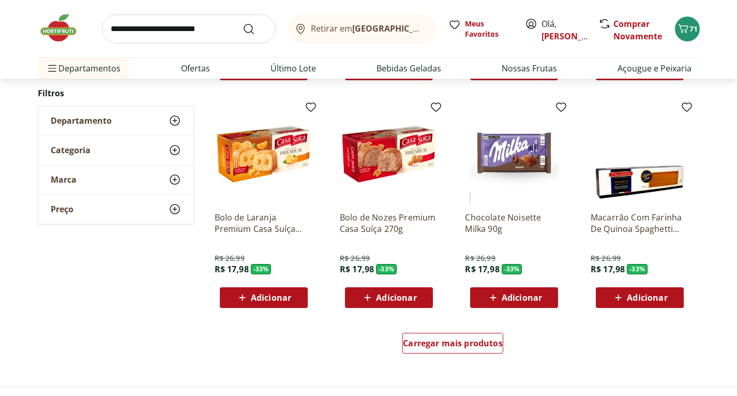
scroll to position [12724, 0]
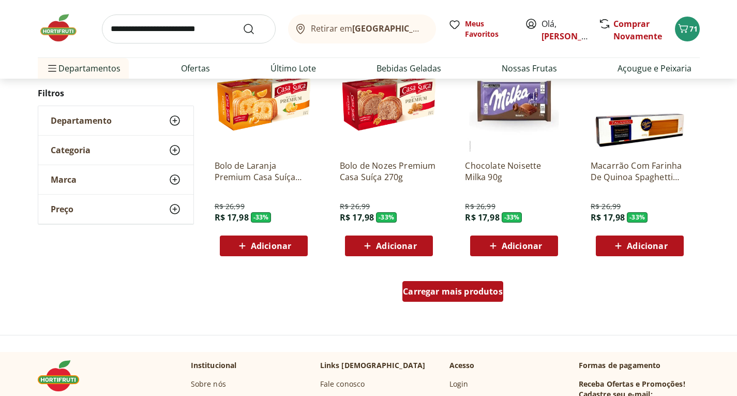
click at [457, 293] on span "Carregar mais produtos" at bounding box center [453, 291] width 100 height 8
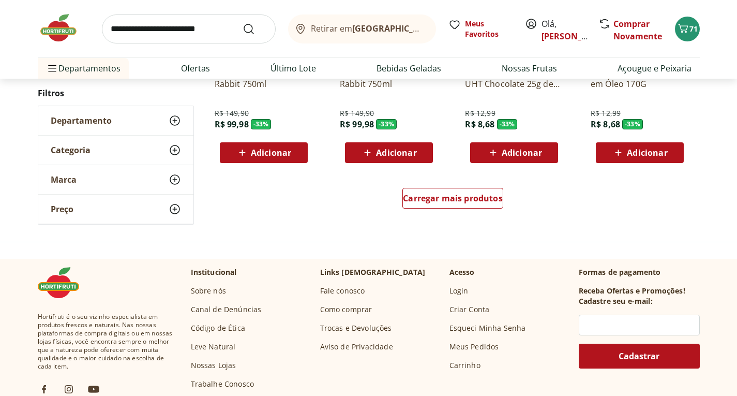
scroll to position [13500, 0]
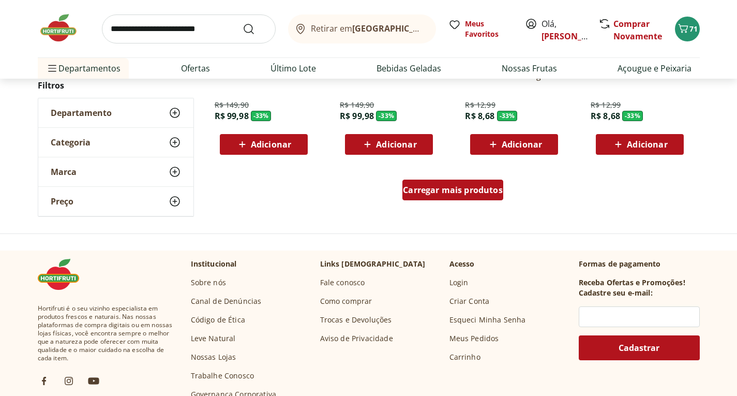
click at [440, 188] on span "Carregar mais produtos" at bounding box center [453, 190] width 100 height 8
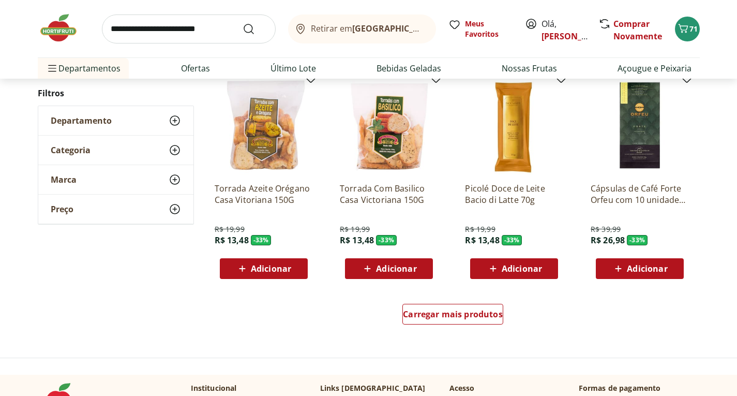
scroll to position [14069, 0]
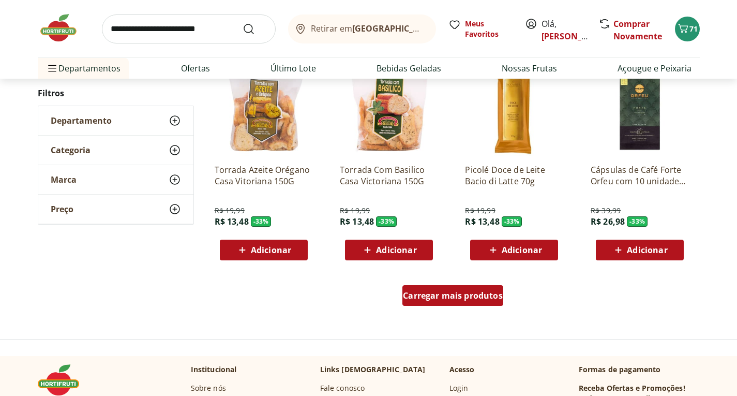
click at [453, 288] on div "Carregar mais produtos" at bounding box center [452, 295] width 101 height 21
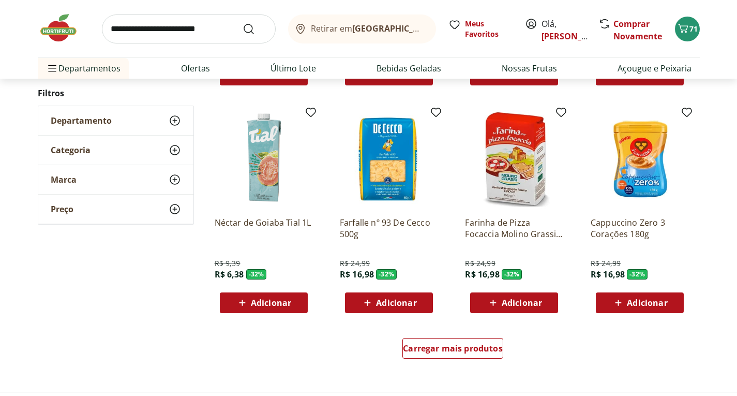
scroll to position [14689, 0]
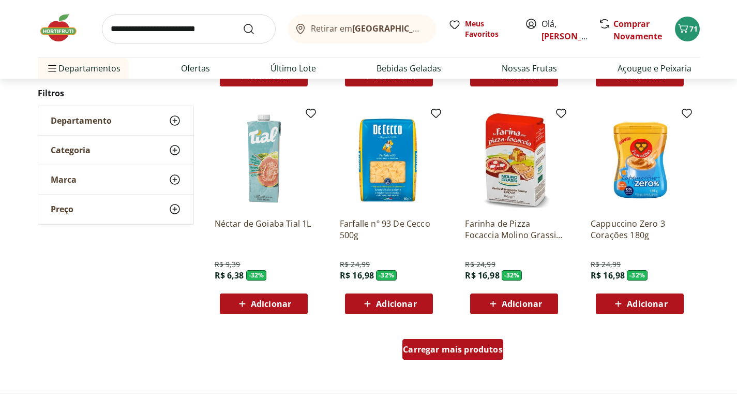
click at [447, 350] on span "Carregar mais produtos" at bounding box center [453, 349] width 100 height 8
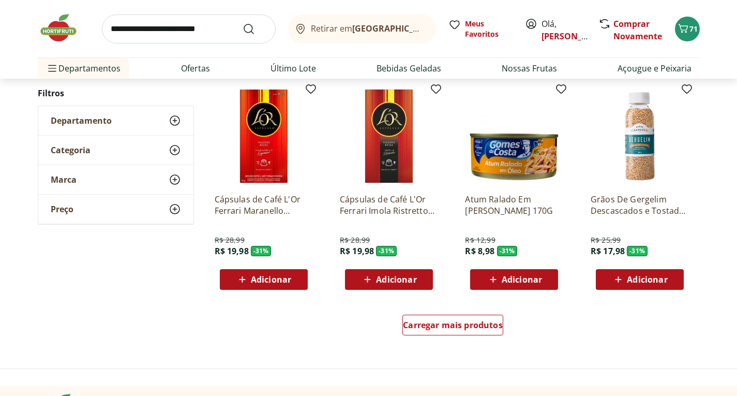
scroll to position [15414, 0]
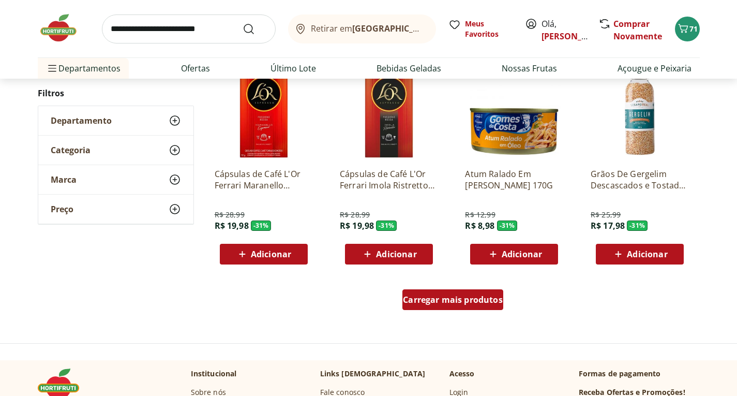
click at [441, 301] on span "Carregar mais produtos" at bounding box center [453, 299] width 100 height 8
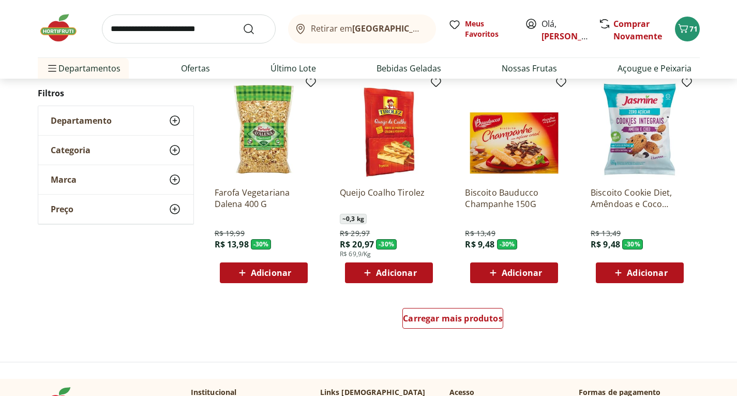
scroll to position [16086, 0]
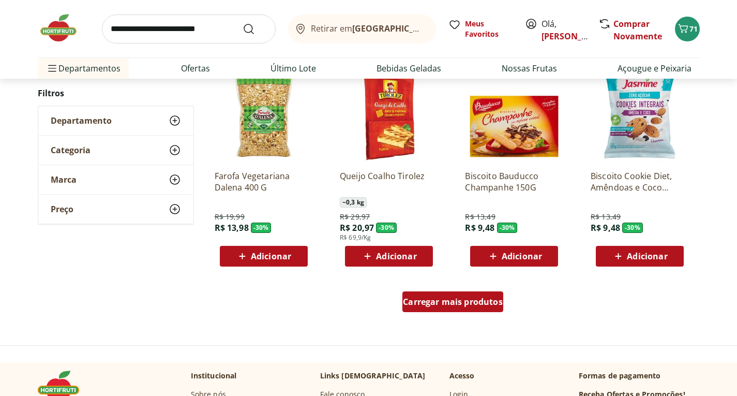
click at [440, 303] on span "Carregar mais produtos" at bounding box center [453, 301] width 100 height 8
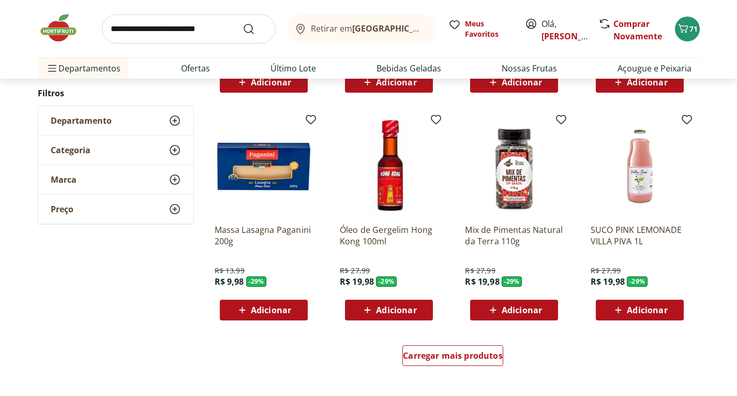
scroll to position [16758, 0]
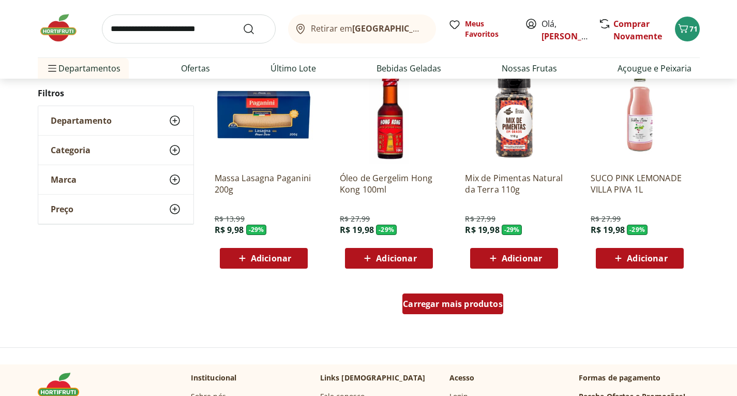
click at [441, 308] on span "Carregar mais produtos" at bounding box center [453, 303] width 100 height 8
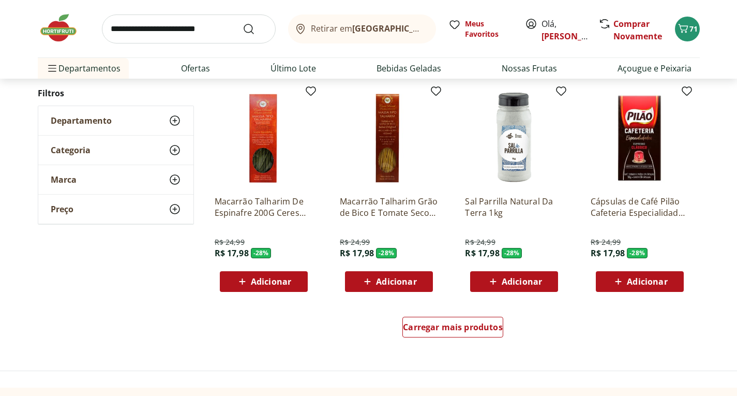
scroll to position [17431, 0]
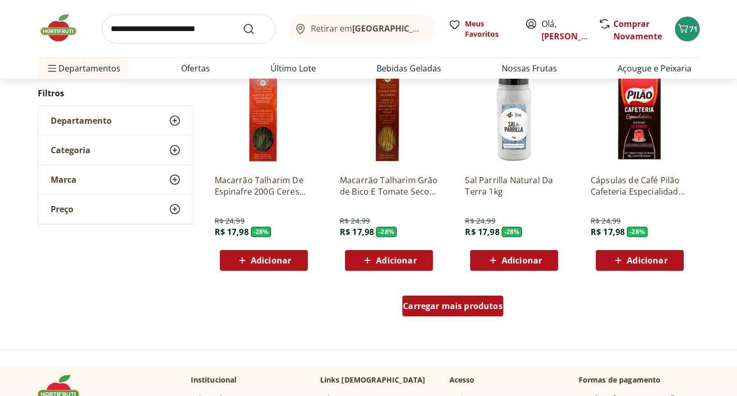
click at [440, 308] on span "Carregar mais produtos" at bounding box center [453, 306] width 100 height 8
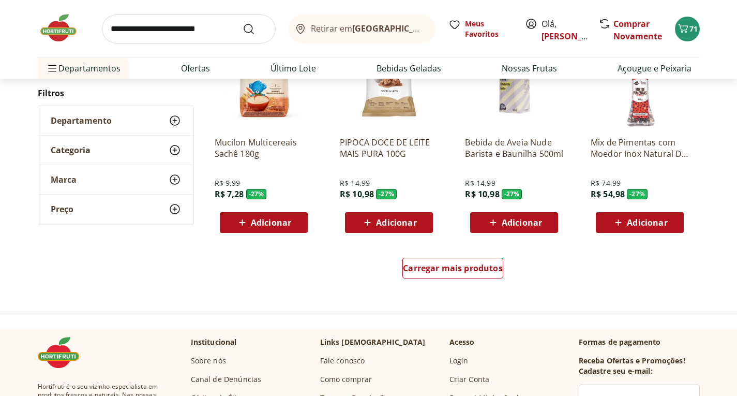
scroll to position [18155, 0]
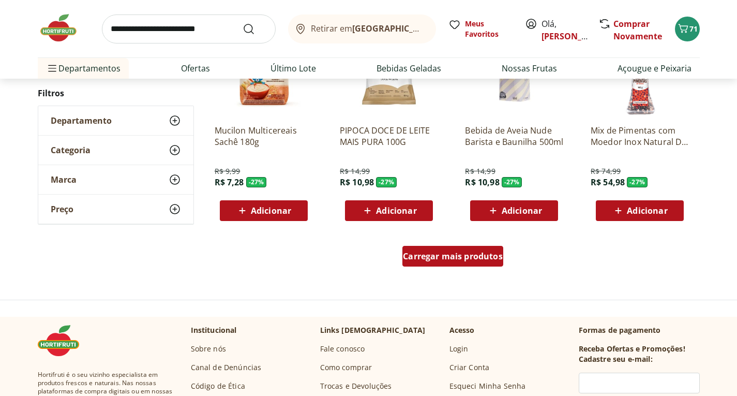
click at [441, 262] on div "Carregar mais produtos" at bounding box center [452, 256] width 101 height 21
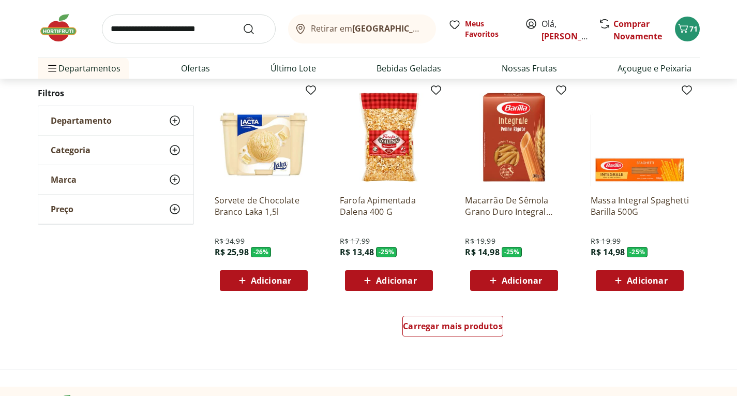
scroll to position [18776, 0]
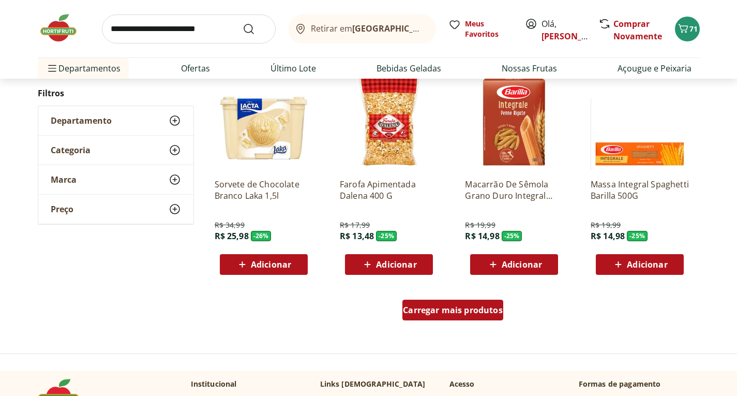
click at [429, 308] on span "Carregar mais produtos" at bounding box center [453, 310] width 100 height 8
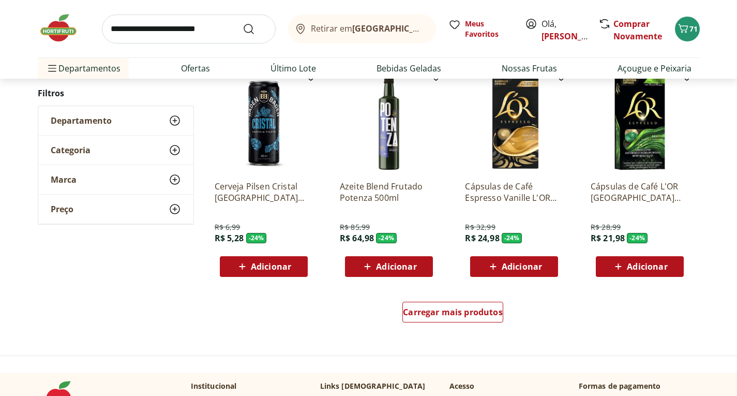
scroll to position [19500, 0]
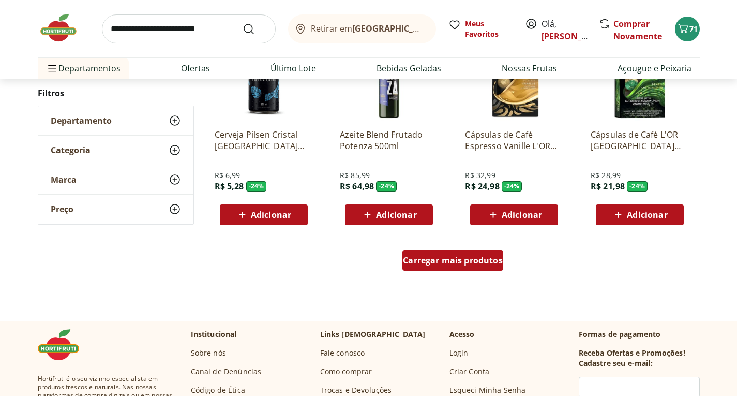
click at [456, 259] on span "Carregar mais produtos" at bounding box center [453, 260] width 100 height 8
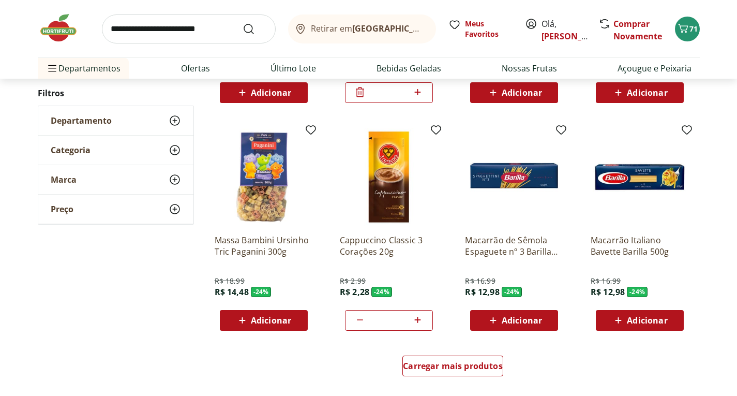
scroll to position [20120, 0]
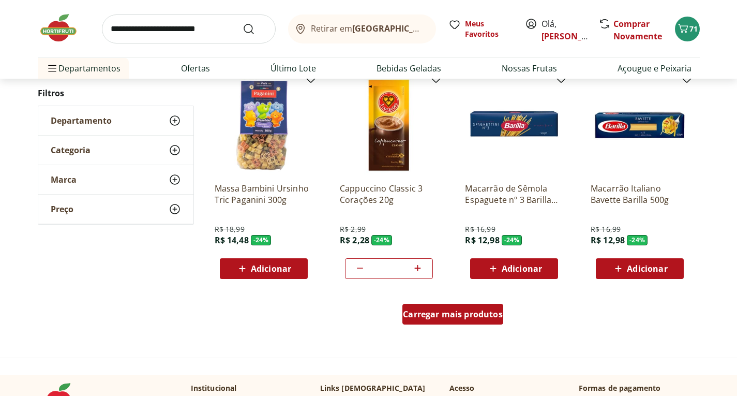
click at [436, 314] on span "Carregar mais produtos" at bounding box center [453, 314] width 100 height 8
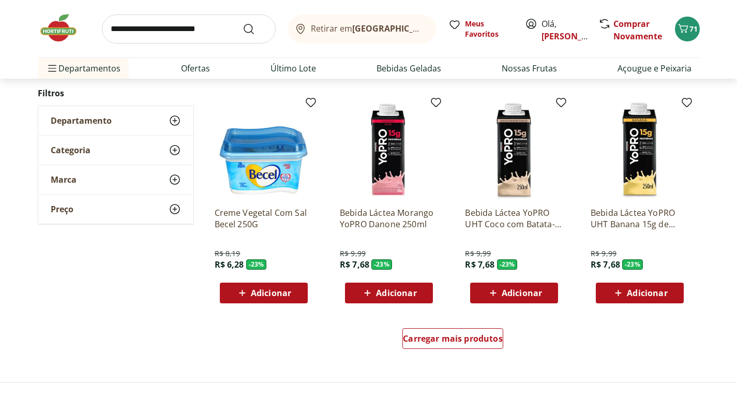
scroll to position [20793, 0]
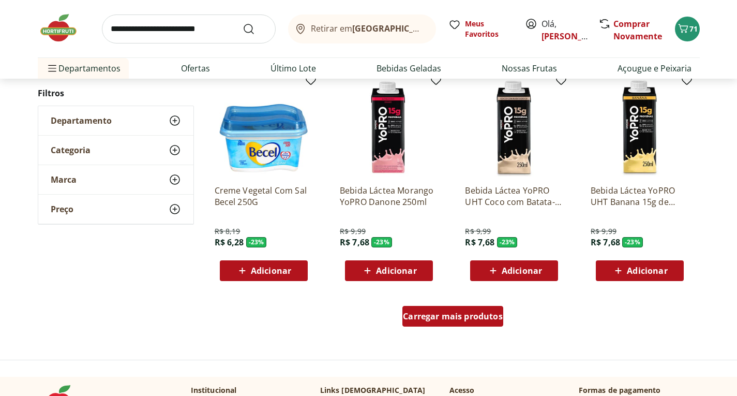
click at [437, 317] on span "Carregar mais produtos" at bounding box center [453, 316] width 100 height 8
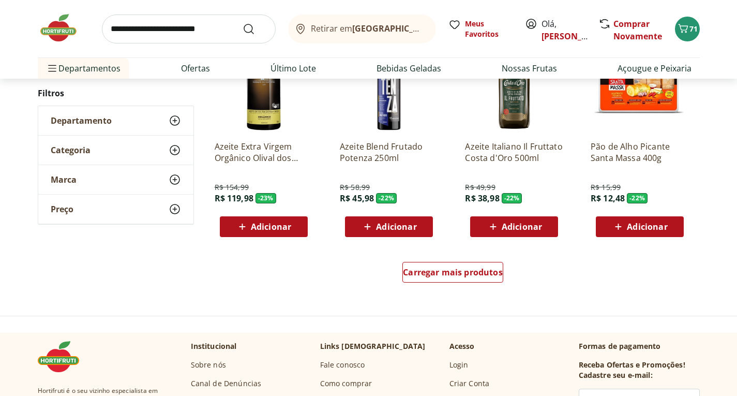
scroll to position [21517, 0]
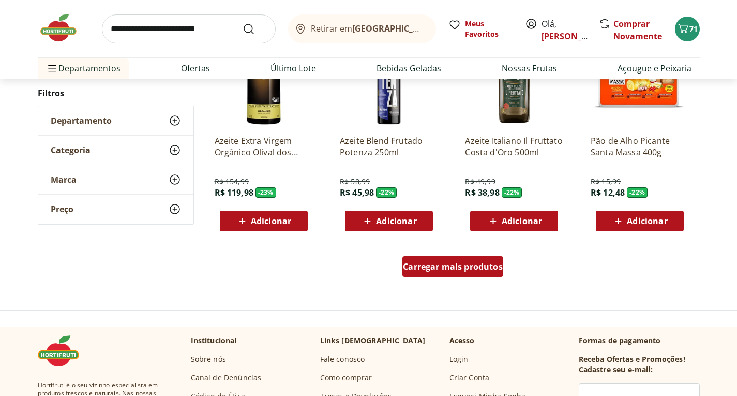
click at [464, 267] on span "Carregar mais produtos" at bounding box center [453, 266] width 100 height 8
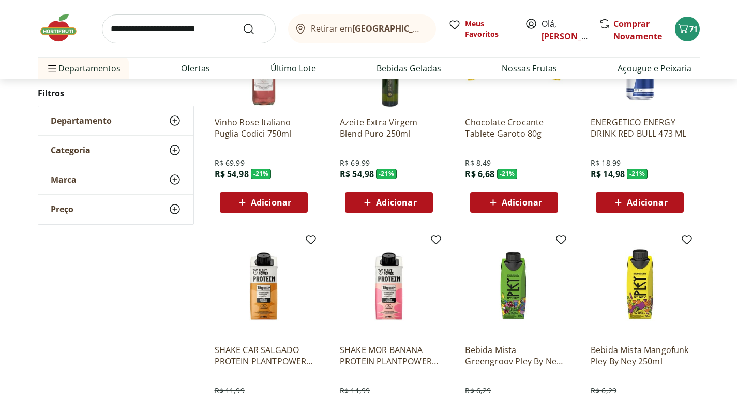
scroll to position [22138, 0]
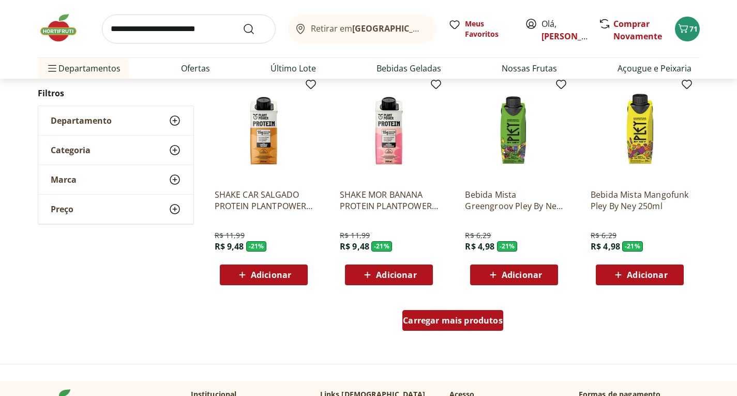
click at [436, 320] on span "Carregar mais produtos" at bounding box center [453, 320] width 100 height 8
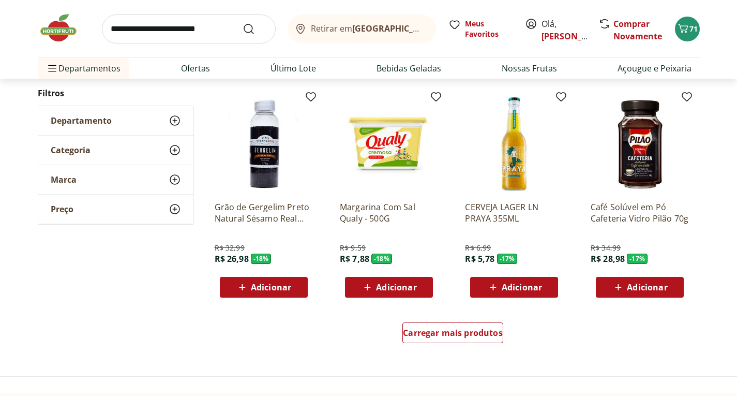
scroll to position [22810, 0]
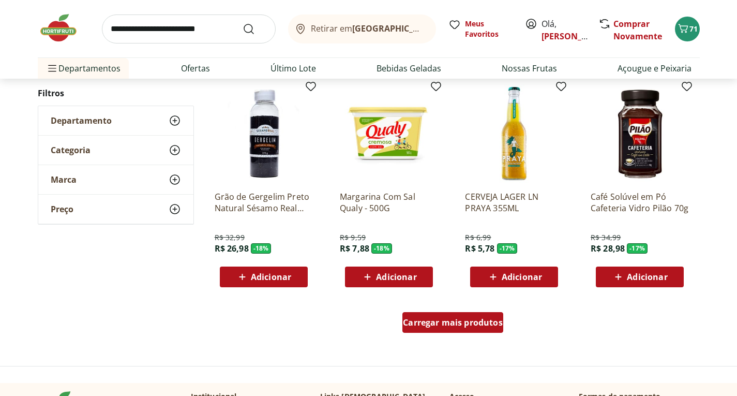
click at [436, 321] on span "Carregar mais produtos" at bounding box center [453, 322] width 100 height 8
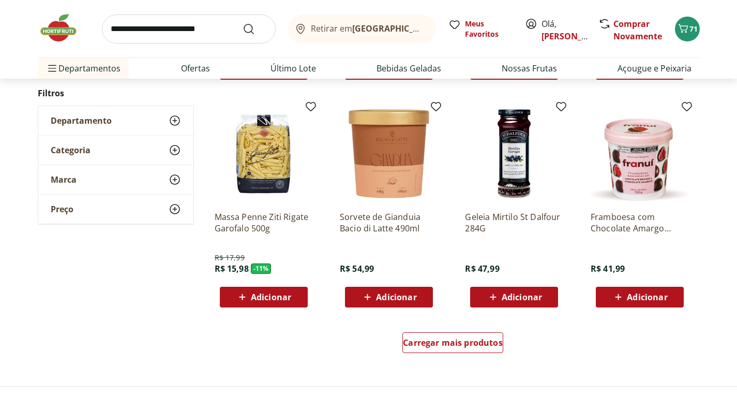
scroll to position [23482, 0]
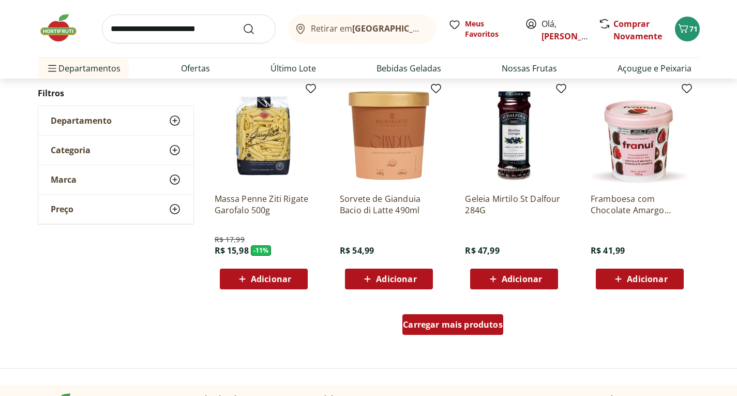
click at [436, 321] on span "Carregar mais produtos" at bounding box center [453, 324] width 100 height 8
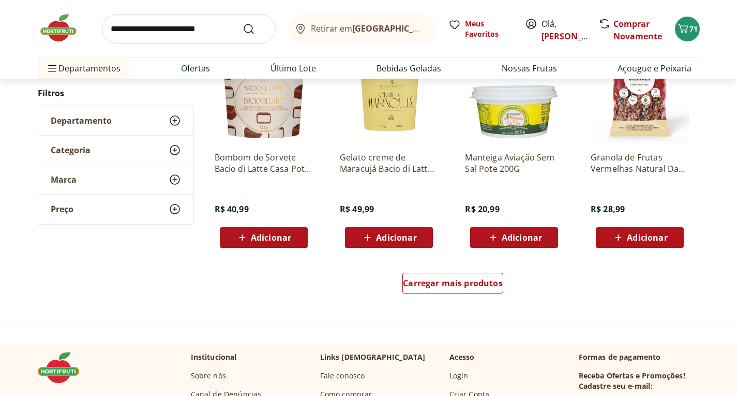
scroll to position [24206, 0]
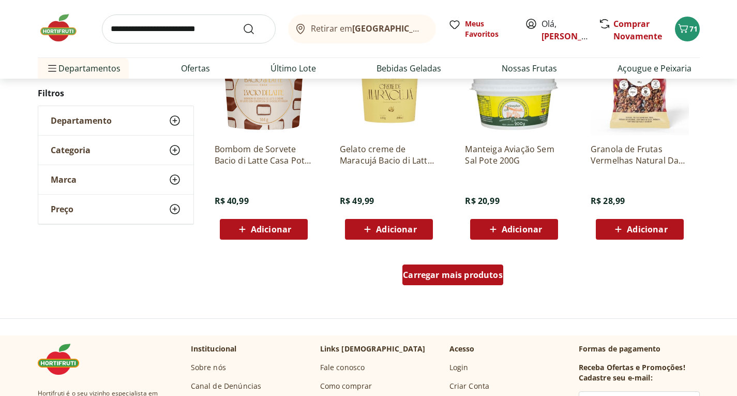
click at [437, 281] on div "Carregar mais produtos" at bounding box center [452, 274] width 101 height 21
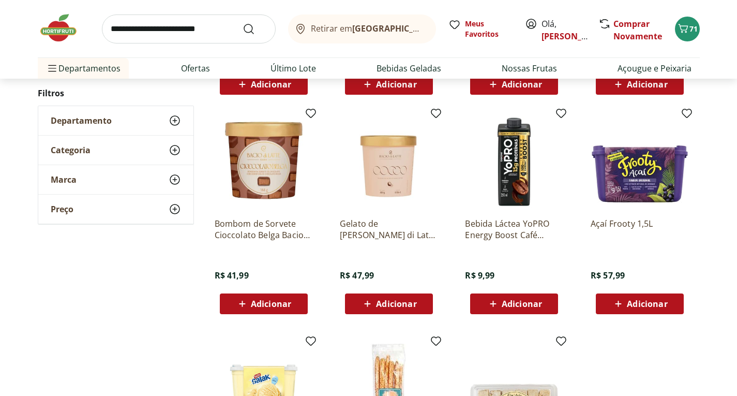
scroll to position [24362, 0]
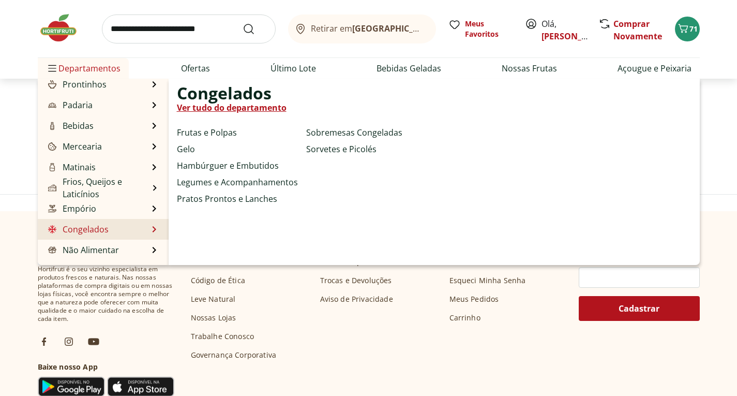
scroll to position [103, 0]
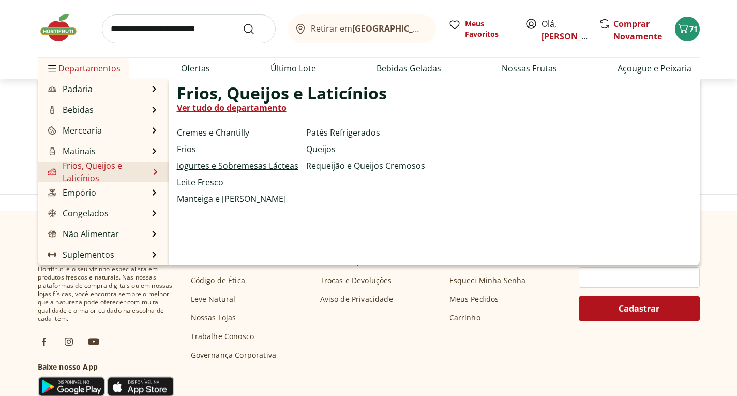
click at [232, 167] on link "Iogurtes e Sobremesas Lácteas" at bounding box center [238, 165] width 122 height 12
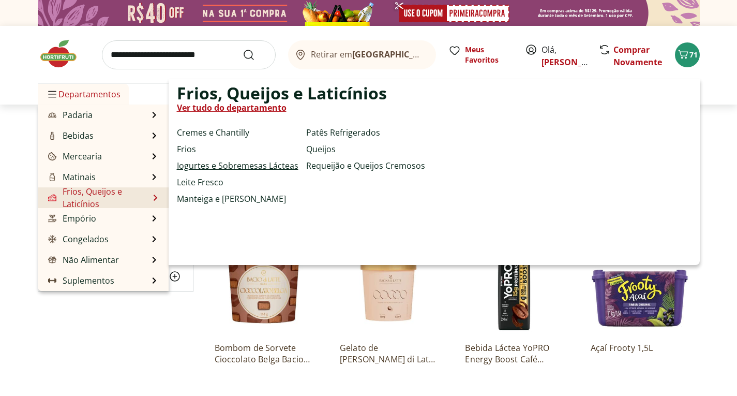
select select "**********"
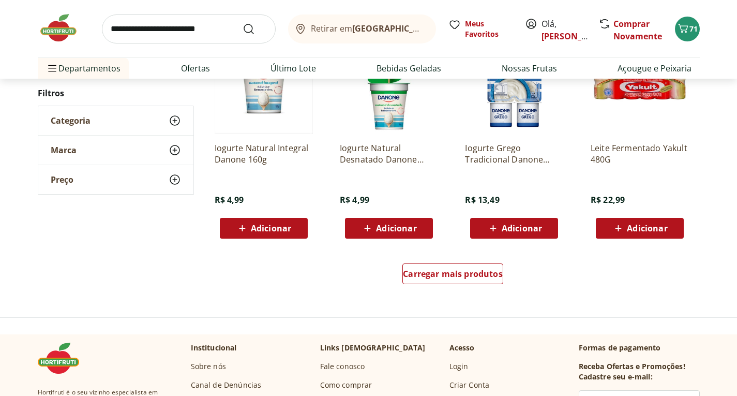
scroll to position [621, 0]
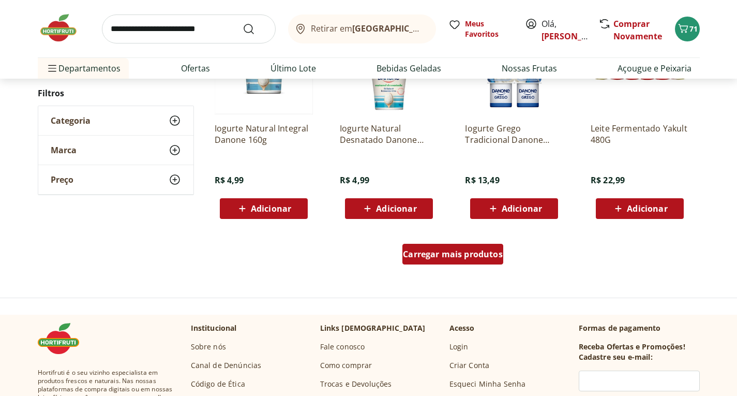
click at [447, 261] on div "Carregar mais produtos" at bounding box center [452, 254] width 101 height 21
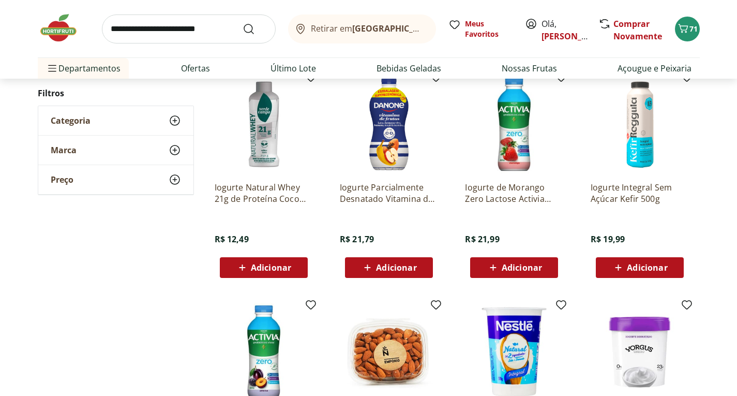
scroll to position [1034, 0]
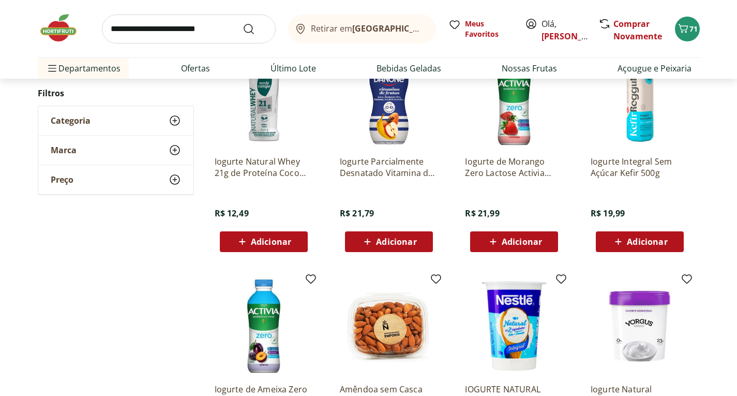
click at [362, 242] on icon at bounding box center [367, 241] width 13 height 12
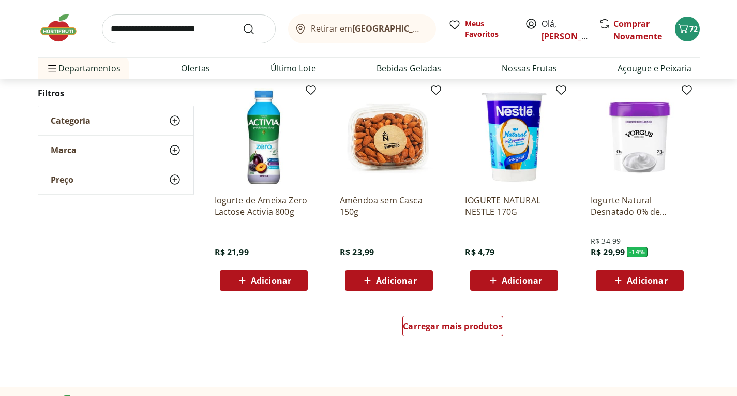
scroll to position [1241, 0]
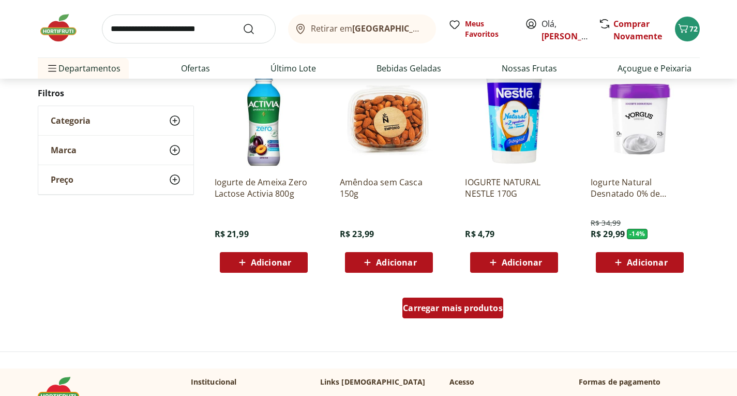
click at [471, 317] on div "Carregar mais produtos" at bounding box center [452, 307] width 101 height 21
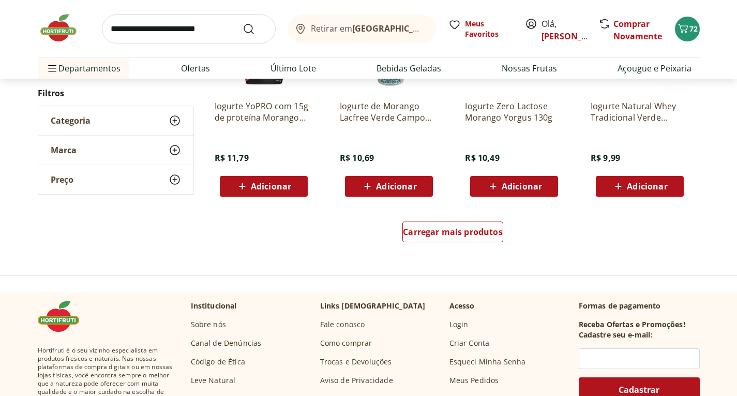
scroll to position [2017, 0]
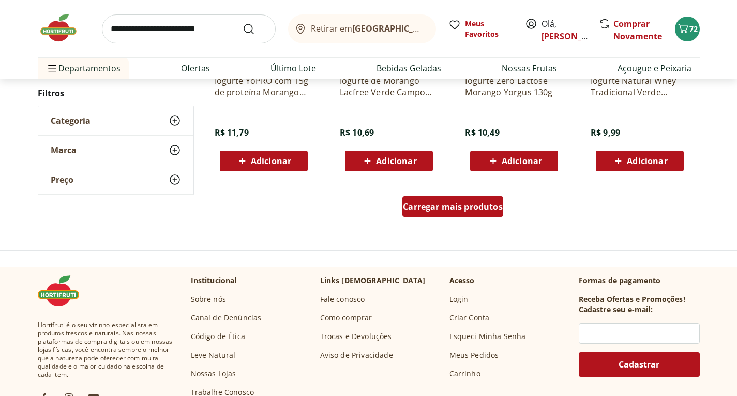
click at [466, 203] on span "Carregar mais produtos" at bounding box center [453, 206] width 100 height 8
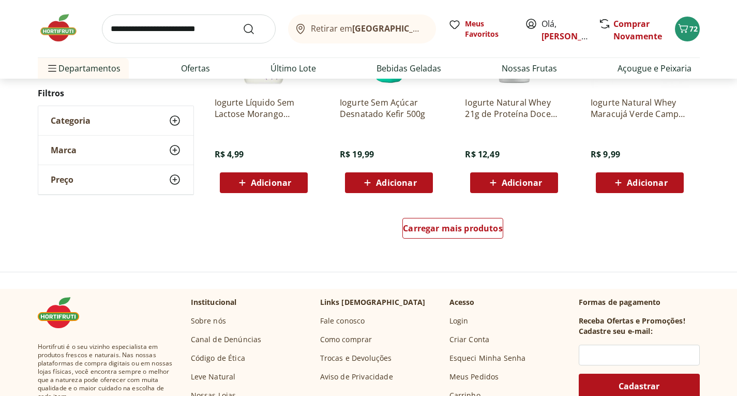
scroll to position [2638, 0]
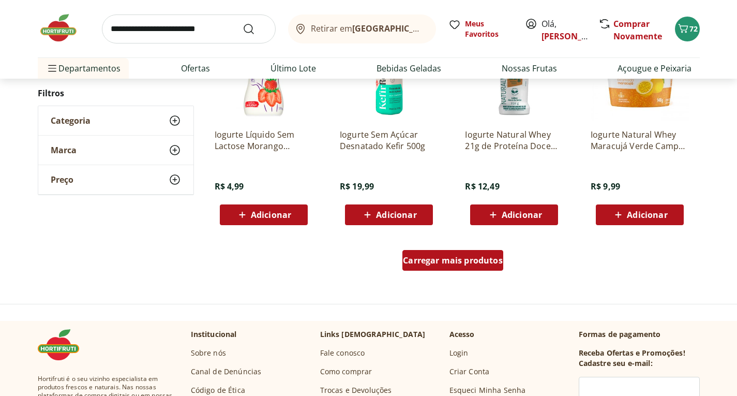
click at [455, 260] on span "Carregar mais produtos" at bounding box center [453, 260] width 100 height 8
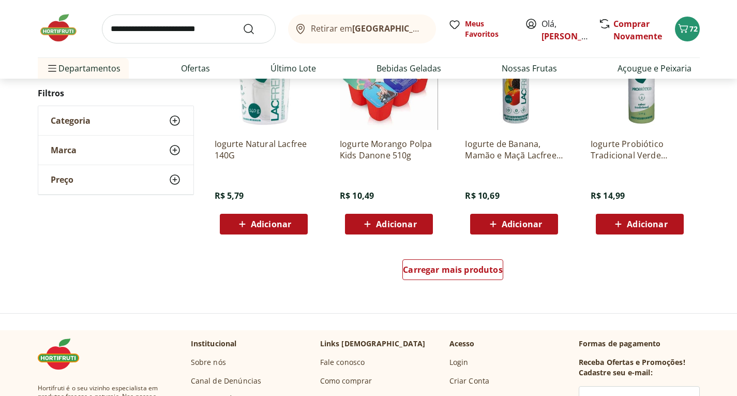
scroll to position [3310, 0]
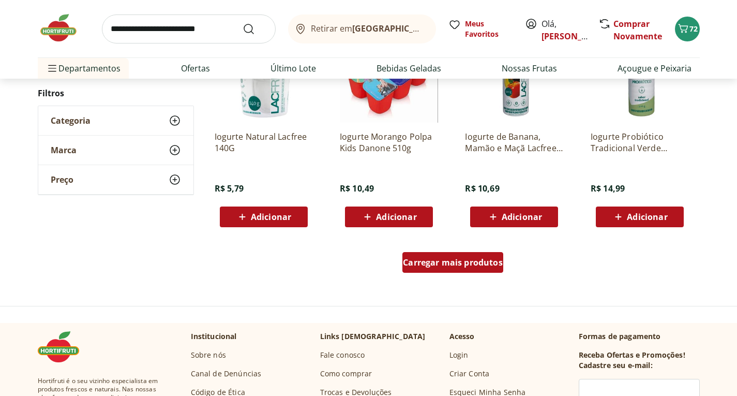
click at [454, 260] on span "Carregar mais produtos" at bounding box center [453, 262] width 100 height 8
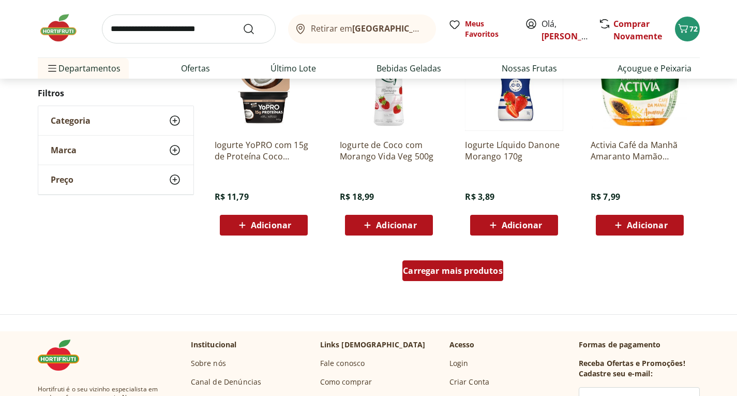
scroll to position [3983, 0]
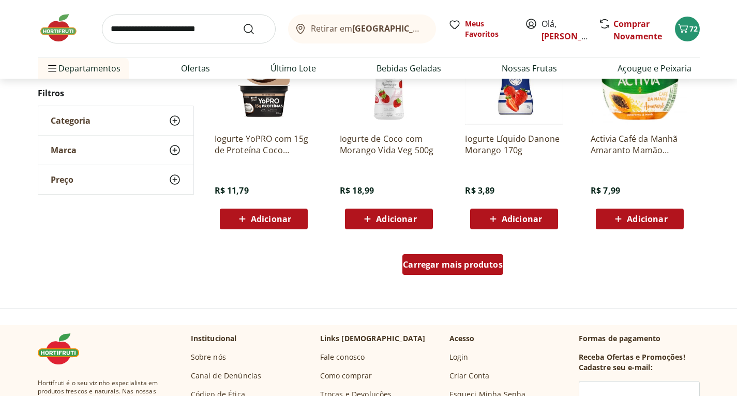
click at [431, 267] on span "Carregar mais produtos" at bounding box center [453, 264] width 100 height 8
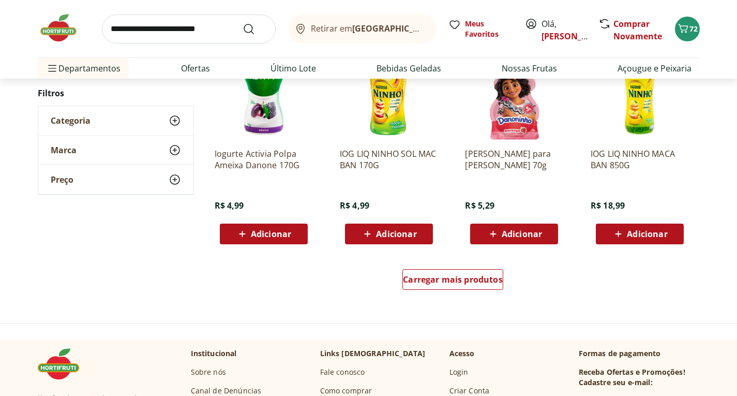
scroll to position [4655, 0]
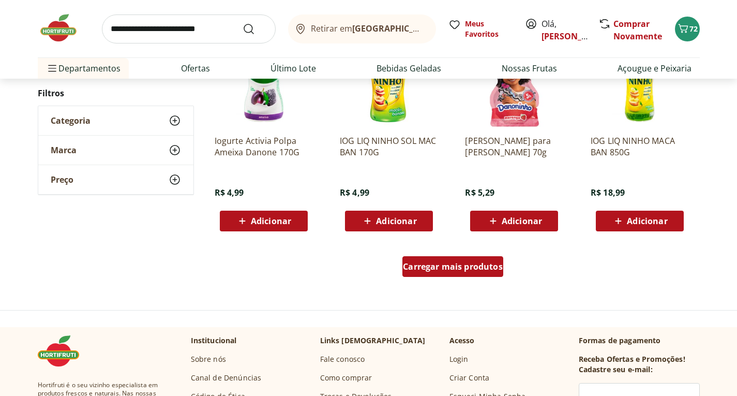
click at [446, 271] on span "Carregar mais produtos" at bounding box center [453, 266] width 100 height 8
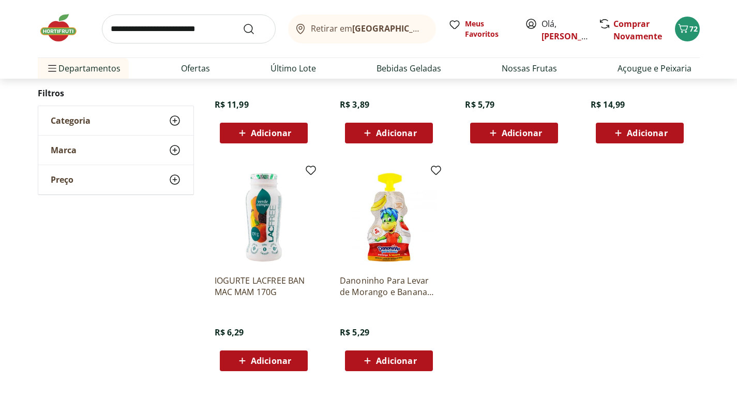
scroll to position [296, 0]
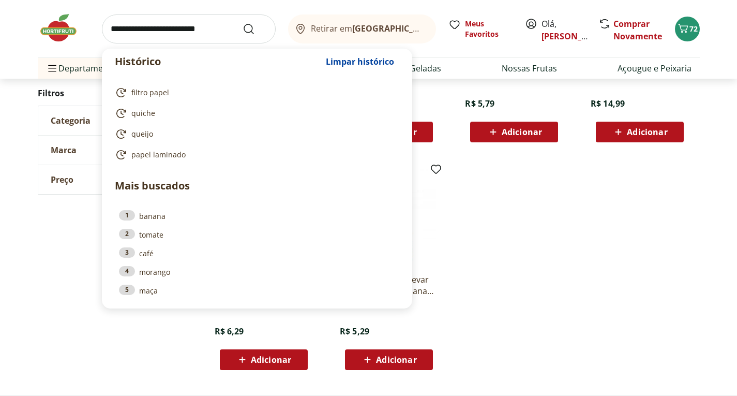
click at [142, 27] on input "search" at bounding box center [189, 28] width 174 height 29
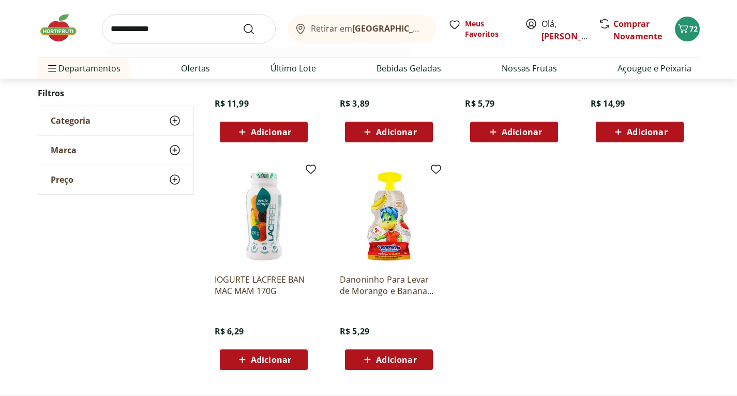
type input "**********"
click at [243, 23] on button "Submit Search" at bounding box center [255, 29] width 25 height 12
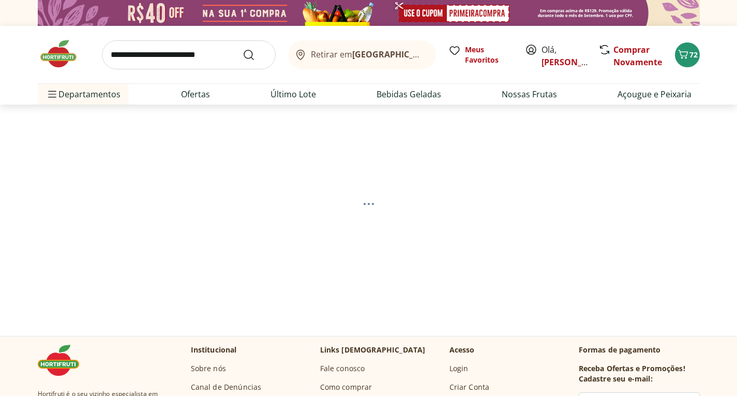
select select "**********"
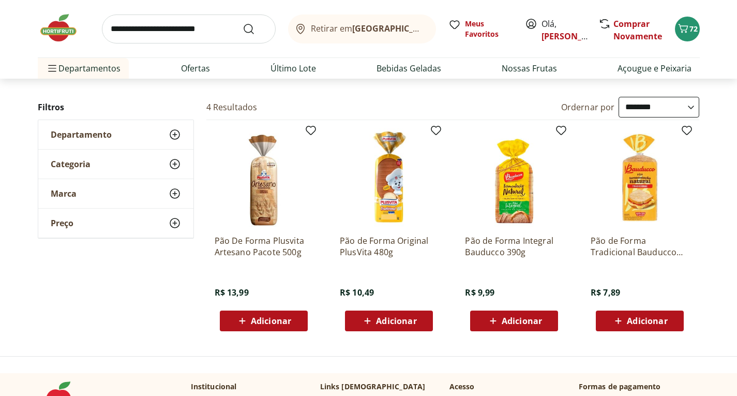
scroll to position [103, 0]
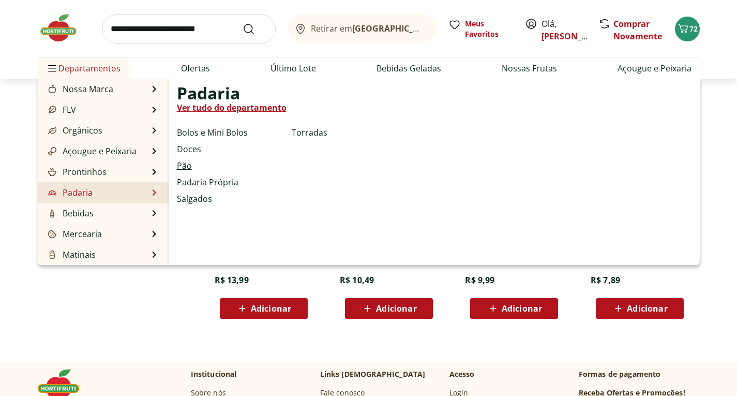
click at [184, 165] on link "Pão" at bounding box center [184, 165] width 15 height 12
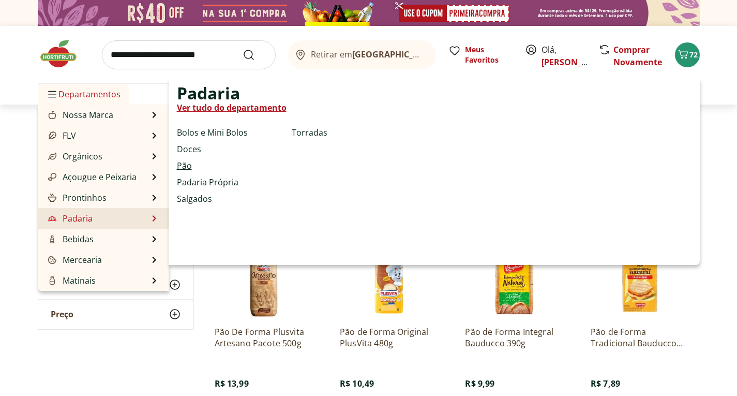
select select "**********"
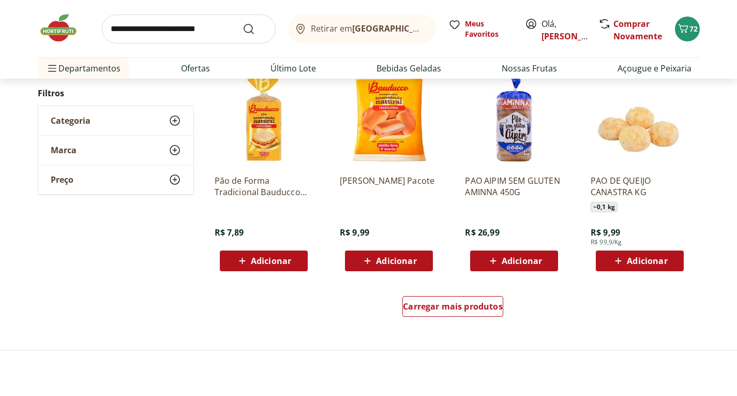
scroll to position [569, 0]
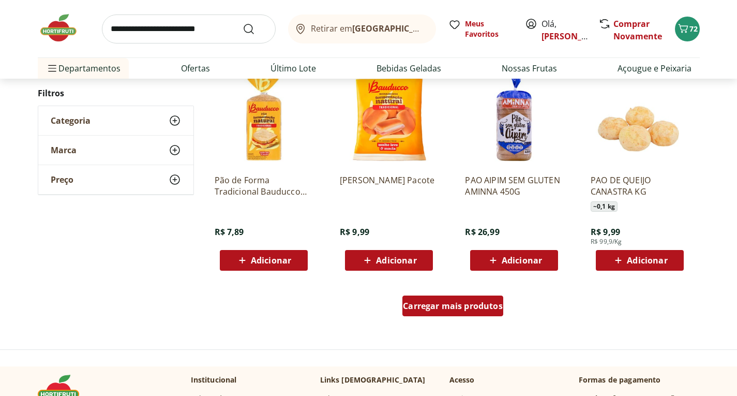
click at [433, 305] on span "Carregar mais produtos" at bounding box center [453, 306] width 100 height 8
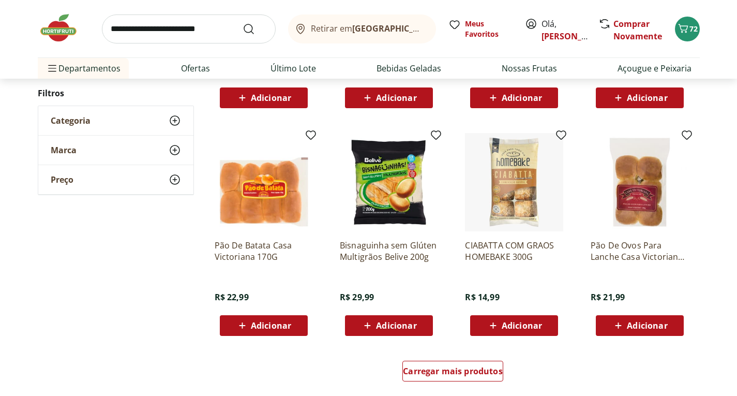
scroll to position [1345, 0]
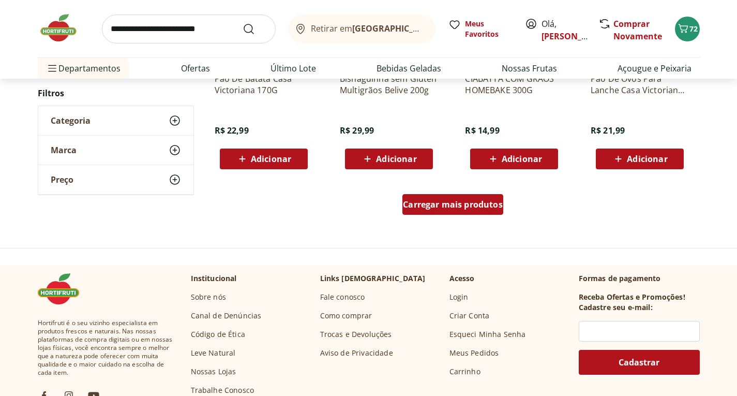
click at [451, 204] on span "Carregar mais produtos" at bounding box center [453, 204] width 100 height 8
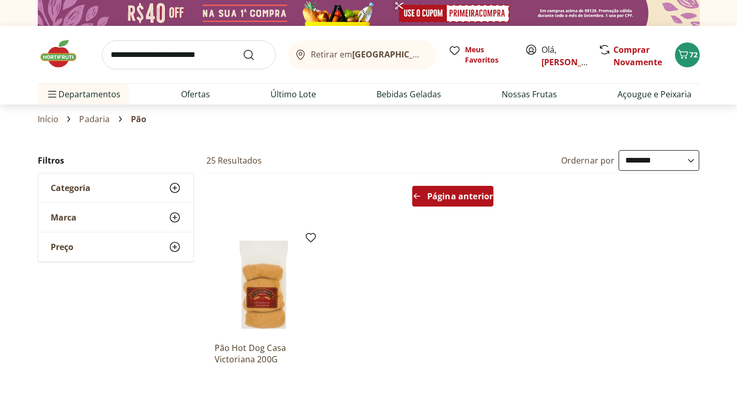
click at [464, 194] on span "Página anterior" at bounding box center [460, 196] width 66 height 8
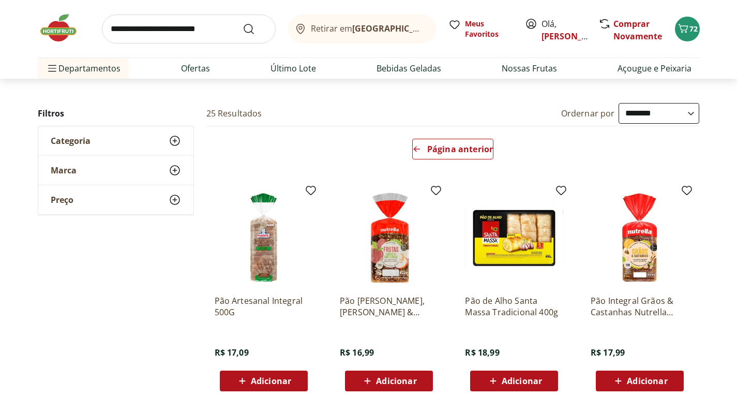
scroll to position [207, 0]
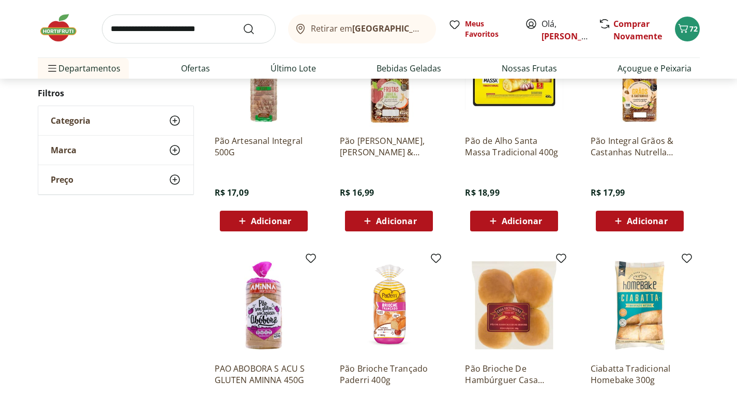
click at [394, 217] on span "Adicionar" at bounding box center [396, 221] width 40 height 8
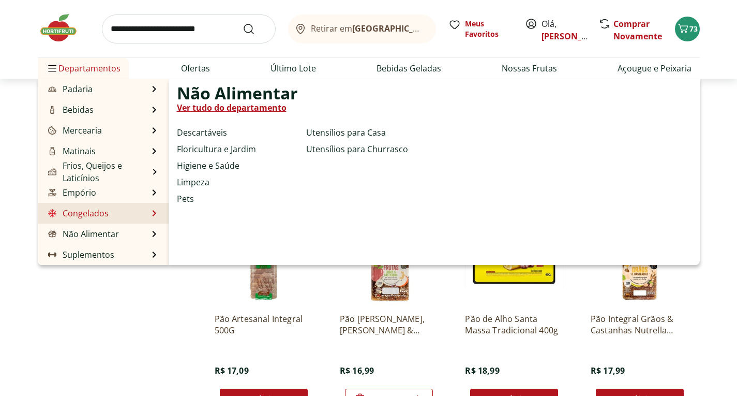
scroll to position [52, 0]
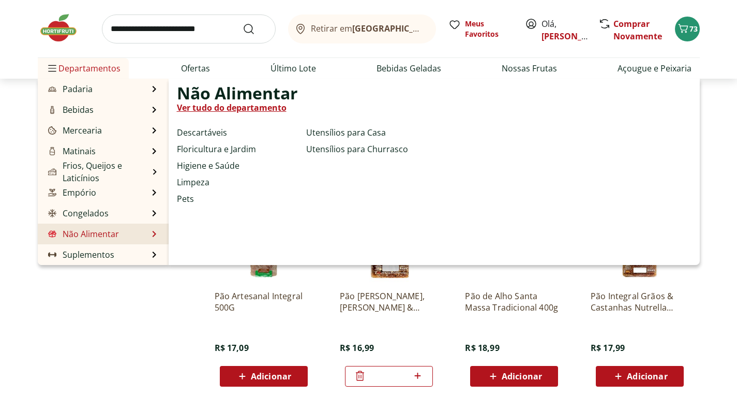
click at [70, 234] on link "Não Alimentar" at bounding box center [82, 234] width 73 height 12
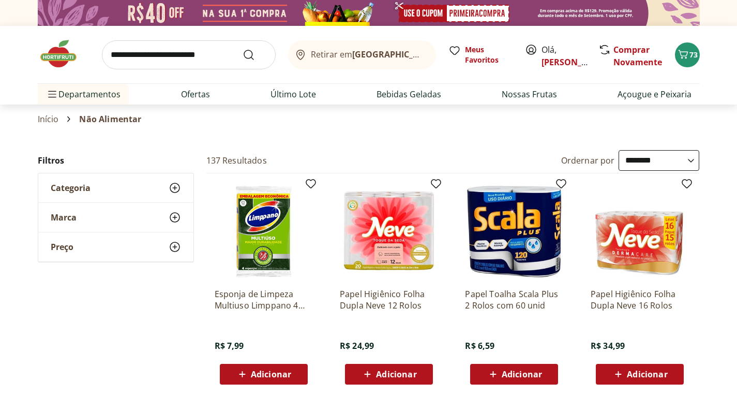
click at [695, 161] on select "**********" at bounding box center [659, 160] width 81 height 21
select select "********"
click at [619, 150] on select "**********" at bounding box center [659, 160] width 81 height 21
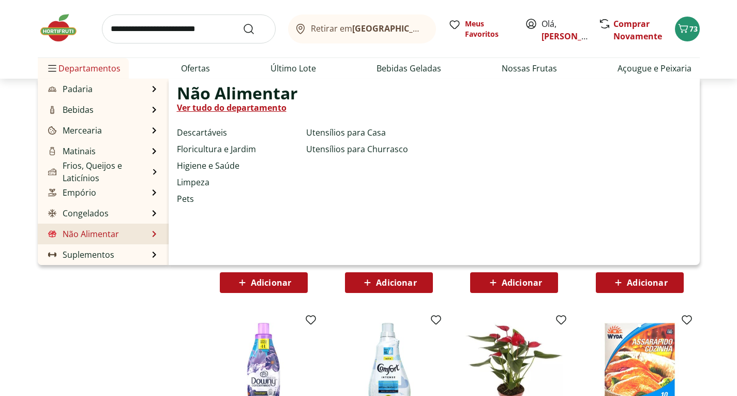
scroll to position [103, 0]
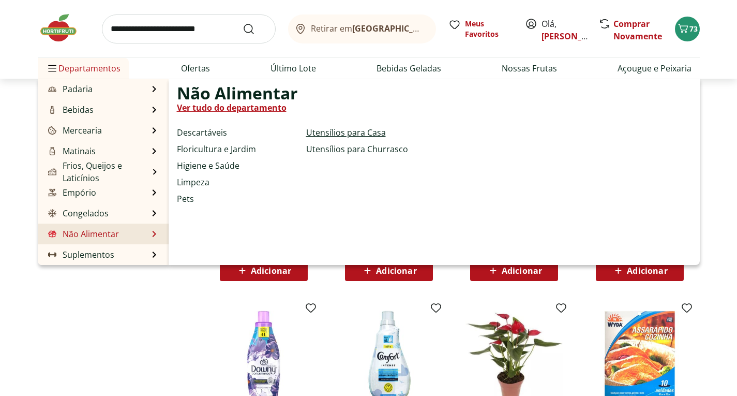
click at [334, 131] on link "Utensílios para Casa" at bounding box center [346, 132] width 80 height 12
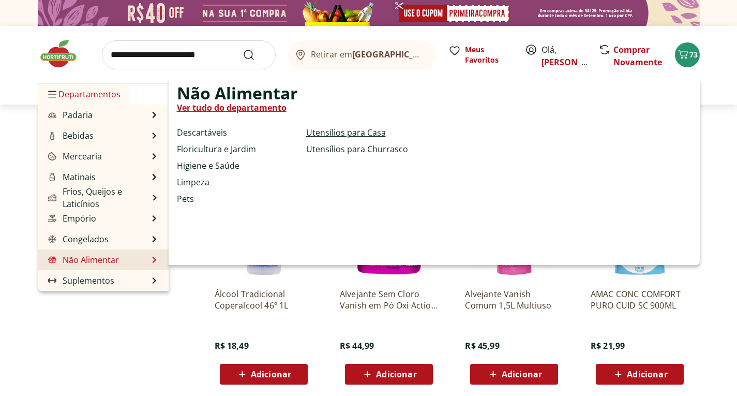
select select "**********"
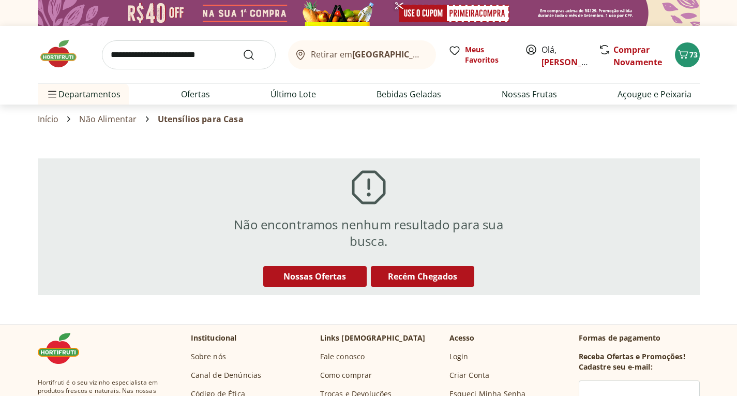
click at [113, 116] on link "Não Alimentar" at bounding box center [107, 118] width 57 height 9
select select "**********"
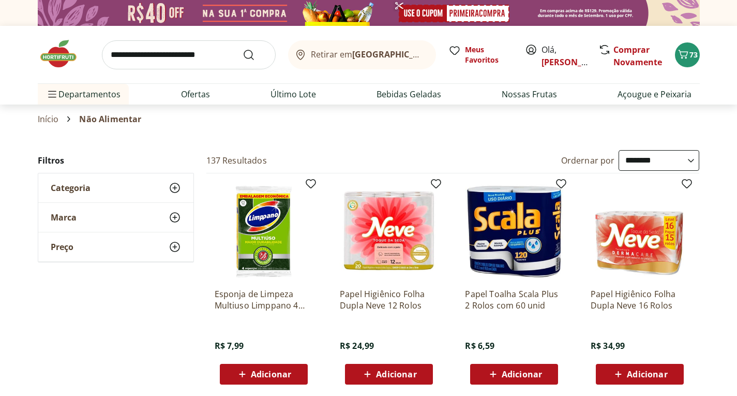
click at [175, 192] on icon at bounding box center [175, 188] width 12 height 12
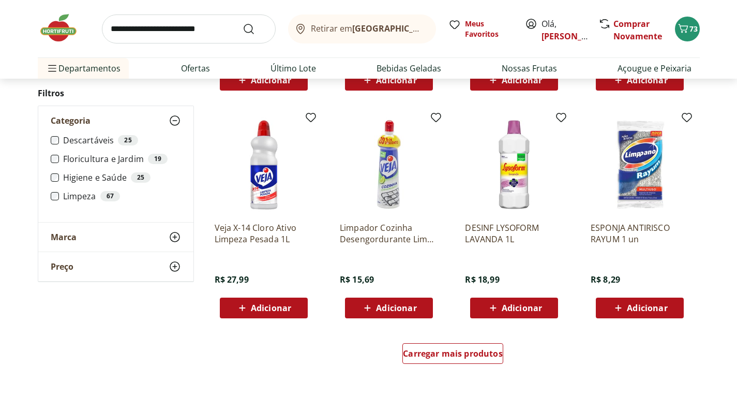
scroll to position [569, 0]
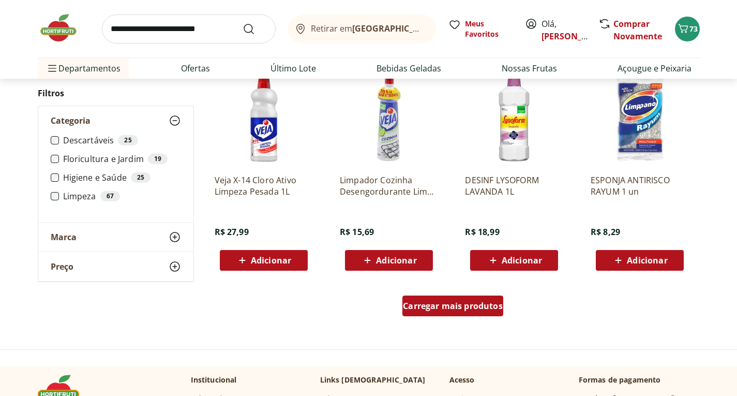
click at [450, 312] on div "Carregar mais produtos" at bounding box center [452, 305] width 101 height 21
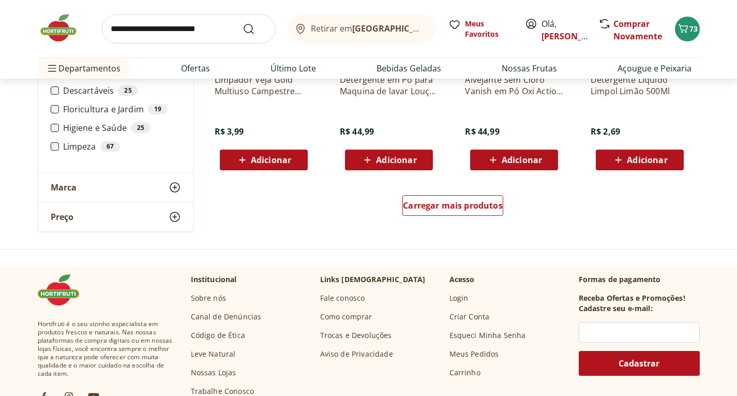
scroll to position [1345, 0]
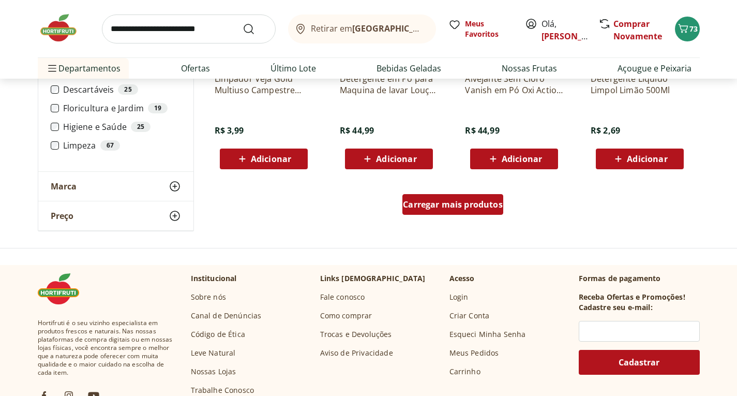
click at [444, 206] on span "Carregar mais produtos" at bounding box center [453, 204] width 100 height 8
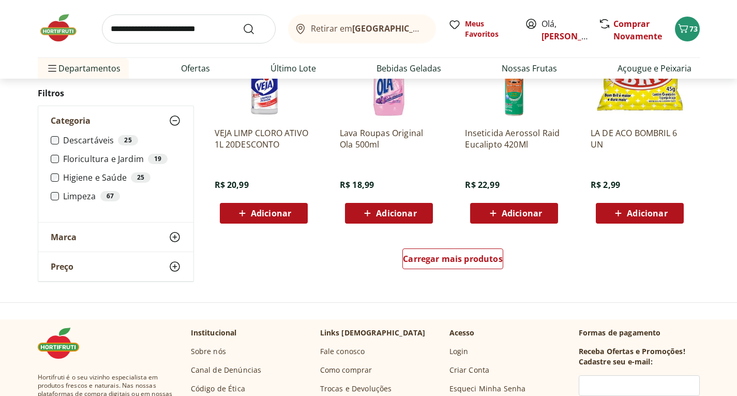
scroll to position [1965, 0]
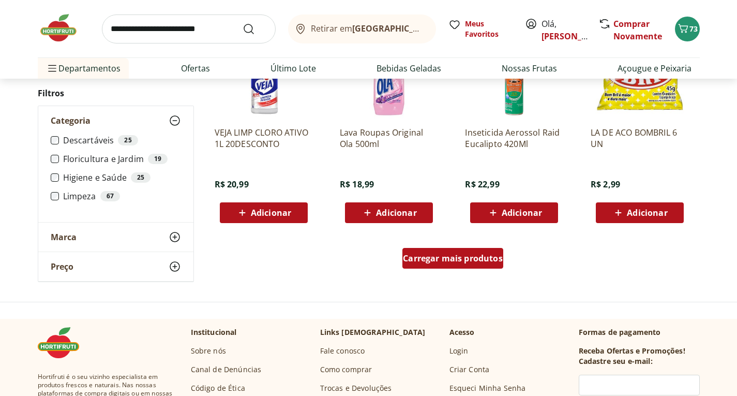
click at [454, 258] on span "Carregar mais produtos" at bounding box center [453, 258] width 100 height 8
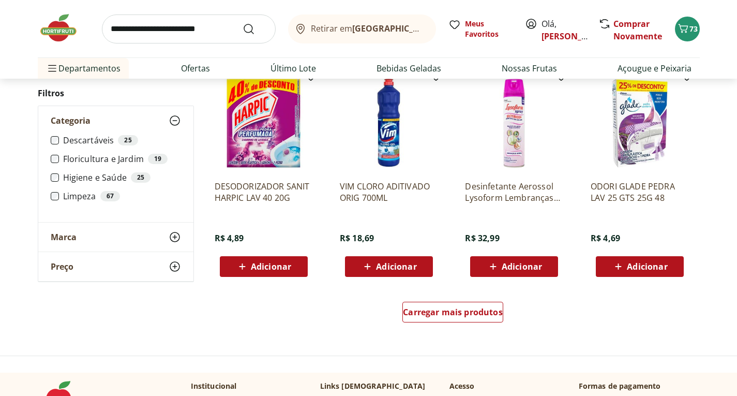
scroll to position [2638, 0]
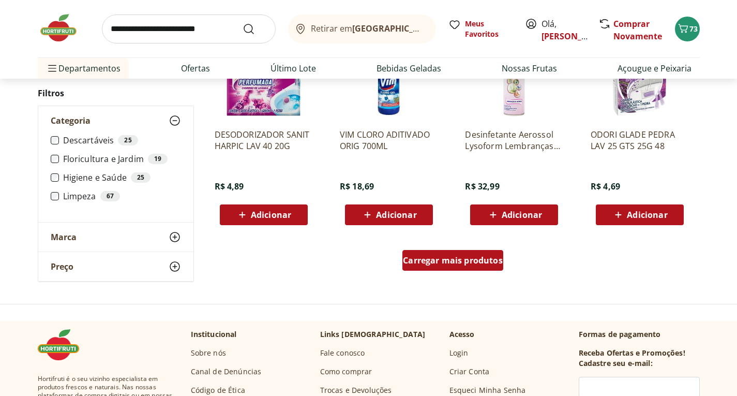
click at [450, 261] on span "Carregar mais produtos" at bounding box center [453, 260] width 100 height 8
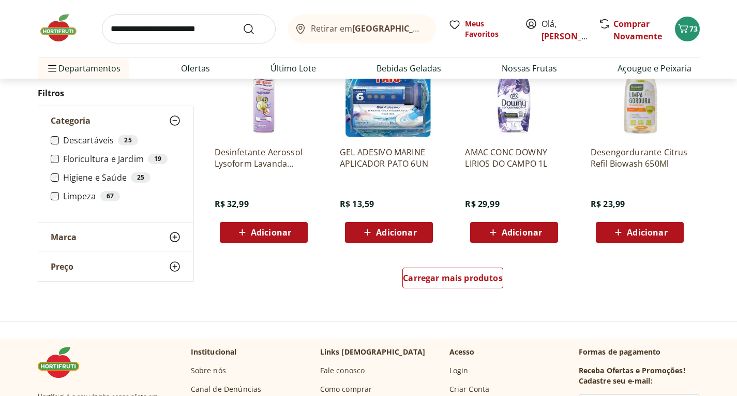
scroll to position [3310, 0]
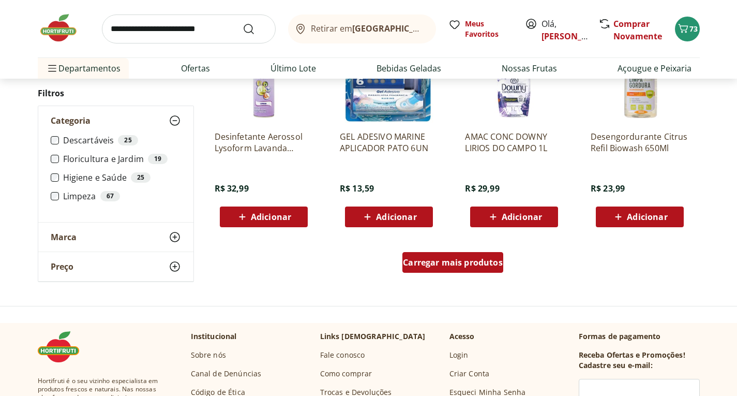
click at [449, 260] on span "Carregar mais produtos" at bounding box center [453, 262] width 100 height 8
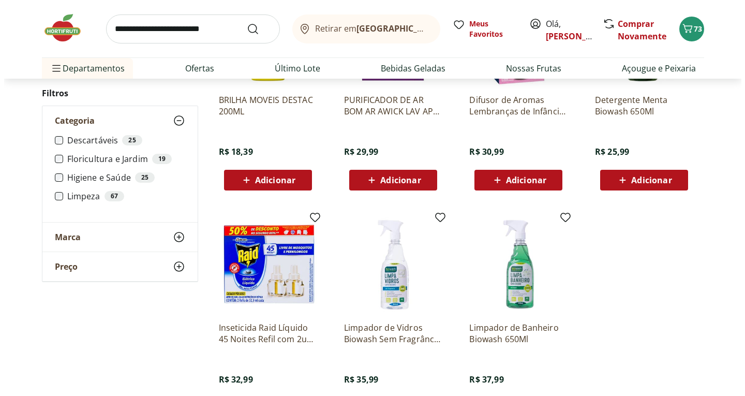
scroll to position [248, 0]
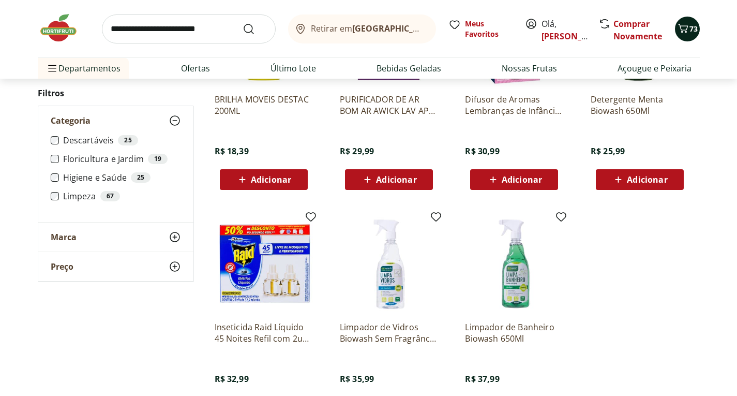
click at [686, 32] on icon "Carrinho" at bounding box center [683, 28] width 10 height 9
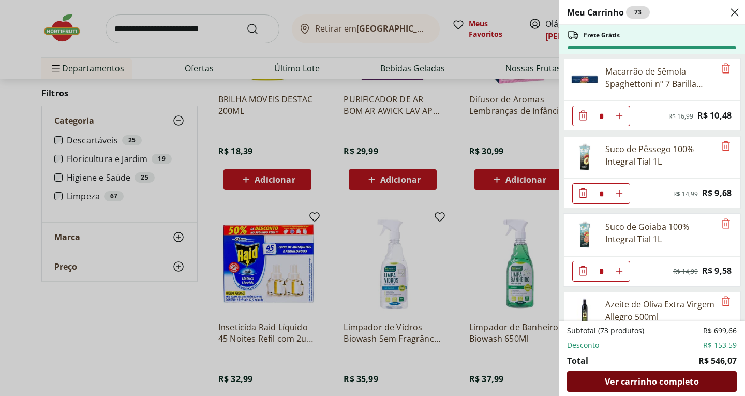
click at [655, 382] on span "Ver carrinho completo" at bounding box center [652, 381] width 94 height 8
